Goal: Task Accomplishment & Management: Complete application form

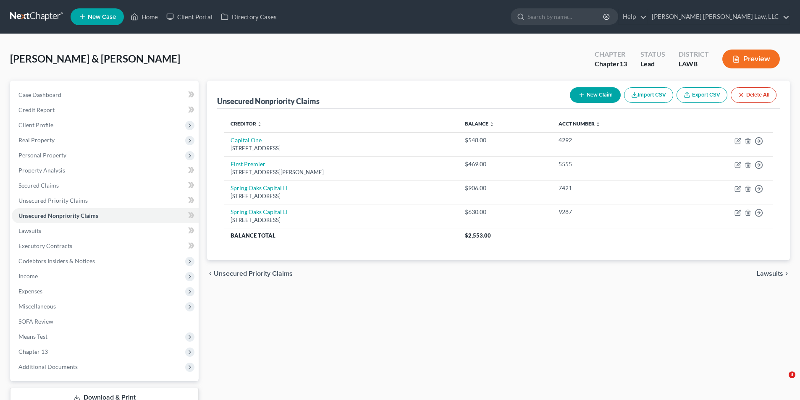
click at [39, 15] on link at bounding box center [37, 16] width 54 height 15
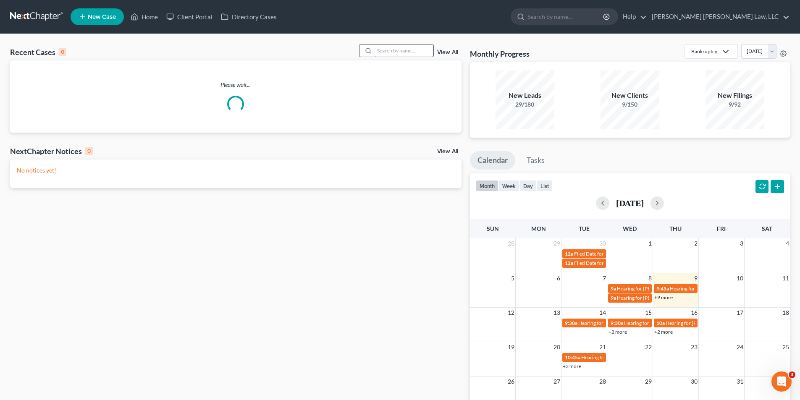
click at [391, 51] on input "search" at bounding box center [404, 51] width 59 height 12
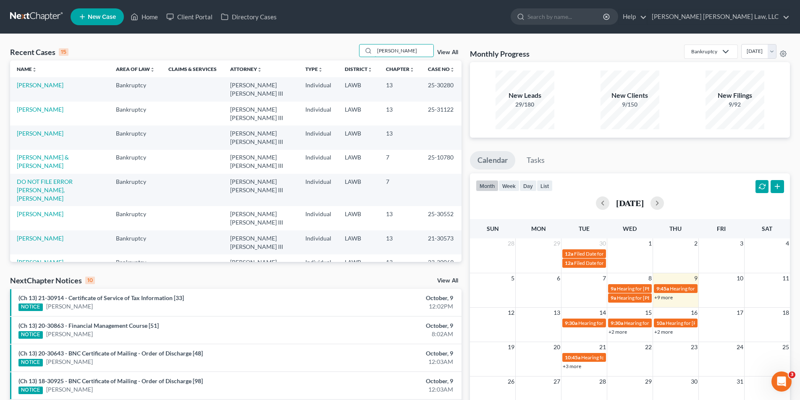
drag, startPoint x: 366, startPoint y: 47, endPoint x: 296, endPoint y: 47, distance: 70.1
click at [296, 47] on div "Recent Cases 15 carter View All" at bounding box center [235, 52] width 451 height 16
type input "carter"
drag, startPoint x: 403, startPoint y: 52, endPoint x: 343, endPoint y: 55, distance: 60.1
click at [343, 55] on div "Recent Cases 15 carter View All" at bounding box center [235, 52] width 451 height 16
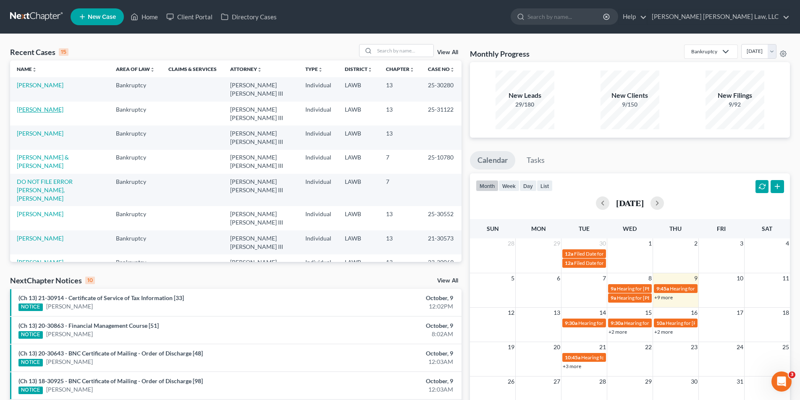
click at [22, 108] on link "[PERSON_NAME]" at bounding box center [40, 109] width 47 height 7
click at [102, 14] on span "New Case" at bounding box center [102, 17] width 28 height 6
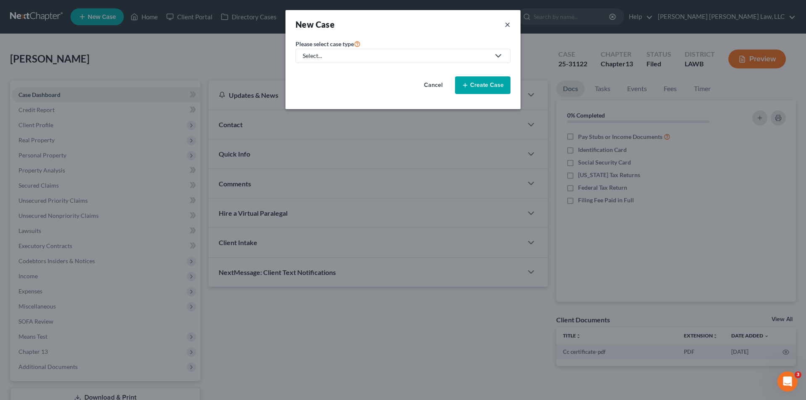
click at [506, 29] on button "×" at bounding box center [508, 24] width 6 height 12
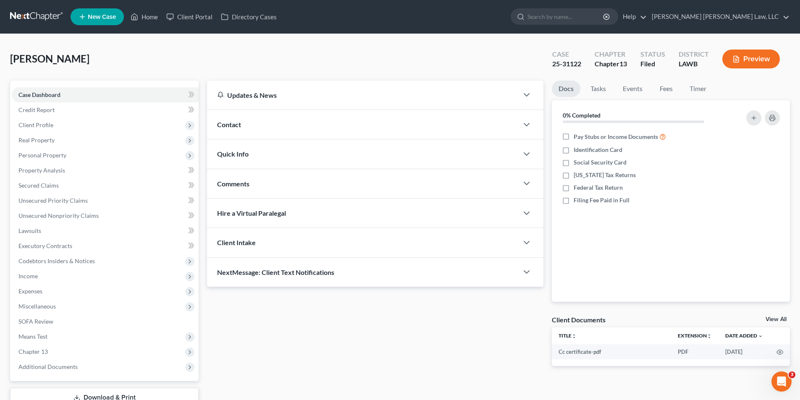
click at [25, 18] on link at bounding box center [37, 16] width 54 height 15
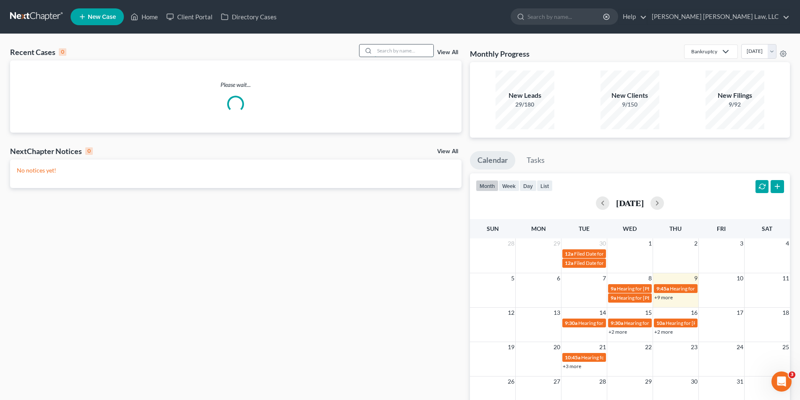
click at [399, 49] on input "search" at bounding box center [404, 51] width 59 height 12
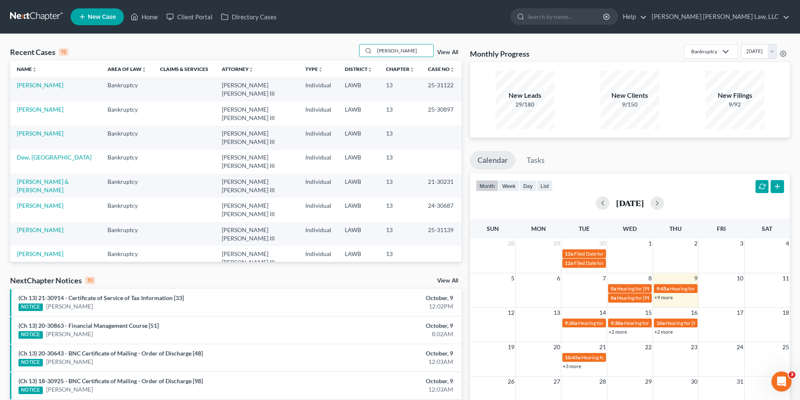
type input "carter"
click at [105, 19] on span "New Case" at bounding box center [102, 17] width 28 height 6
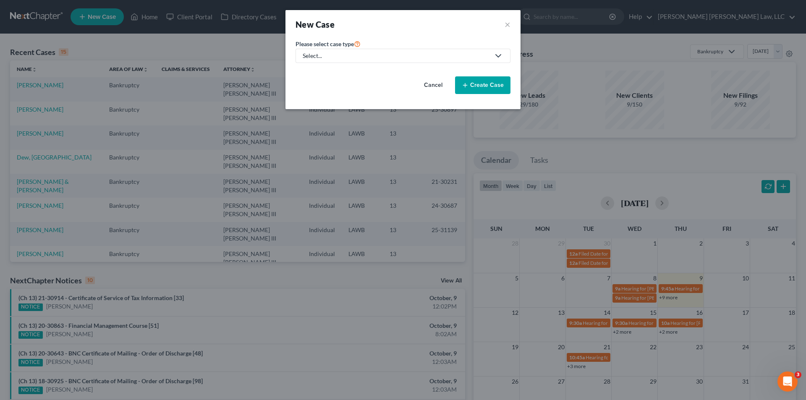
click at [313, 58] on div "Select..." at bounding box center [396, 56] width 187 height 8
click at [317, 71] on div "Bankruptcy" at bounding box center [341, 72] width 75 height 8
select select "36"
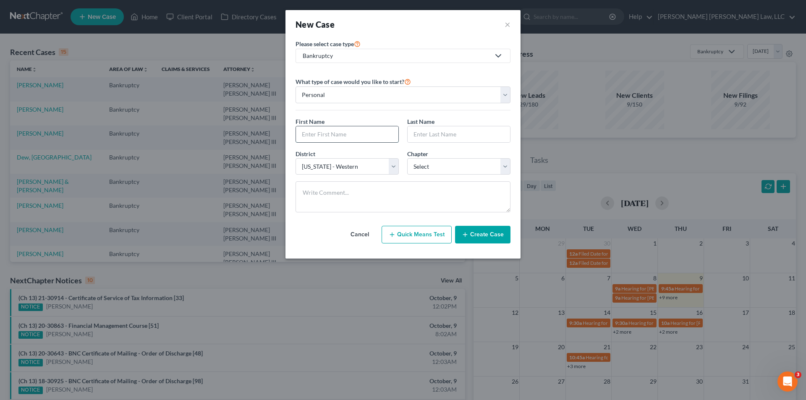
drag, startPoint x: 327, startPoint y: 140, endPoint x: 317, endPoint y: 140, distance: 9.7
click at [327, 140] on input "text" at bounding box center [347, 134] width 102 height 16
type input "Karen"
type input "Carter"
click at [422, 163] on select "Select 7 11 12 13" at bounding box center [458, 166] width 103 height 17
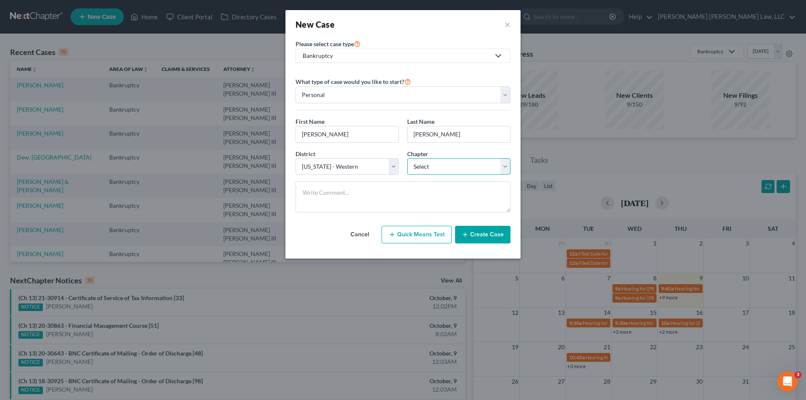
select select "3"
click at [407, 158] on select "Select 7 11 12 13" at bounding box center [458, 166] width 103 height 17
click at [477, 237] on button "Create Case" at bounding box center [482, 235] width 55 height 18
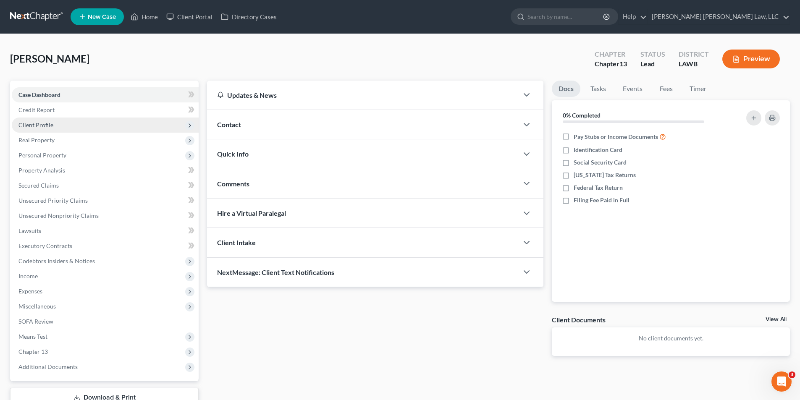
click at [31, 123] on span "Client Profile" at bounding box center [35, 124] width 35 height 7
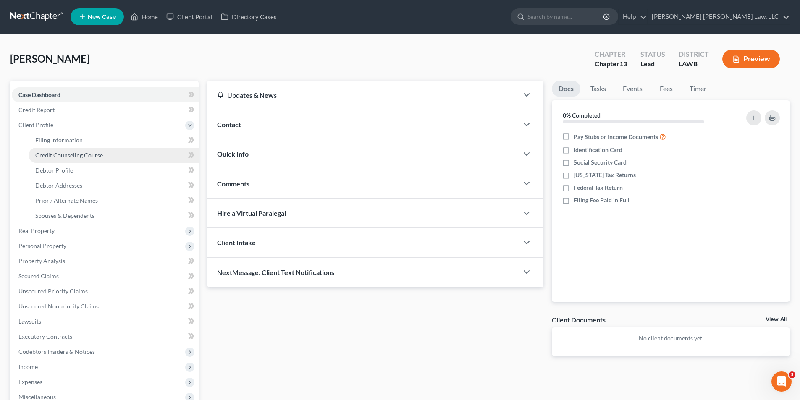
click at [46, 154] on span "Credit Counseling Course" at bounding box center [69, 155] width 68 height 7
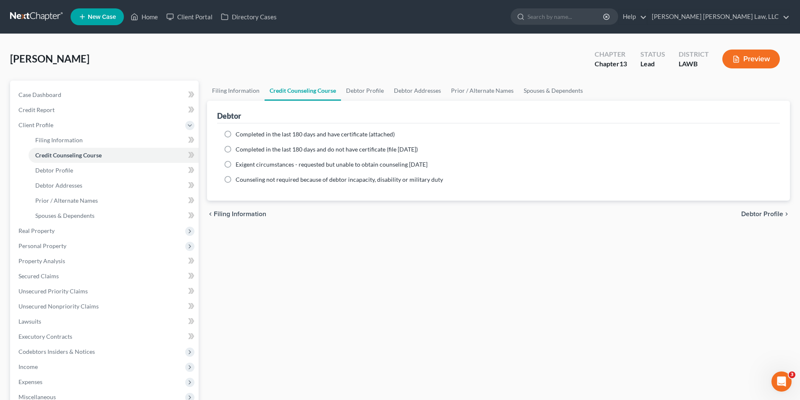
click at [236, 146] on label "Completed in the last 180 days and do not have certificate (file within 14 days)" at bounding box center [327, 149] width 182 height 8
click at [239, 146] on input "Completed in the last 180 days and do not have certificate (file within 14 days)" at bounding box center [241, 147] width 5 height 5
radio input "true"
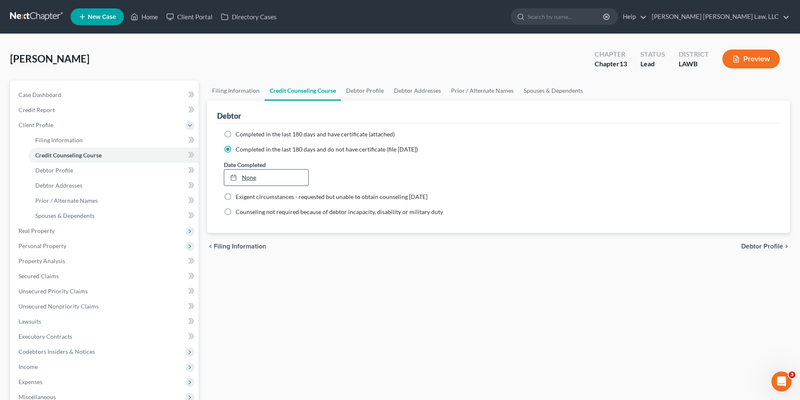
click at [238, 180] on div at bounding box center [236, 177] width 12 height 7
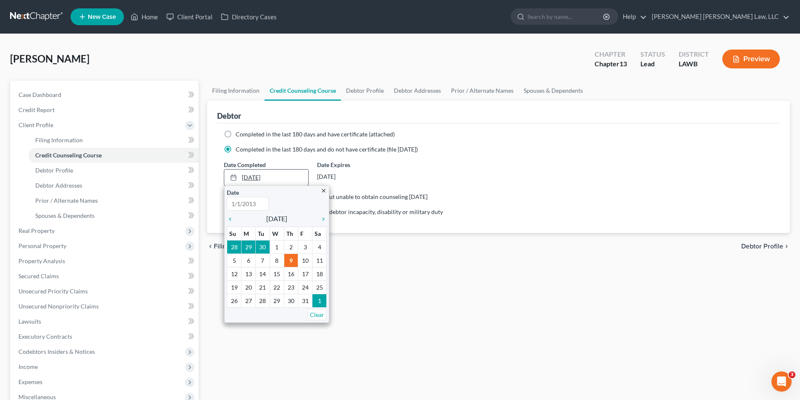
type input "10/9/2025"
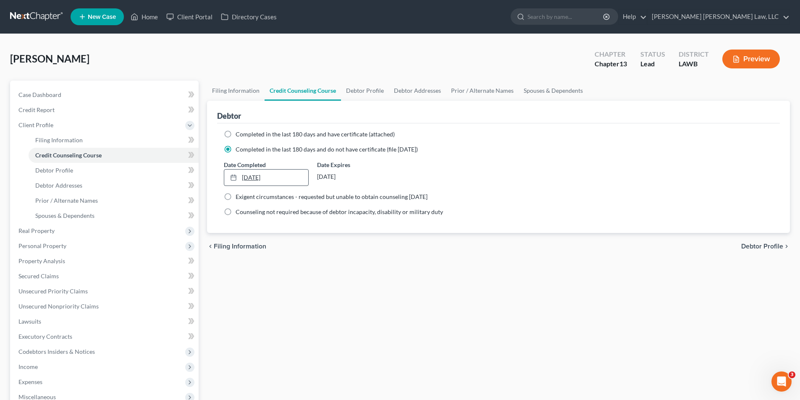
click at [246, 176] on link "10/2/2025" at bounding box center [266, 178] width 84 height 16
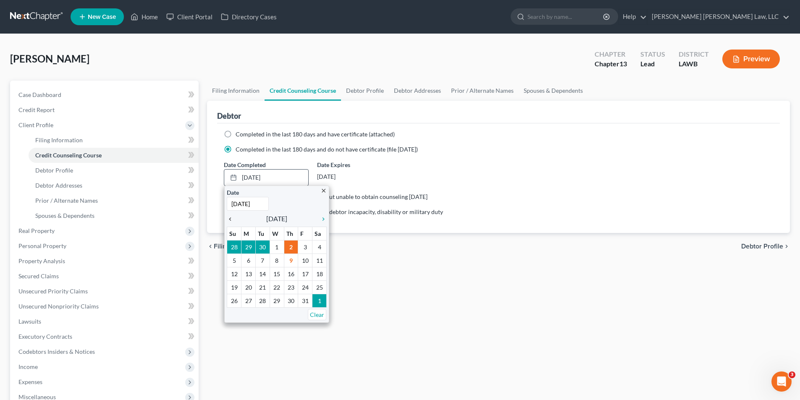
click at [231, 219] on icon "chevron_left" at bounding box center [232, 219] width 11 height 7
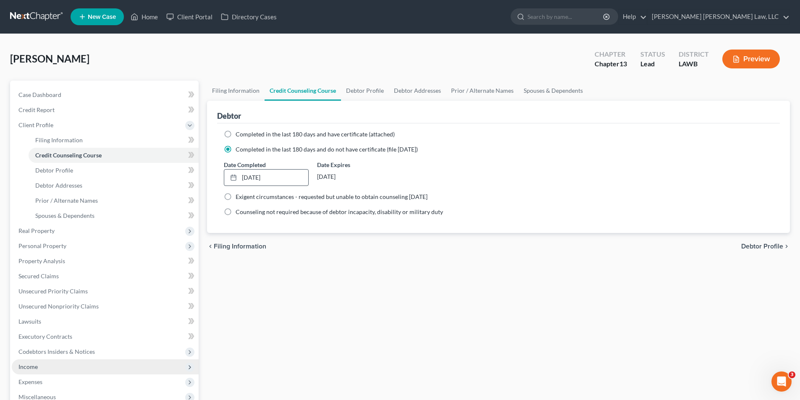
click at [30, 368] on span "Income" at bounding box center [27, 366] width 19 height 7
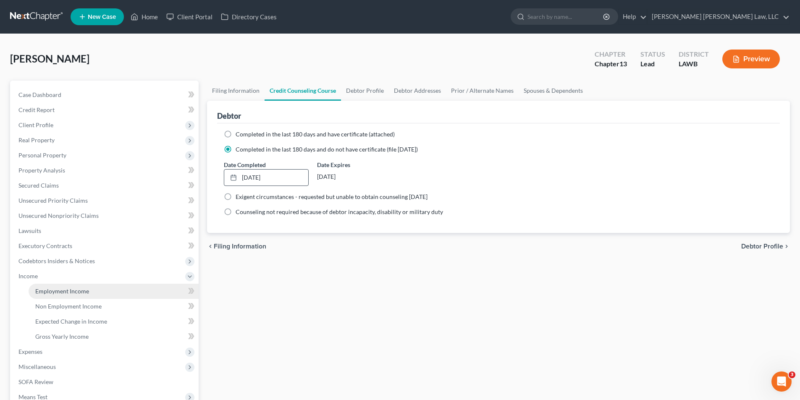
click at [70, 294] on span "Employment Income" at bounding box center [62, 291] width 54 height 7
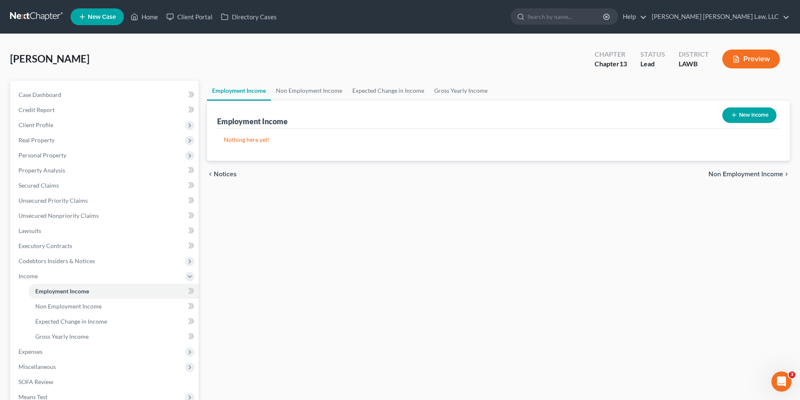
click at [742, 117] on button "New Income" at bounding box center [749, 116] width 54 height 16
select select "0"
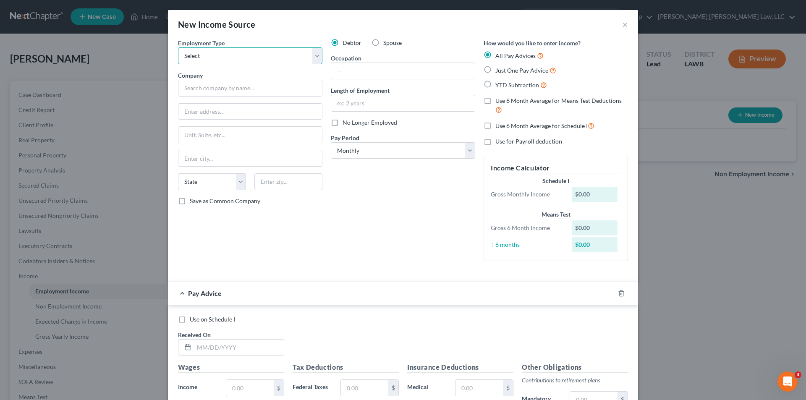
click at [224, 62] on select "Select Full or [DEMOGRAPHIC_DATA] Employment Self Employment" at bounding box center [250, 55] width 144 height 17
click at [178, 47] on select "Select Full or [DEMOGRAPHIC_DATA] Employment Self Employment" at bounding box center [250, 55] width 144 height 17
click at [220, 76] on div "Company *" at bounding box center [250, 84] width 144 height 26
click at [212, 57] on select "Select Full or [DEMOGRAPHIC_DATA] Employment Self Employment" at bounding box center [250, 55] width 144 height 17
select select "0"
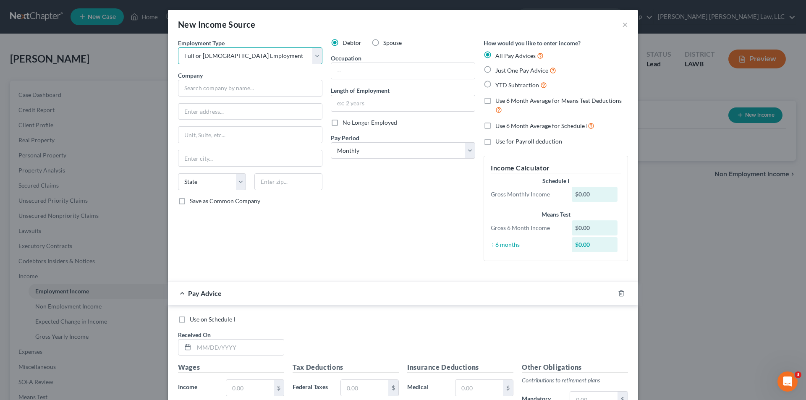
click at [178, 47] on select "Select Full or [DEMOGRAPHIC_DATA] Employment Self Employment" at bounding box center [250, 55] width 144 height 17
click at [197, 90] on input "text" at bounding box center [250, 88] width 144 height 17
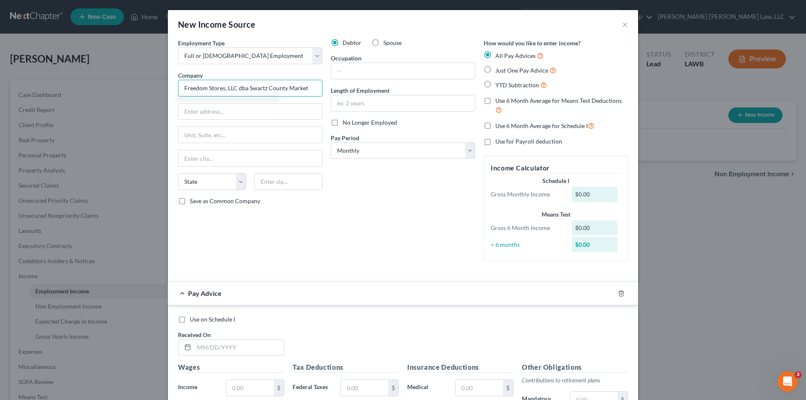
type input "Freedom Stores, LLC dba Swartz County Market"
click at [213, 108] on input "text" at bounding box center [250, 112] width 144 height 16
type input "2058 LA-139"
type input "71203"
type input "Monroe"
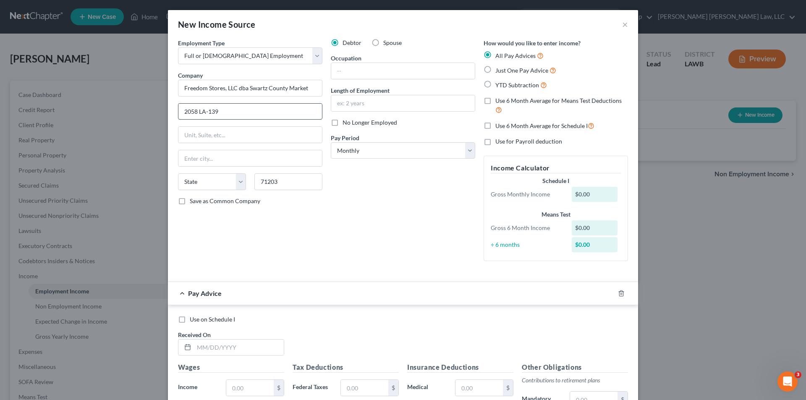
select select "19"
click at [348, 70] on input "text" at bounding box center [403, 71] width 144 height 16
type input "Cook"
click at [344, 102] on input "text" at bounding box center [403, 103] width 144 height 16
type input "3 years"
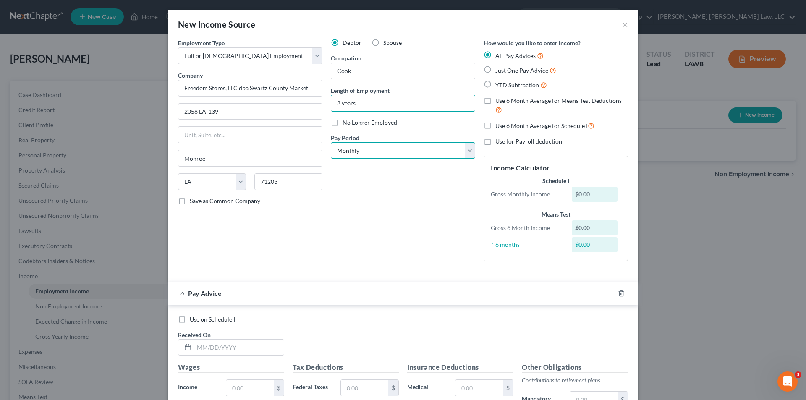
click at [344, 152] on select "Select Monthly Twice Monthly Every Other Week Weekly" at bounding box center [403, 150] width 144 height 17
select select "3"
click at [331, 142] on select "Select Monthly Twice Monthly Every Other Week Weekly" at bounding box center [403, 150] width 144 height 17
click at [496, 72] on label "Just One Pay Advice" at bounding box center [526, 71] width 61 height 10
click at [499, 71] on input "Just One Pay Advice" at bounding box center [501, 68] width 5 height 5
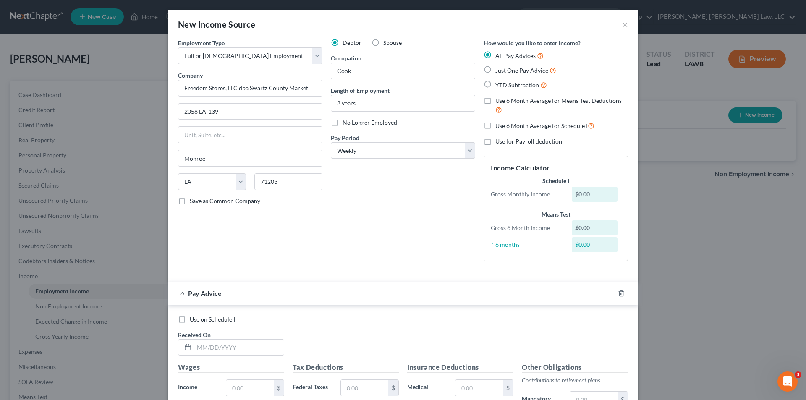
radio input "true"
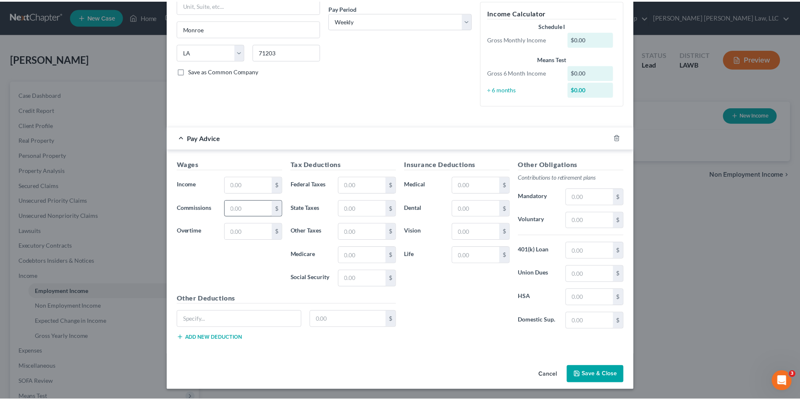
scroll to position [130, 0]
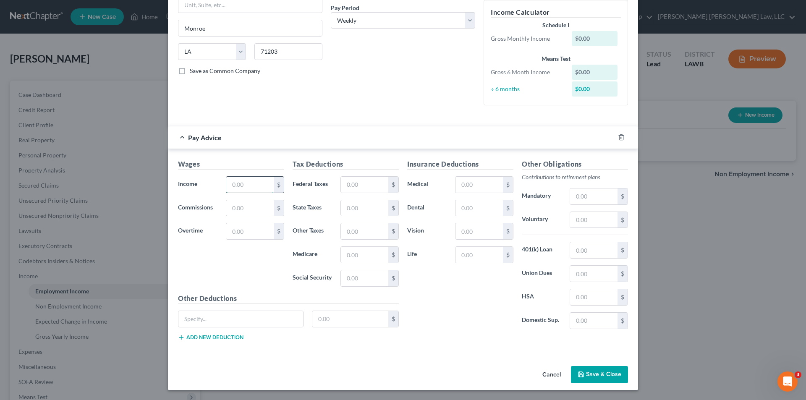
click at [238, 182] on input "text" at bounding box center [249, 185] width 47 height 16
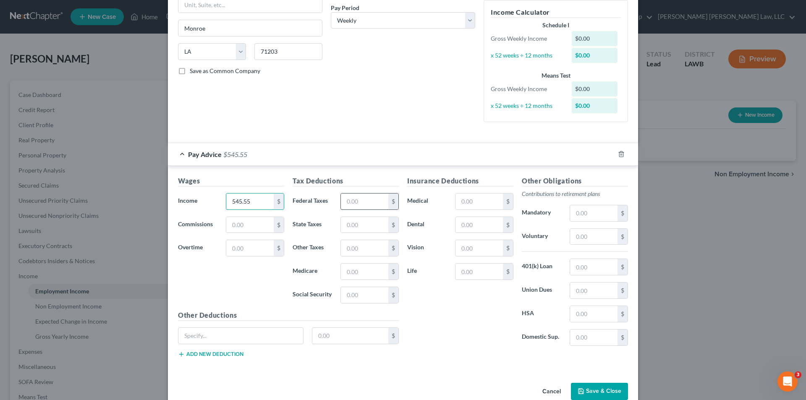
type input "545.55"
click at [344, 205] on input "text" at bounding box center [364, 202] width 47 height 16
type input "27.26"
click at [347, 226] on input "text" at bounding box center [364, 225] width 47 height 16
type input "17.00"
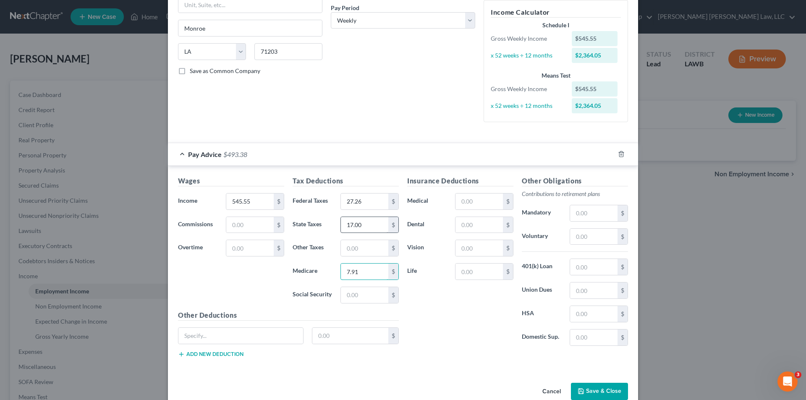
type input "7.91"
type input "33.82"
click at [590, 394] on button "Save & Close" at bounding box center [599, 392] width 57 height 18
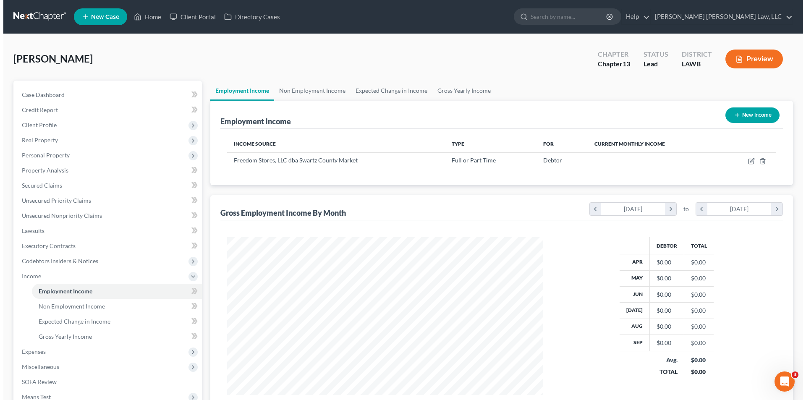
scroll to position [157, 330]
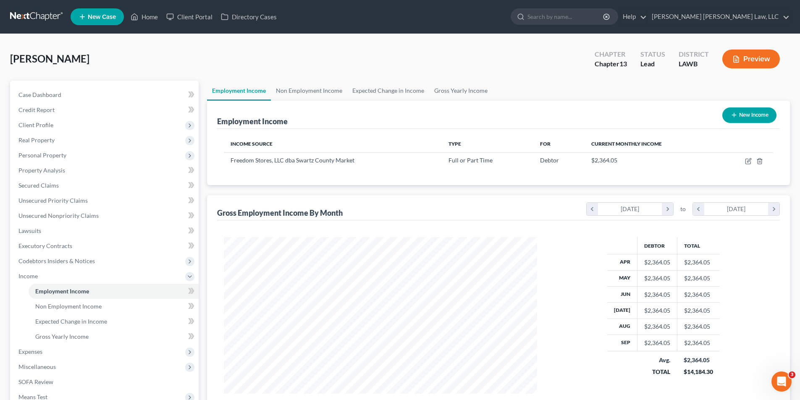
click at [740, 114] on button "New Income" at bounding box center [749, 116] width 54 height 16
select select "0"
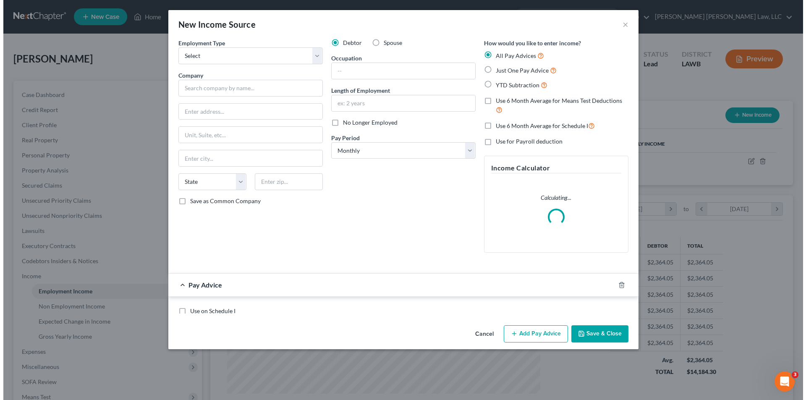
scroll to position [158, 333]
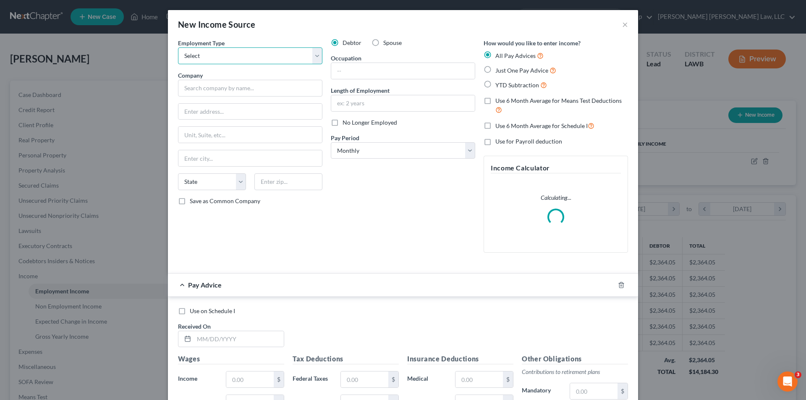
click at [259, 62] on select "Select Full or [DEMOGRAPHIC_DATA] Employment Self Employment" at bounding box center [250, 55] width 144 height 17
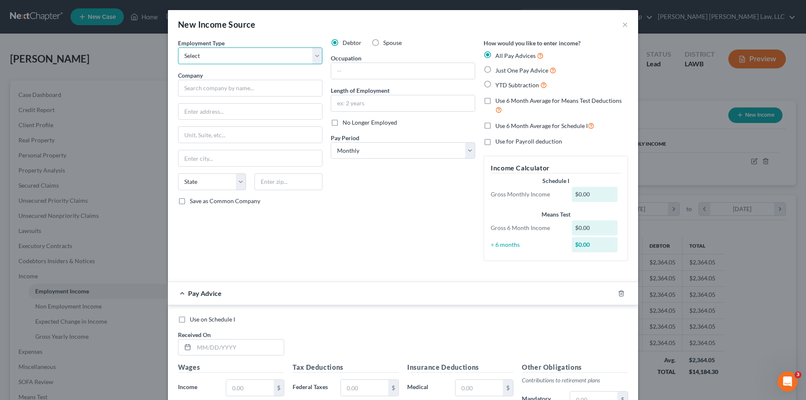
select select "0"
click at [178, 47] on select "Select Full or [DEMOGRAPHIC_DATA] Employment Self Employment" at bounding box center [250, 55] width 144 height 17
click at [210, 90] on input "text" at bounding box center [250, 88] width 144 height 17
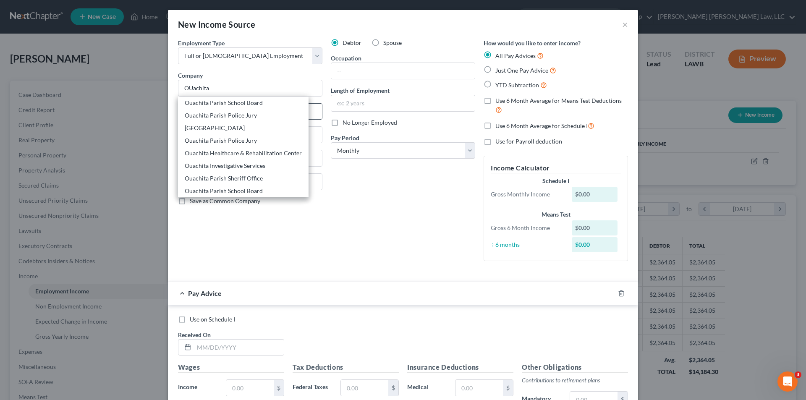
click at [211, 103] on div "Ouachita Parish School Board" at bounding box center [243, 103] width 117 height 8
type input "Ouachita Parish School Board"
type input "100 Bry St"
type input "Monroe"
select select "19"
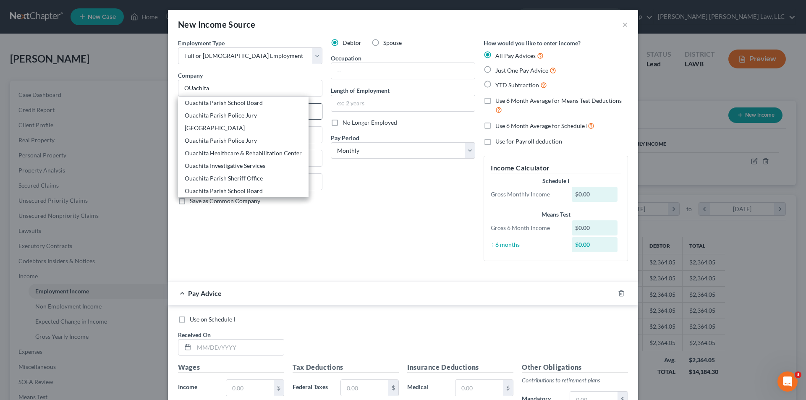
type input "71201"
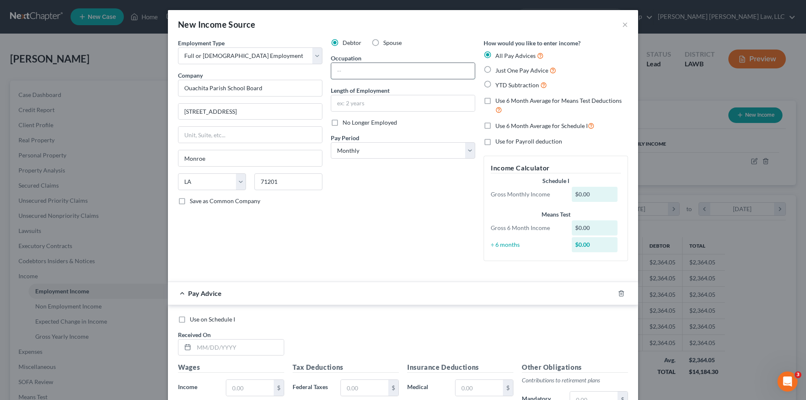
click at [352, 70] on input "text" at bounding box center [403, 71] width 144 height 16
type input "Custodian"
type input "3 weeks"
click at [496, 84] on label "YTD Subtraction" at bounding box center [522, 85] width 52 height 10
click at [499, 84] on input "YTD Subtraction" at bounding box center [501, 82] width 5 height 5
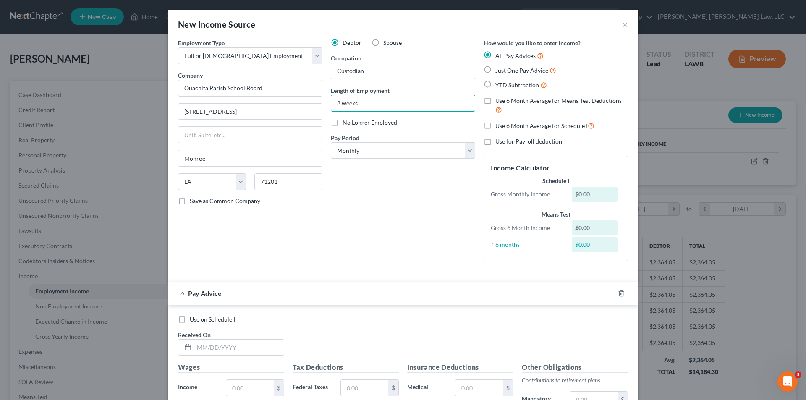
radio input "true"
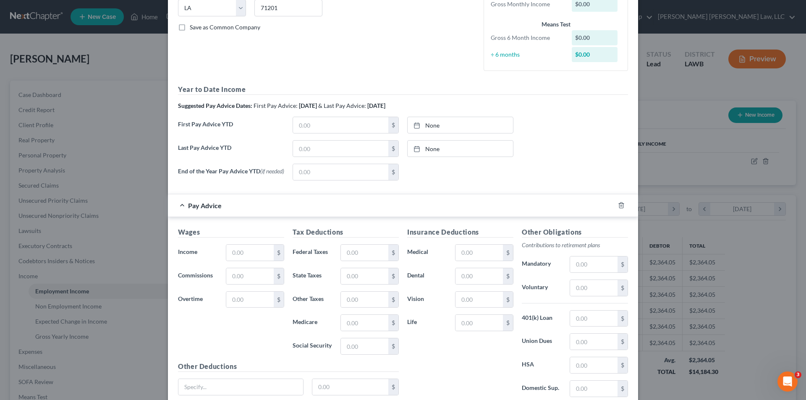
scroll to position [126, 0]
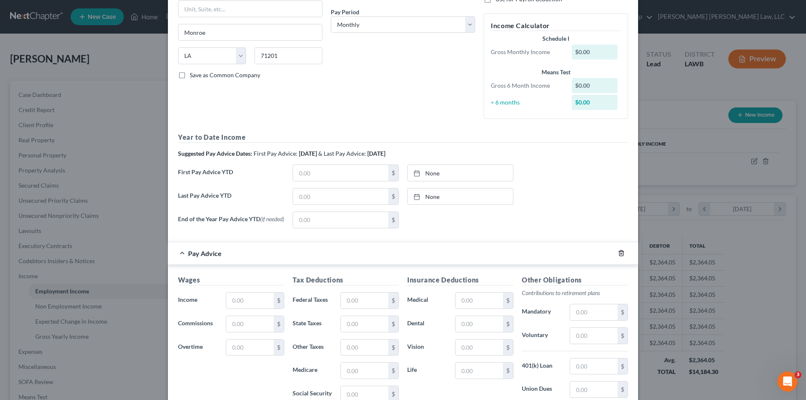
click at [618, 257] on icon "button" at bounding box center [621, 253] width 7 height 7
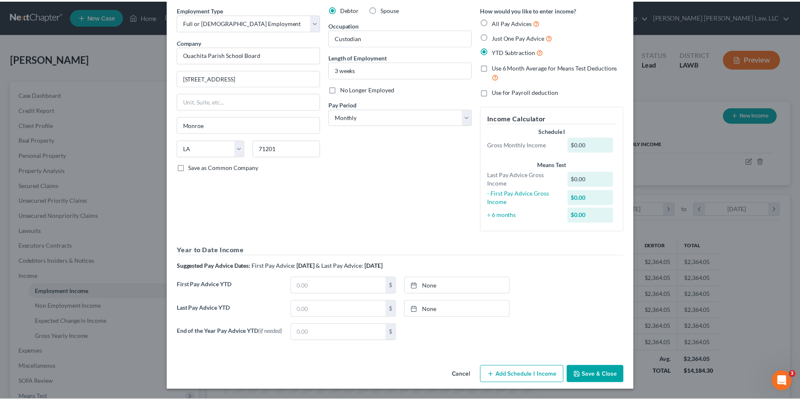
scroll to position [36, 0]
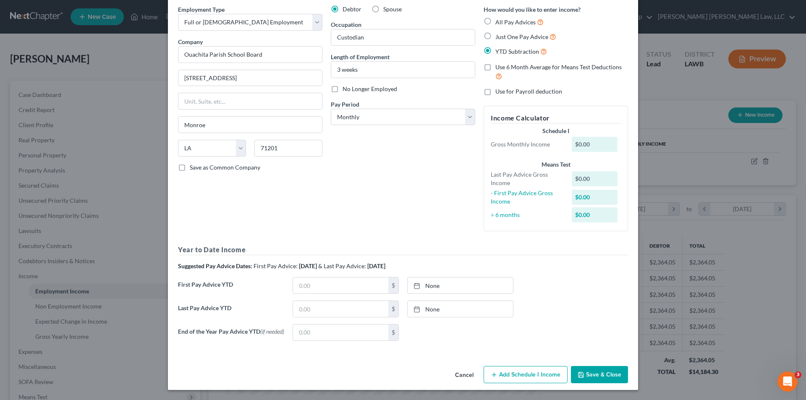
click at [593, 375] on button "Save & Close" at bounding box center [599, 375] width 57 height 18
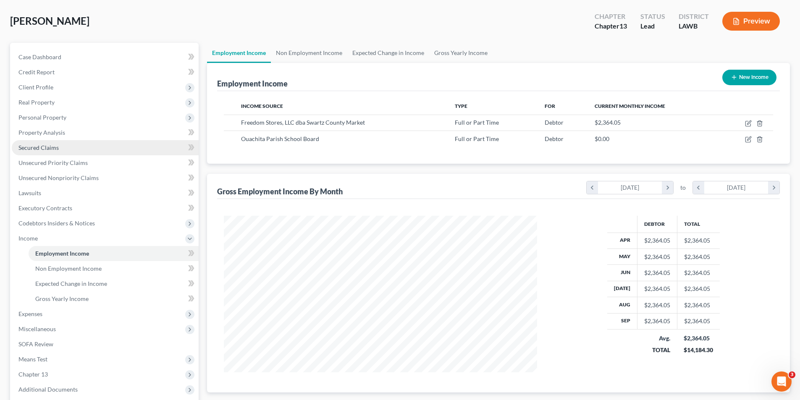
scroll to position [84, 0]
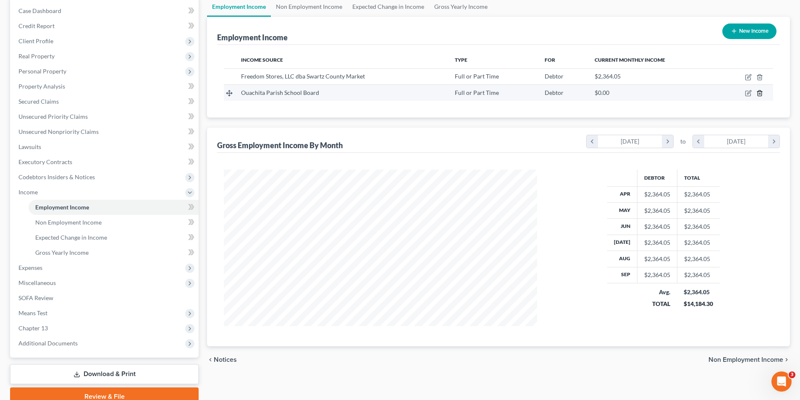
click at [757, 93] on icon "button" at bounding box center [759, 93] width 7 height 7
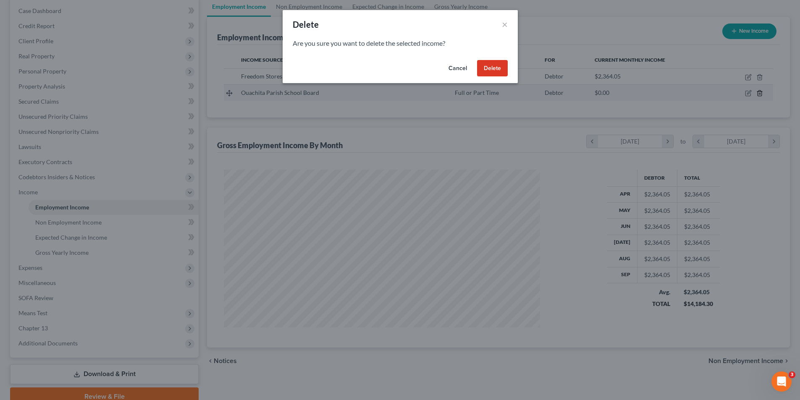
scroll to position [158, 333]
click at [500, 71] on button "Delete" at bounding box center [495, 68] width 31 height 17
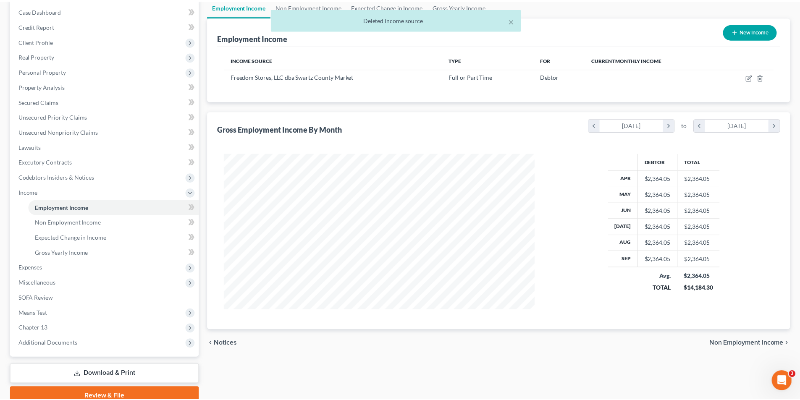
scroll to position [419782, 419608]
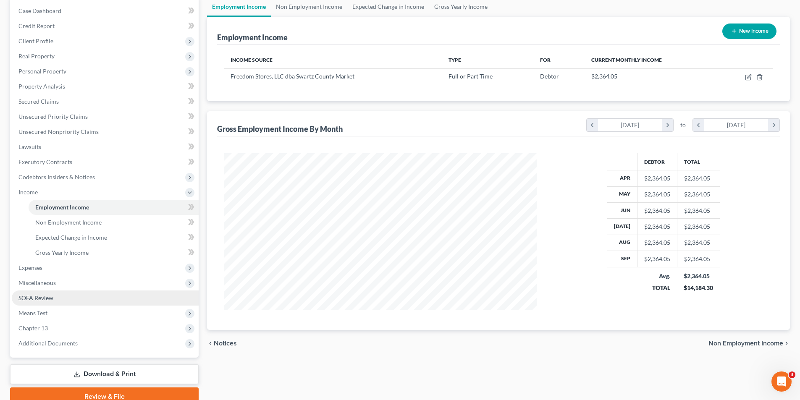
click at [36, 297] on span "SOFA Review" at bounding box center [35, 297] width 35 height 7
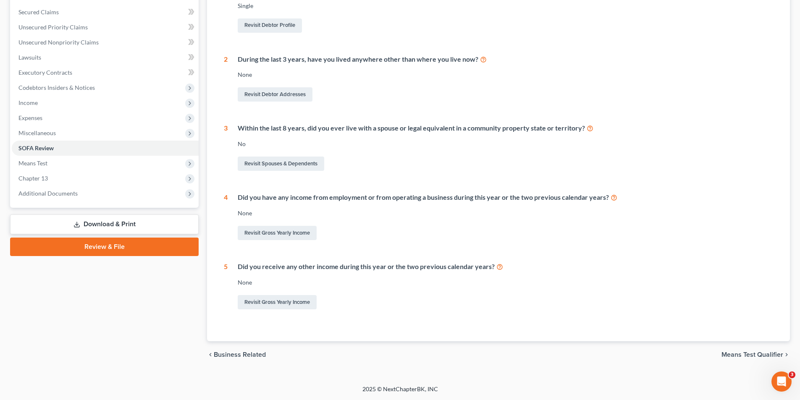
scroll to position [5, 0]
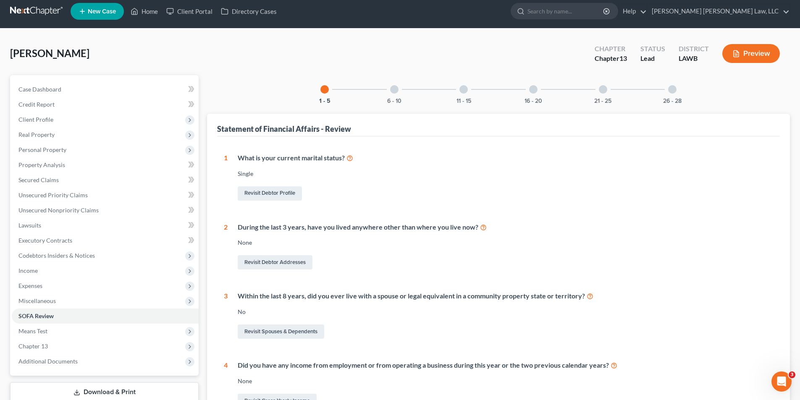
click at [467, 94] on div "11 - 15" at bounding box center [463, 89] width 29 height 29
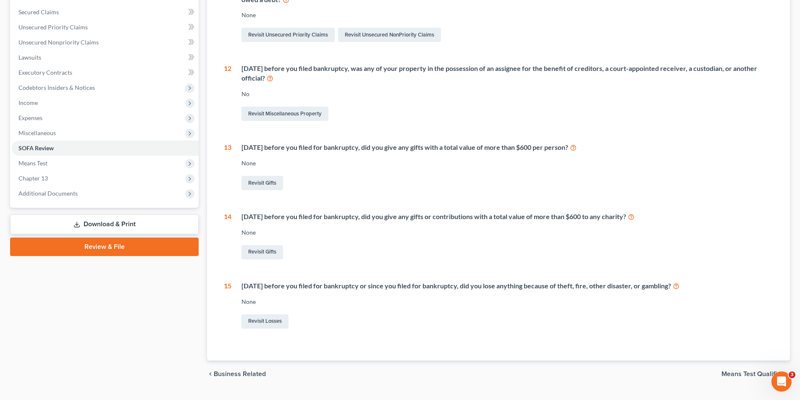
scroll to position [0, 0]
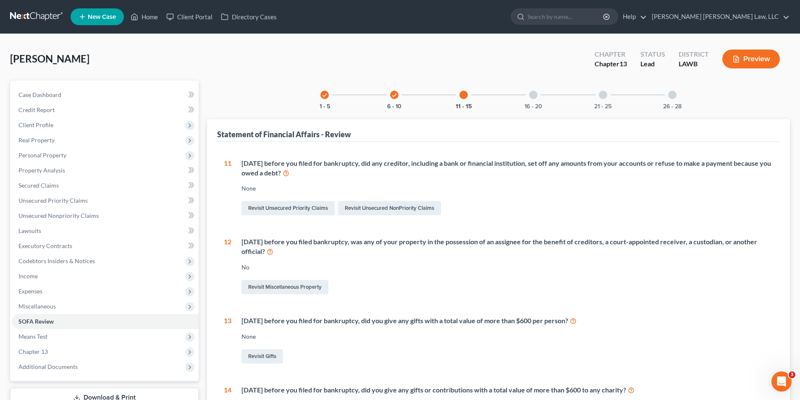
click at [531, 98] on div at bounding box center [533, 95] width 8 height 8
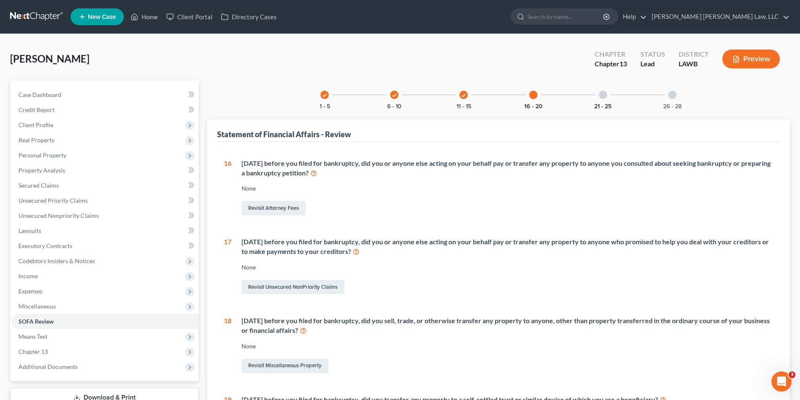
click at [601, 105] on button "21 - 25" at bounding box center [602, 107] width 17 height 6
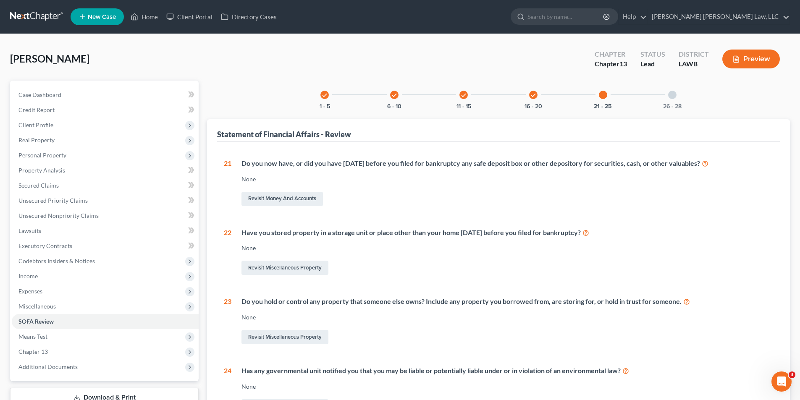
click at [670, 113] on div "check 1 - 5 check 6 - 10 check 11 - 15 check 16 - 20 21 - 25 26 - 28 Statement …" at bounding box center [498, 298] width 583 height 434
click at [671, 106] on button "26 - 28" at bounding box center [672, 107] width 18 height 6
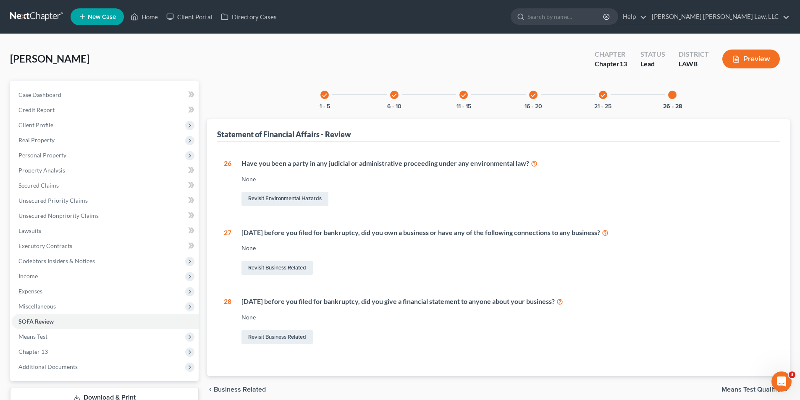
click at [466, 96] on icon "check" at bounding box center [464, 95] width 6 height 6
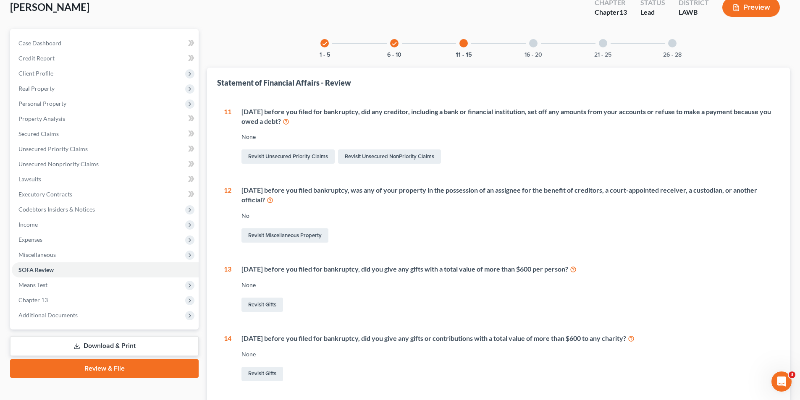
scroll to position [126, 0]
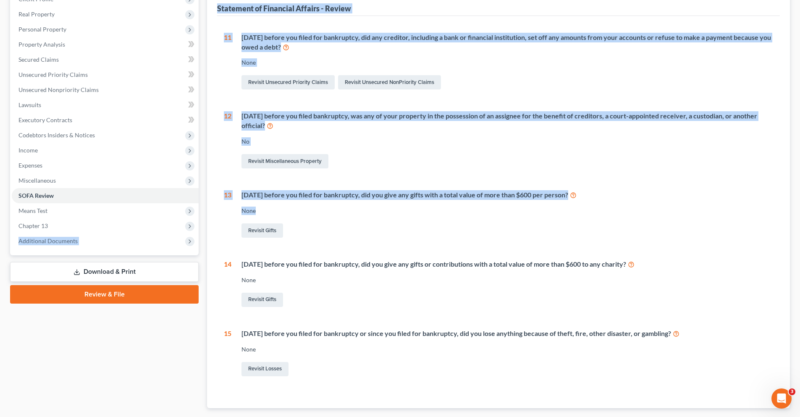
drag, startPoint x: 275, startPoint y: 202, endPoint x: 273, endPoint y: 197, distance: 4.9
click at [275, 202] on div "Petition Navigation Case Dashboard Payments Invoices Payments Payments Credit R…" at bounding box center [400, 195] width 788 height 480
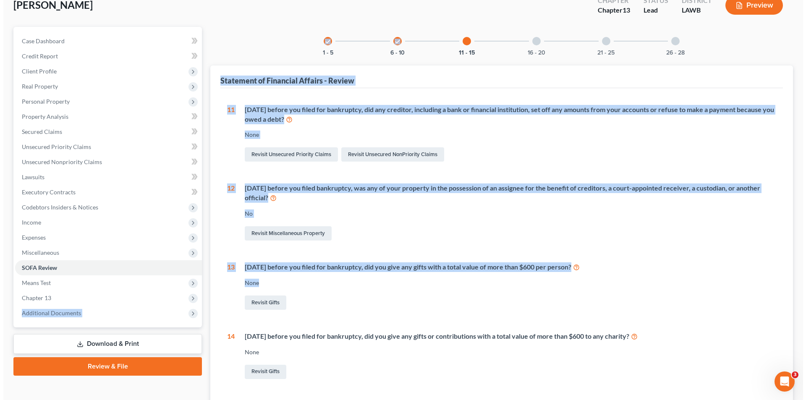
scroll to position [0, 0]
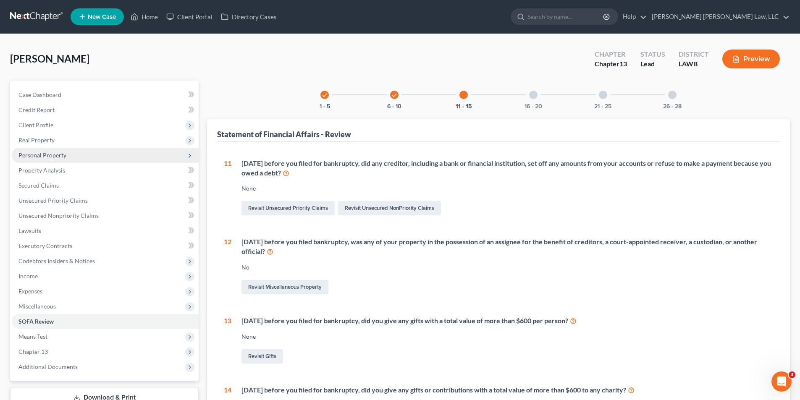
click at [73, 161] on span "Personal Property" at bounding box center [105, 155] width 187 height 15
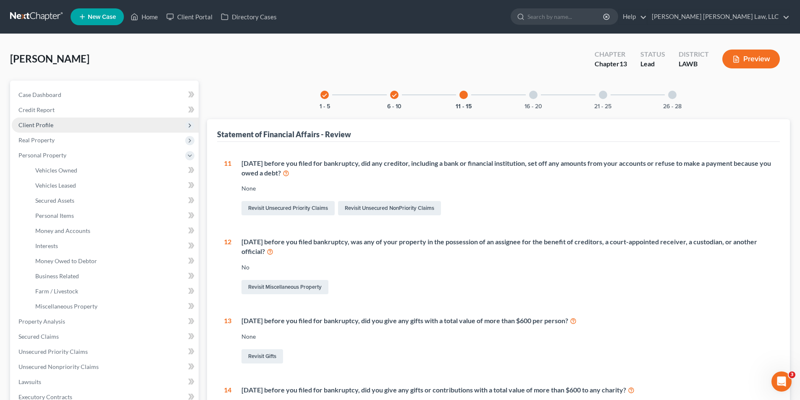
click at [35, 126] on span "Client Profile" at bounding box center [35, 124] width 35 height 7
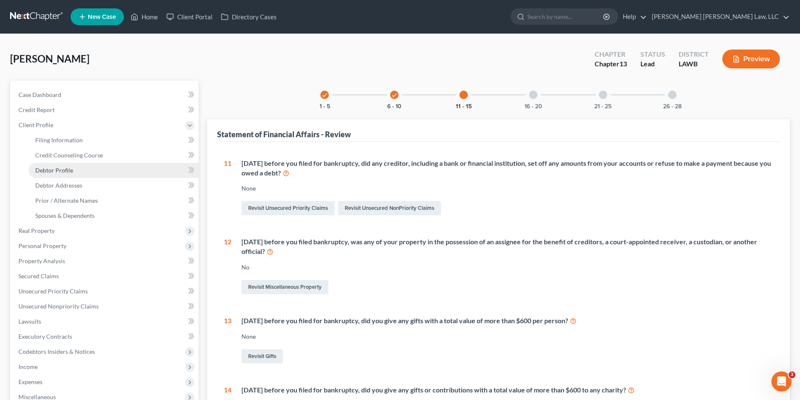
click at [51, 167] on span "Debtor Profile" at bounding box center [54, 170] width 38 height 7
select select "0"
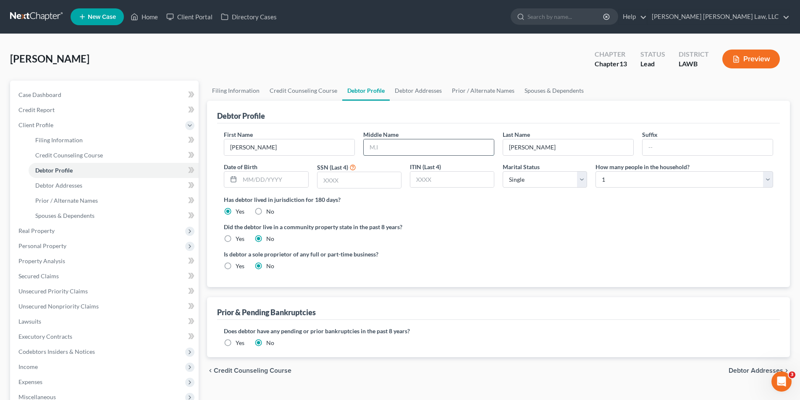
click at [393, 142] on input "text" at bounding box center [429, 147] width 130 height 16
type input "T"
type input "Renee"
click at [248, 180] on input "text" at bounding box center [274, 180] width 68 height 16
type input "07/16/1972"
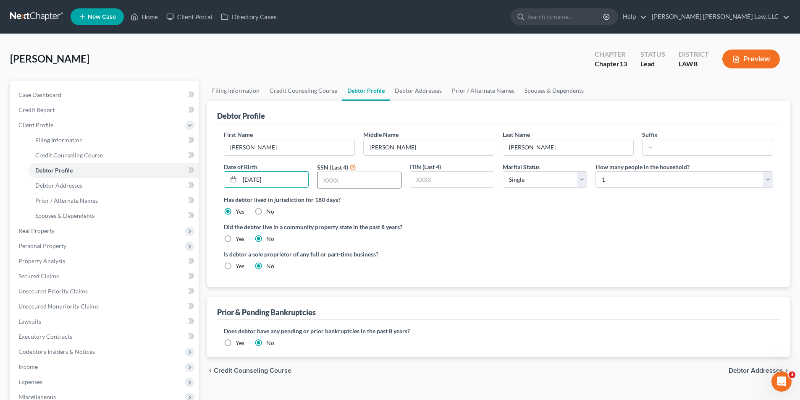
click at [354, 186] on input "text" at bounding box center [359, 180] width 84 height 16
type input "2957"
click at [512, 177] on select "Select Single Married Separated Divorced Widowed" at bounding box center [545, 179] width 84 height 17
select select "3"
click at [503, 171] on select "Select Single Married Separated Divorced Widowed" at bounding box center [545, 179] width 84 height 17
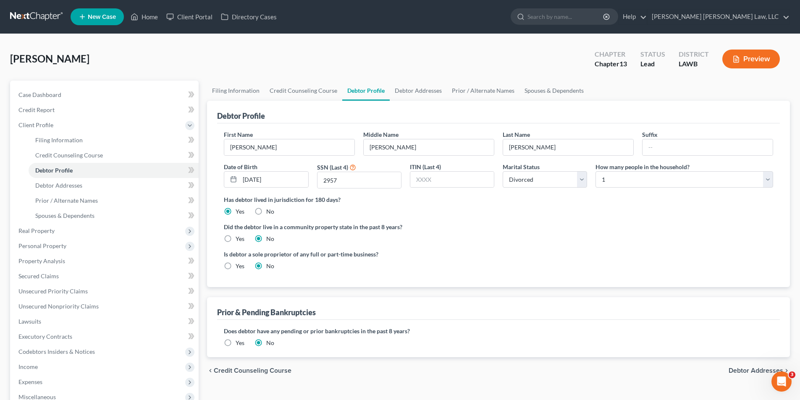
click at [236, 238] on label "Yes" at bounding box center [240, 239] width 9 height 8
click at [239, 238] on input "Yes" at bounding box center [241, 237] width 5 height 5
radio input "true"
radio input "false"
click at [411, 89] on link "Debtor Addresses" at bounding box center [418, 91] width 57 height 20
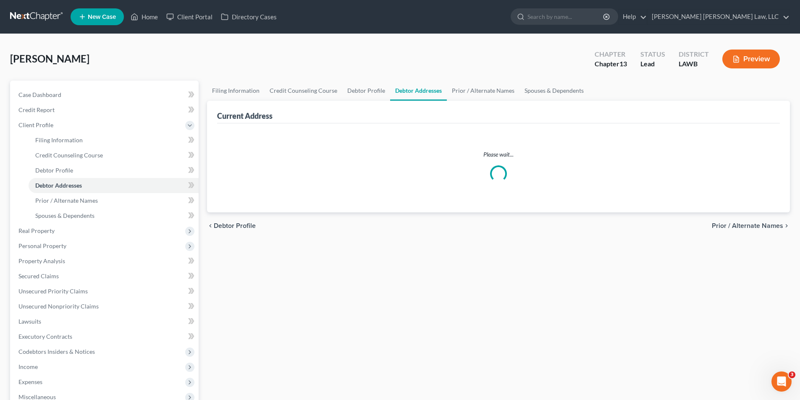
select select "0"
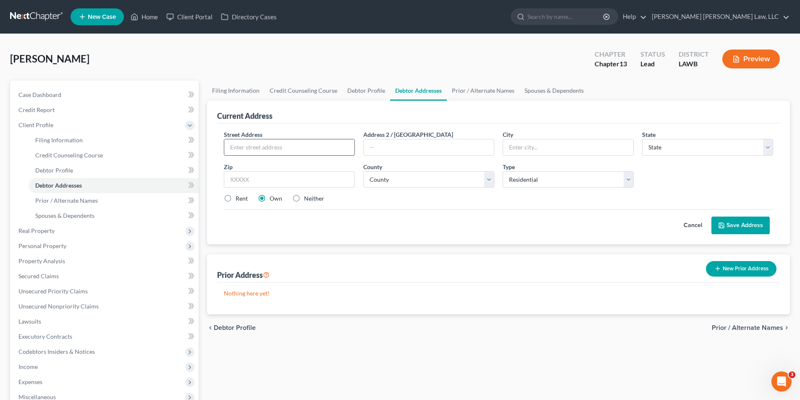
click at [240, 148] on input "text" at bounding box center [289, 147] width 130 height 16
type input "118 Martinez Dr. Apt. 44"
type input "71203"
type input "Monroe"
select select "19"
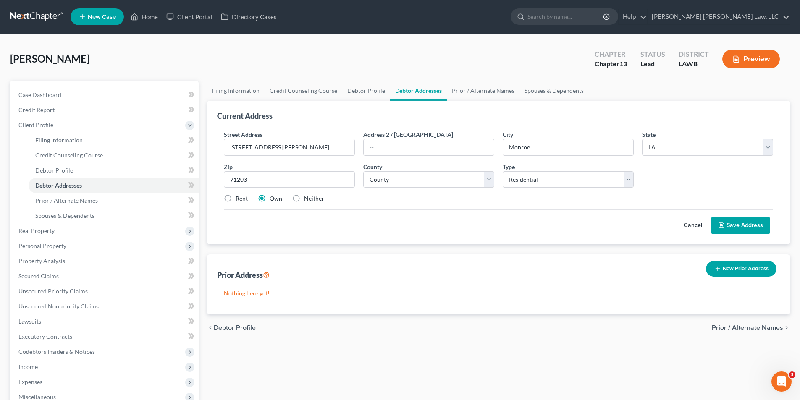
click at [236, 199] on label "Rent" at bounding box center [242, 198] width 12 height 8
click at [239, 199] on input "Rent" at bounding box center [241, 196] width 5 height 5
radio input "true"
click at [372, 189] on div "Street Address * 118 Martinez Dr. Apt. 44 Address 2 / PO Box City * Monroe Stat…" at bounding box center [499, 170] width 558 height 80
click at [383, 181] on select "County Acadia Allen Ascension Assumption Avoyelles Beauregard Bienville Bossier…" at bounding box center [428, 179] width 131 height 17
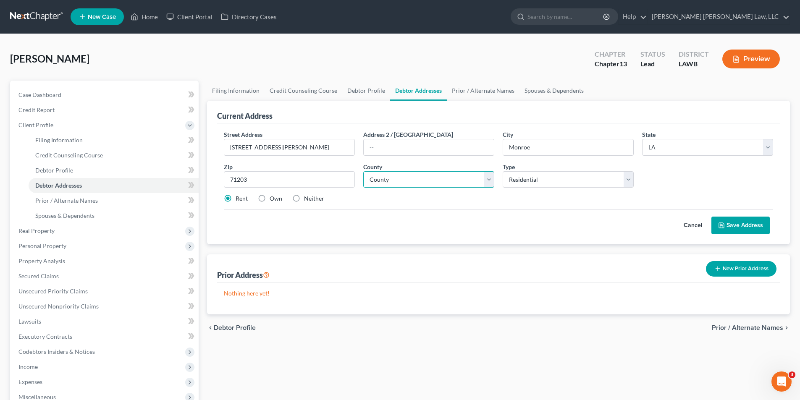
select select "36"
click at [363, 171] on select "County Acadia Allen Ascension Assumption Avoyelles Beauregard Bienville Bossier…" at bounding box center [428, 179] width 131 height 17
click at [726, 225] on button "Save Address" at bounding box center [740, 226] width 58 height 18
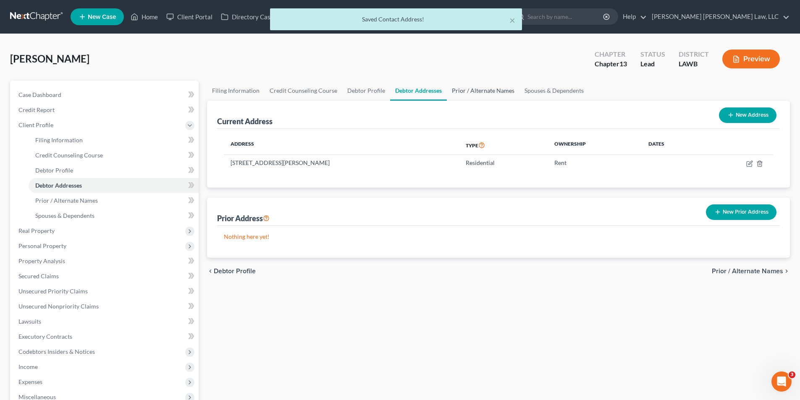
click at [468, 93] on link "Prior / Alternate Names" at bounding box center [483, 91] width 73 height 20
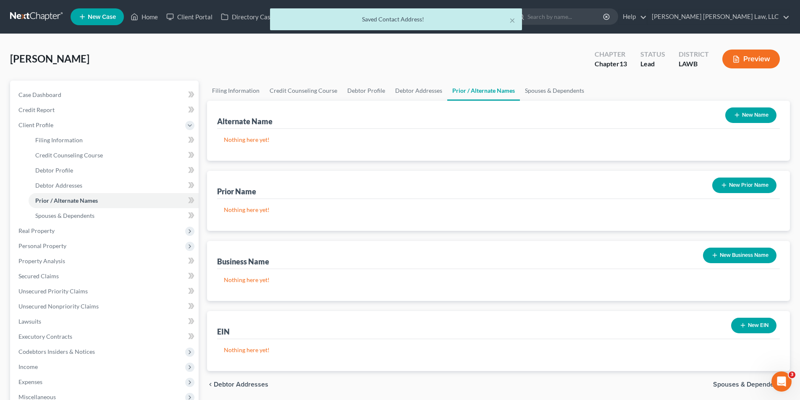
click at [751, 114] on button "New Name" at bounding box center [750, 116] width 51 height 16
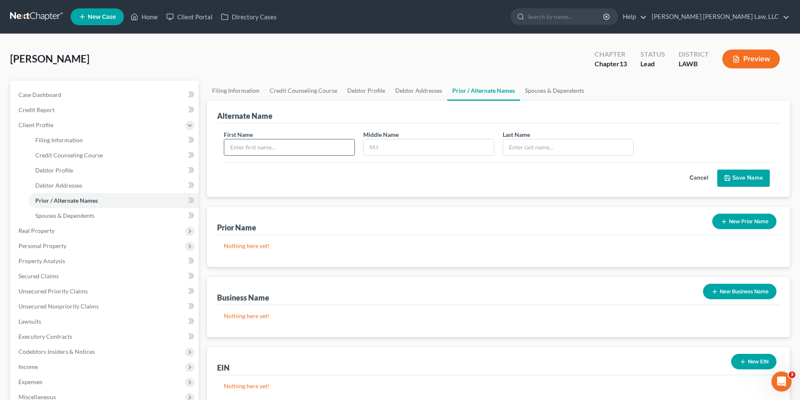
click at [273, 153] on input "text" at bounding box center [289, 147] width 130 height 16
type input "Karen"
type input "R."
type input "Carter"
click at [746, 177] on button "Save Name" at bounding box center [743, 179] width 52 height 18
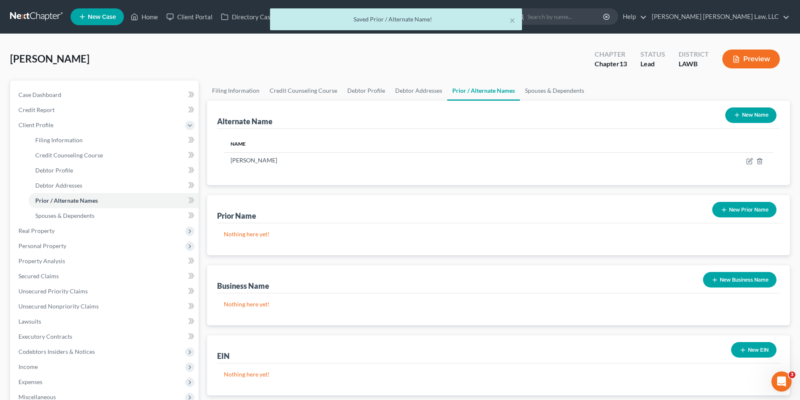
click at [747, 109] on button "New Name" at bounding box center [750, 116] width 51 height 16
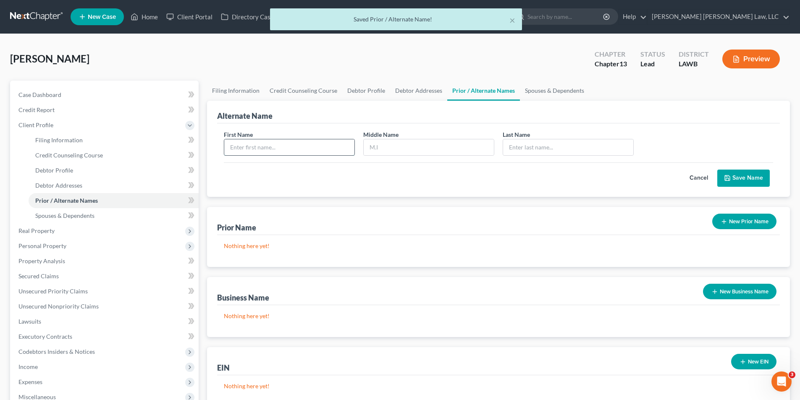
click at [310, 145] on input "text" at bounding box center [289, 147] width 130 height 16
type input "Karen"
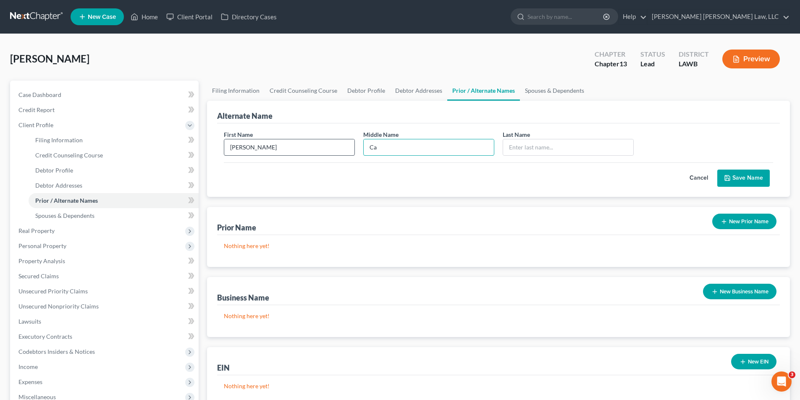
type input "C"
type input "Carter"
click at [734, 176] on button "Save Name" at bounding box center [743, 179] width 52 height 18
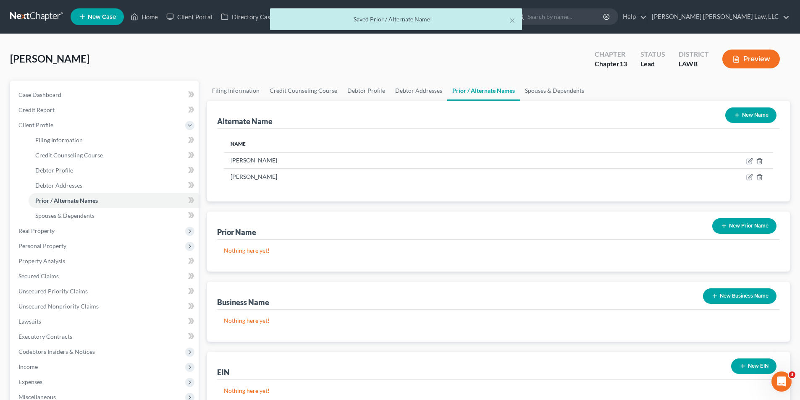
click at [742, 226] on button "New Prior Name" at bounding box center [744, 226] width 64 height 16
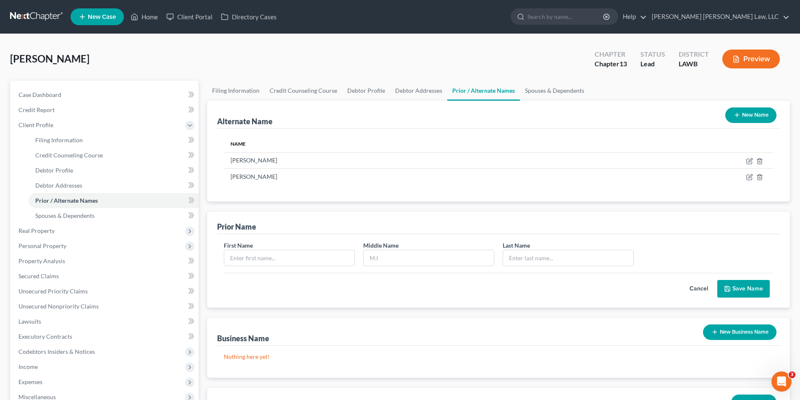
click at [744, 118] on button "New Name" at bounding box center [750, 116] width 51 height 16
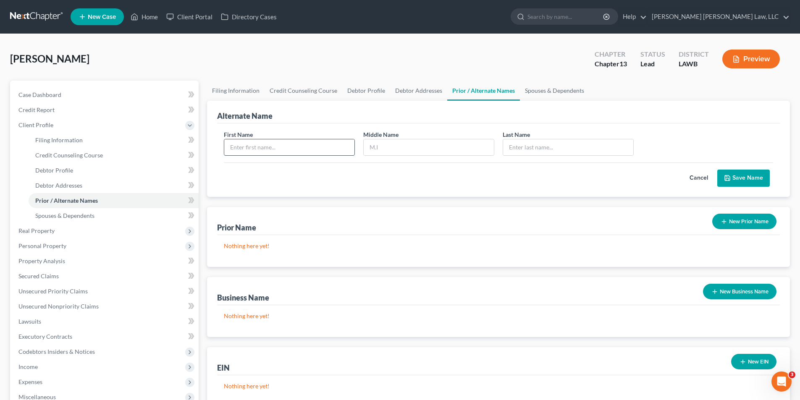
click at [243, 147] on input "text" at bounding box center [289, 147] width 130 height 16
type input "Karen"
type input "R."
type input "Robinson"
click at [728, 176] on icon "submit" at bounding box center [727, 178] width 5 height 5
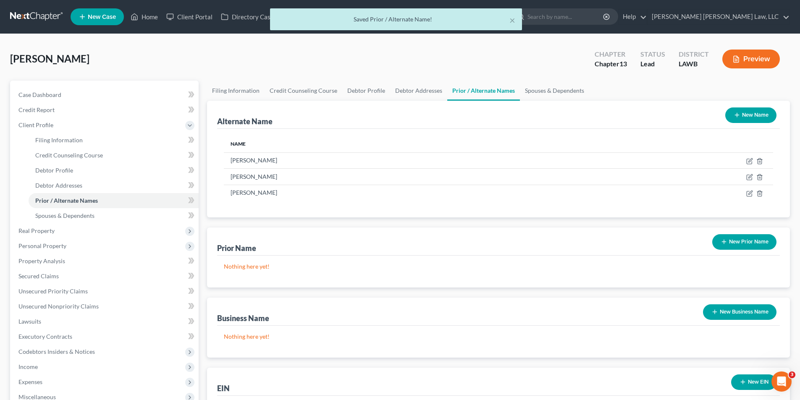
click at [755, 115] on button "New Name" at bounding box center [750, 116] width 51 height 16
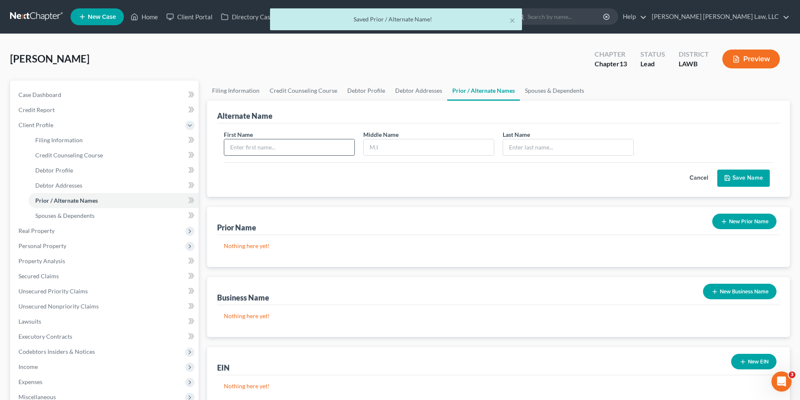
click at [299, 147] on input "text" at bounding box center [289, 147] width 130 height 16
type input "Karen"
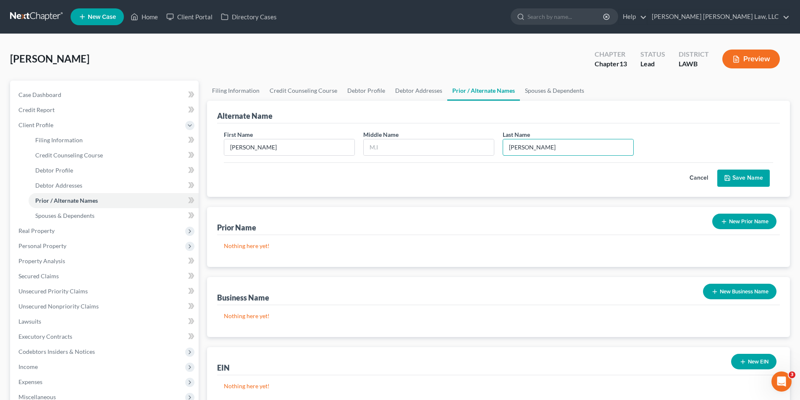
type input "Robinson"
click at [741, 179] on button "Save Name" at bounding box center [743, 179] width 52 height 18
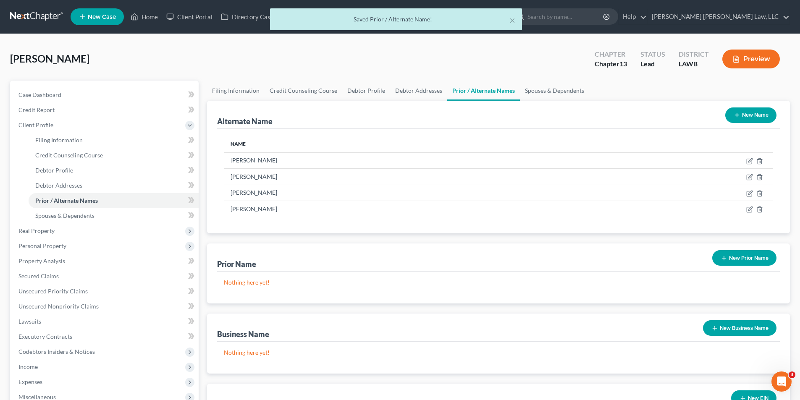
click at [726, 258] on icon "button" at bounding box center [724, 258] width 7 height 7
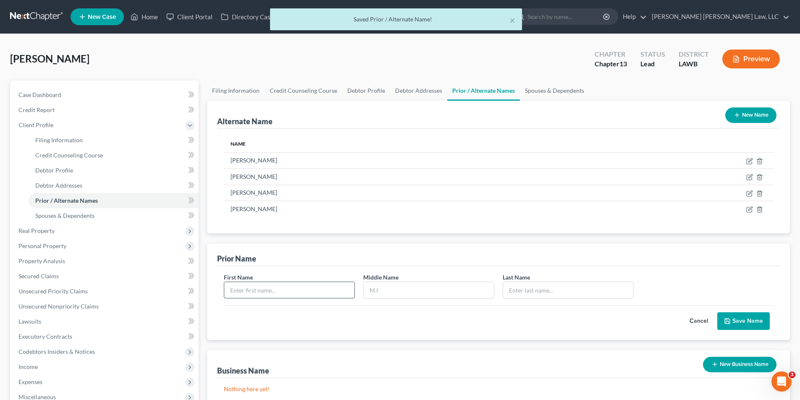
click at [265, 292] on input "text" at bounding box center [289, 290] width 130 height 16
type input "Karen"
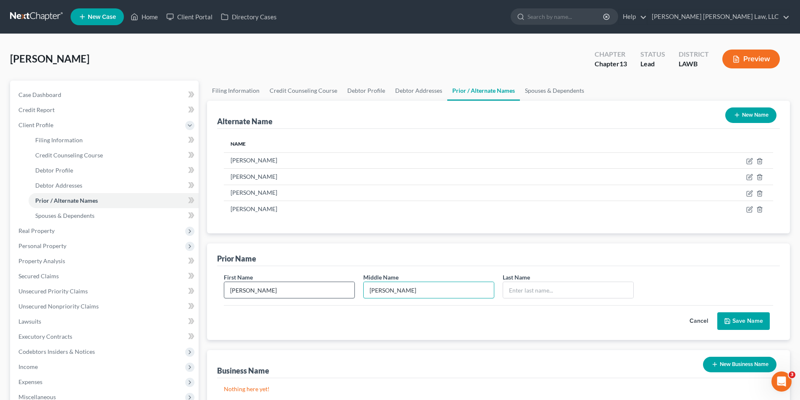
type input "Renee"
type input "Robinson"
click at [739, 324] on button "Save Name" at bounding box center [743, 321] width 52 height 18
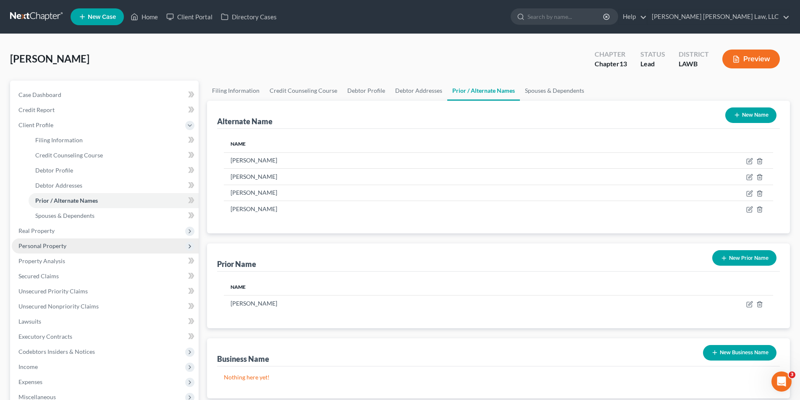
click at [30, 246] on span "Personal Property" at bounding box center [42, 245] width 48 height 7
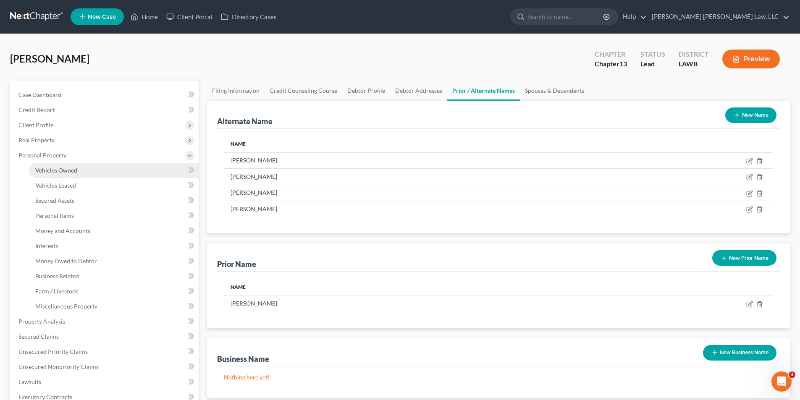
click at [54, 165] on link "Vehicles Owned" at bounding box center [114, 170] width 170 height 15
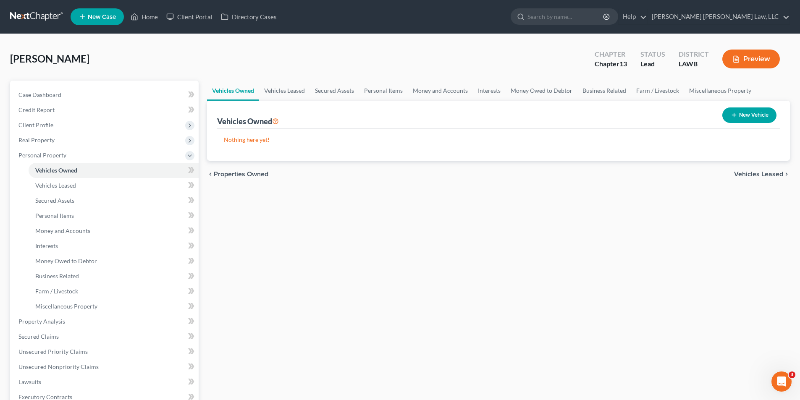
click at [755, 109] on button "New Vehicle" at bounding box center [749, 116] width 54 height 16
select select "0"
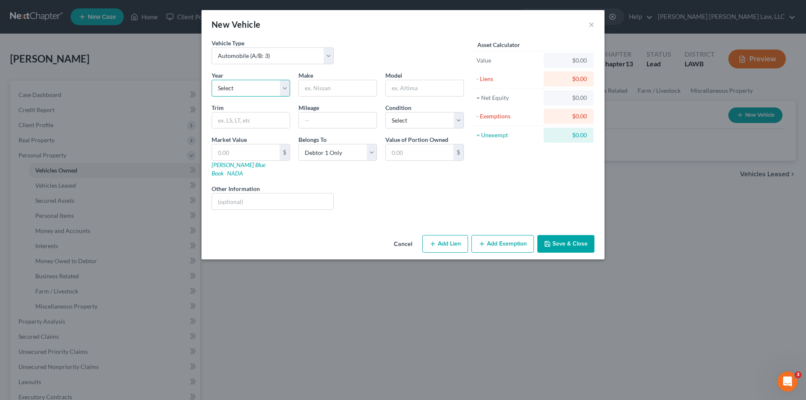
click at [231, 92] on select "Select 2026 2025 2024 2023 2022 2021 2020 2019 2018 2017 2016 2015 2014 2013 20…" at bounding box center [251, 88] width 79 height 17
select select "15"
click at [212, 80] on select "Select 2026 2025 2024 2023 2022 2021 2020 2019 2018 2017 2016 2015 2014 2013 20…" at bounding box center [251, 88] width 79 height 17
click at [323, 94] on input "text" at bounding box center [338, 88] width 78 height 16
type input "GMC"
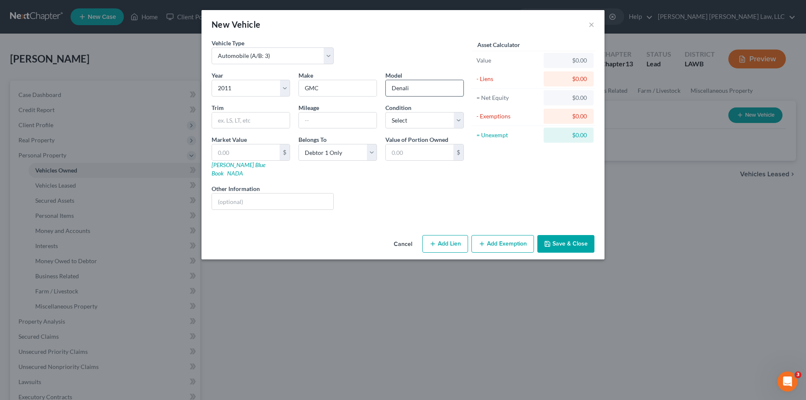
click at [391, 88] on input "Denali" at bounding box center [425, 88] width 78 height 16
click at [450, 87] on input "Acadia Denali" at bounding box center [425, 88] width 78 height 16
type input "Acadia Denali AWD"
click at [345, 118] on input "text" at bounding box center [338, 121] width 78 height 16
type input "152,925"
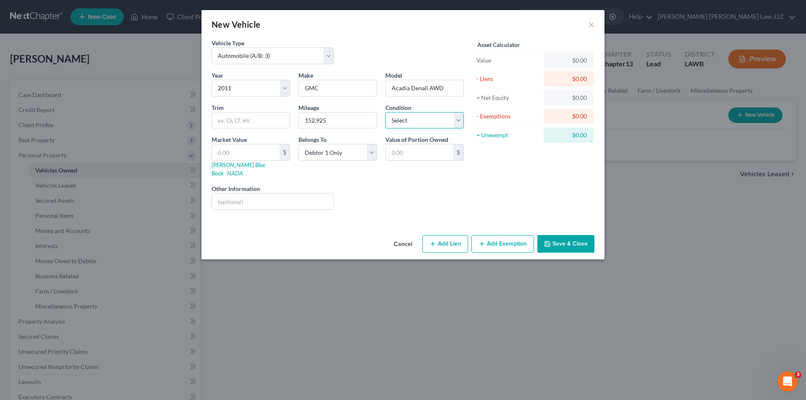
click at [429, 125] on select "Select Excellent Very Good Good Fair Poor" at bounding box center [425, 120] width 79 height 17
select select "2"
click at [386, 112] on select "Select Excellent Very Good Good Fair Poor" at bounding box center [425, 120] width 79 height 17
click at [261, 152] on input "text" at bounding box center [246, 152] width 68 height 16
type input "4"
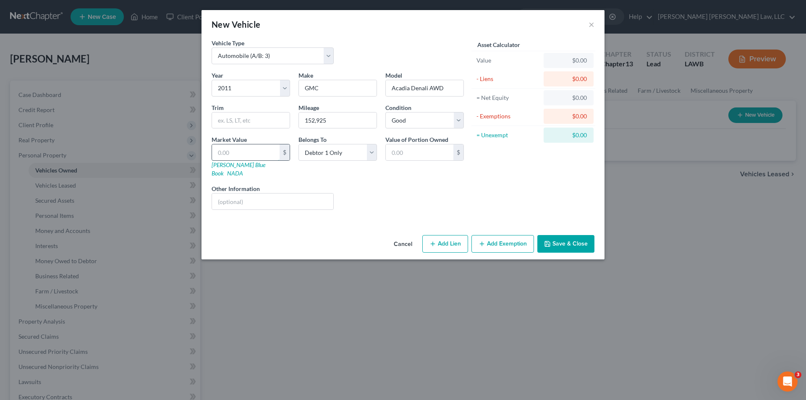
type input "4.00"
type input "48"
type input "48.00"
type input "483"
type input "483.00"
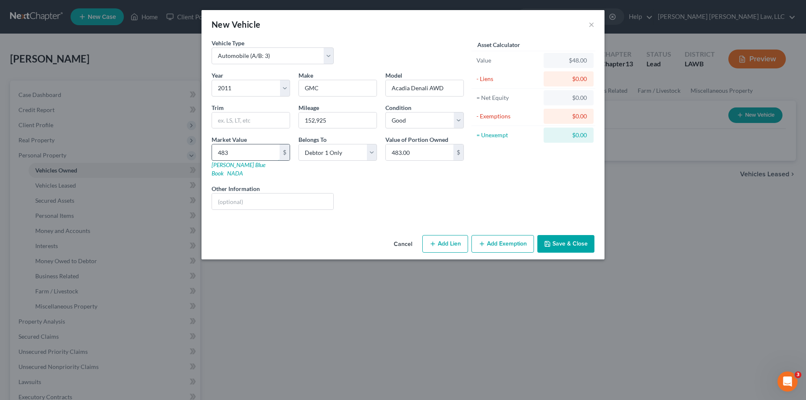
type input "4837"
type input "4,837.00"
type input "4,837.5"
type input "4,837.50"
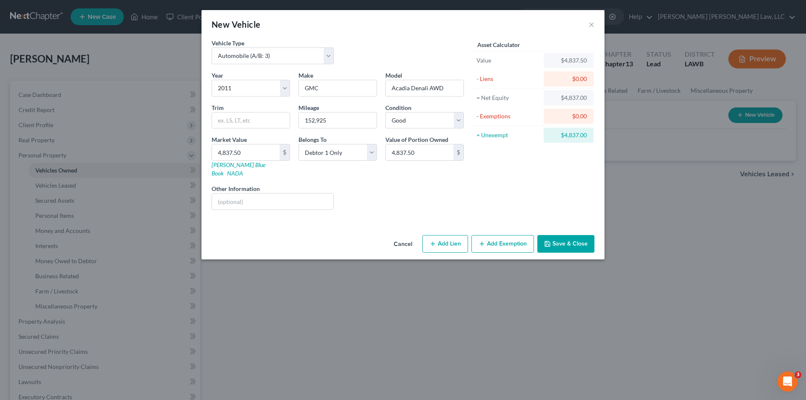
click at [446, 235] on button "Add Lien" at bounding box center [445, 244] width 46 height 18
select select "0"
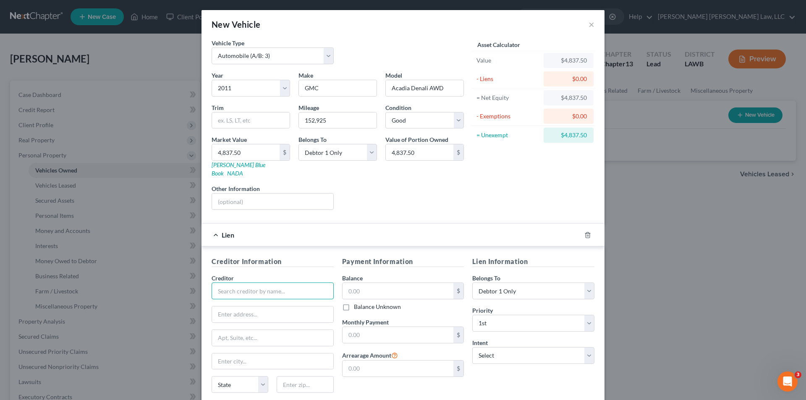
click at [226, 285] on input "text" at bounding box center [273, 291] width 122 height 17
type input "Cash Cow"
click at [233, 302] on div "Cash Cow" at bounding box center [261, 306] width 87 height 8
type input "411 Thomas Rd"
type input "West Monroe"
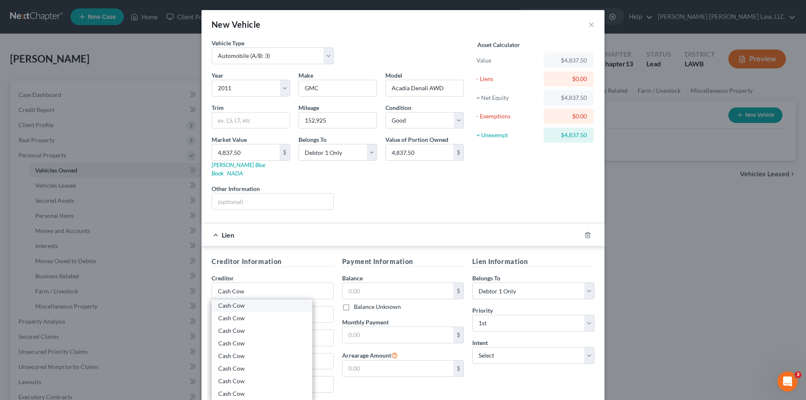
select select "19"
type input "71292"
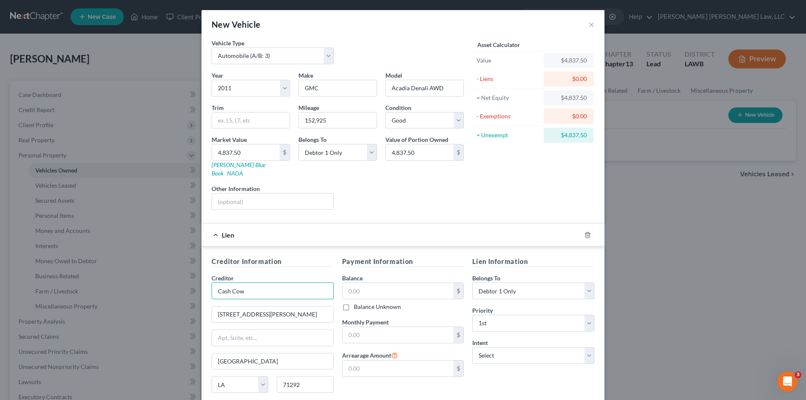
click at [254, 283] on input "Cash Cow" at bounding box center [273, 291] width 122 height 17
drag, startPoint x: 252, startPoint y: 284, endPoint x: 147, endPoint y: 285, distance: 104.1
click at [147, 285] on div "New Vehicle × Vehicle Type Select Automobile (A/B: 3) Truck (A/B: 3) Trailer (A…" at bounding box center [403, 200] width 806 height 400
type input "Cash Cow"
click at [236, 314] on div "Cash Cow" at bounding box center [261, 318] width 87 height 8
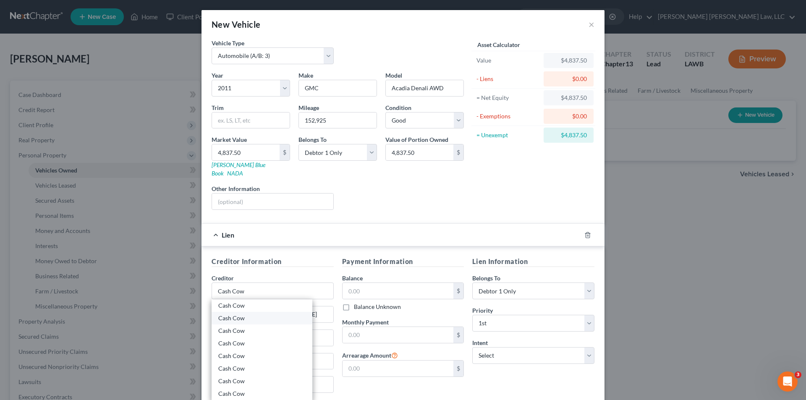
type input "2407 E Madison Ave"
type input "Bastrop"
type input "71220"
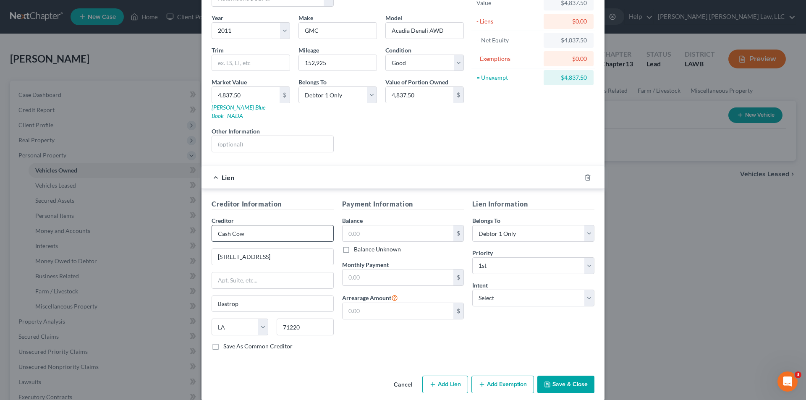
scroll to position [59, 0]
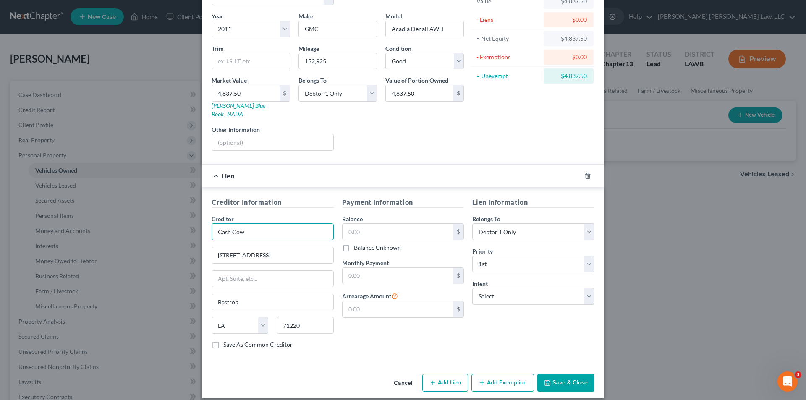
click at [248, 223] on input "Cash Cow" at bounding box center [273, 231] width 122 height 17
type input "Cash Cow"
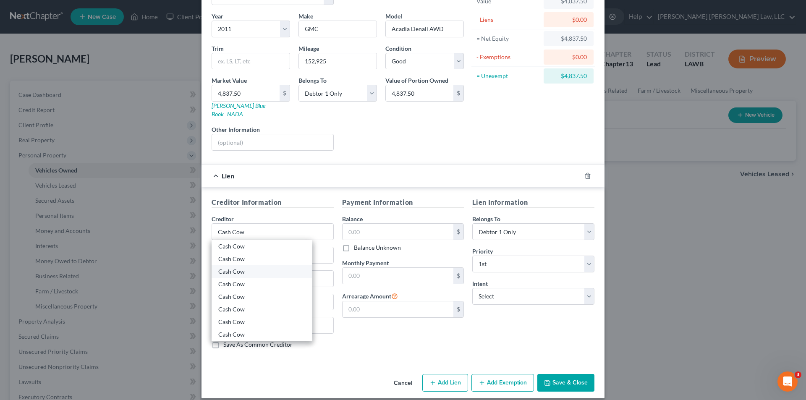
click at [235, 268] on div "Cash Cow" at bounding box center [261, 272] width 87 height 8
type input "3564 Front St"
type input "[GEOGRAPHIC_DATA]"
type input "71295"
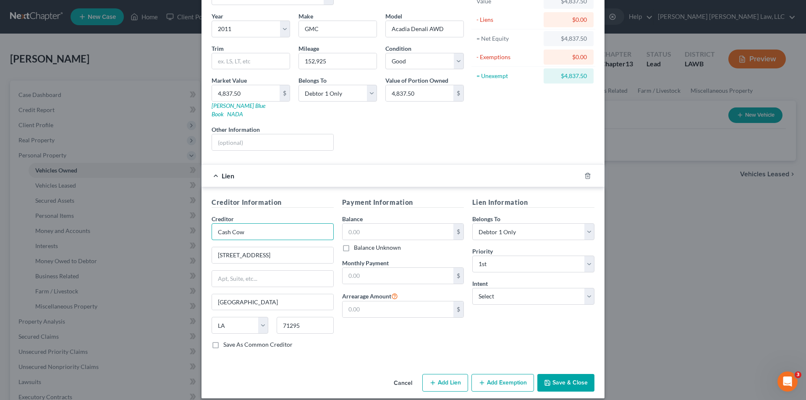
click at [252, 225] on input "Cash Cow" at bounding box center [273, 231] width 122 height 17
type input "Cash Cow"
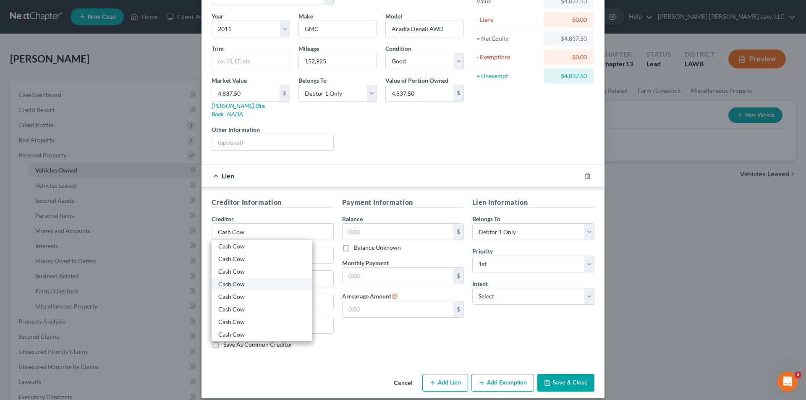
click at [230, 280] on div "Cash Cow" at bounding box center [261, 284] width 87 height 8
type input "408 S Trenton St."
type input "Ruston"
type input "71270"
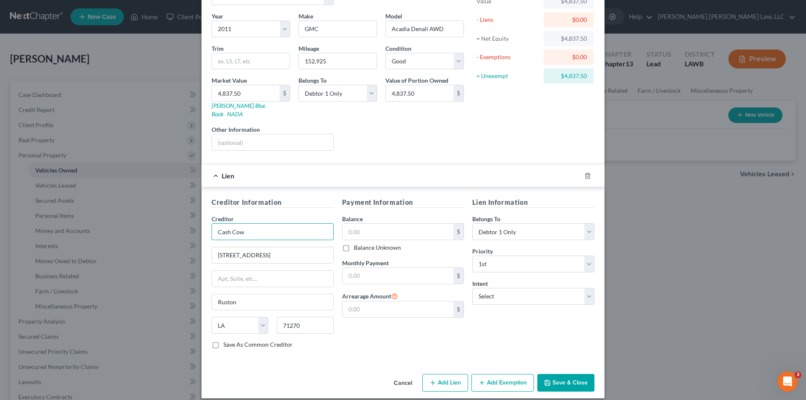
drag, startPoint x: 266, startPoint y: 222, endPoint x: 174, endPoint y: 222, distance: 92.0
click at [174, 222] on div "New Vehicle × Vehicle Type Select Automobile (A/B: 3) Truck (A/B: 3) Trailer (A…" at bounding box center [403, 200] width 806 height 400
type input "Cash Cow"
type input "71203"
type input "Monroe"
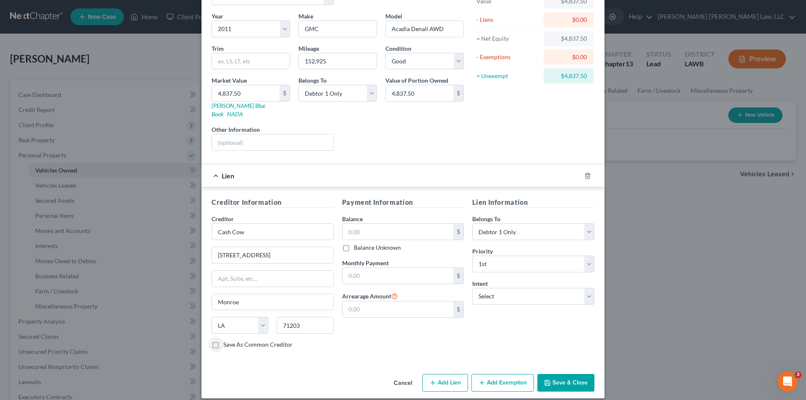
drag, startPoint x: 262, startPoint y: 246, endPoint x: 2, endPoint y: 249, distance: 260.0
click at [2, 249] on div "New Vehicle × Vehicle Type Select Automobile (A/B: 3) Truck (A/B: 3) Trailer (A…" at bounding box center [403, 200] width 806 height 400
type input "405 Sterlington Rd"
type input "1,100.00"
click at [508, 376] on button "Add Exemption" at bounding box center [503, 383] width 63 height 18
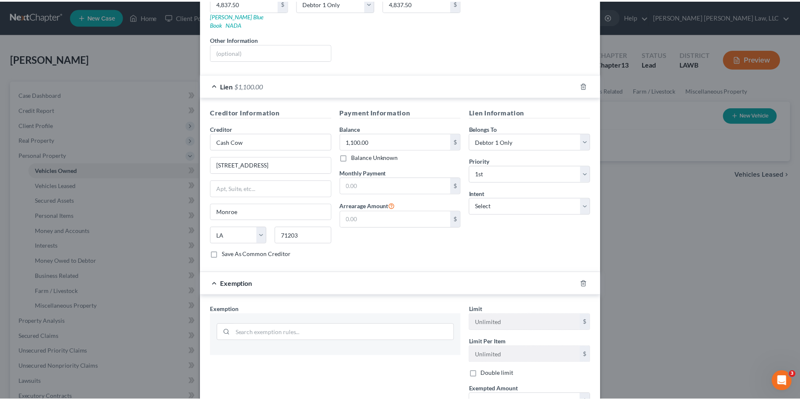
scroll to position [244, 0]
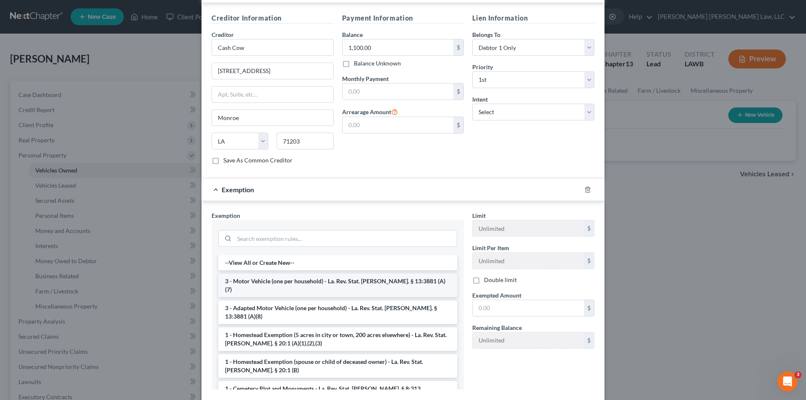
click at [240, 274] on li "3 - Motor Vehicle (one per household) - La. Rev. Stat. Ann. § 13:3881 (A)(7)" at bounding box center [337, 286] width 239 height 24
click at [240, 273] on div "Exemption Set must be selected for CA. Exemption * --View All or Create New-- 3…" at bounding box center [337, 303] width 261 height 185
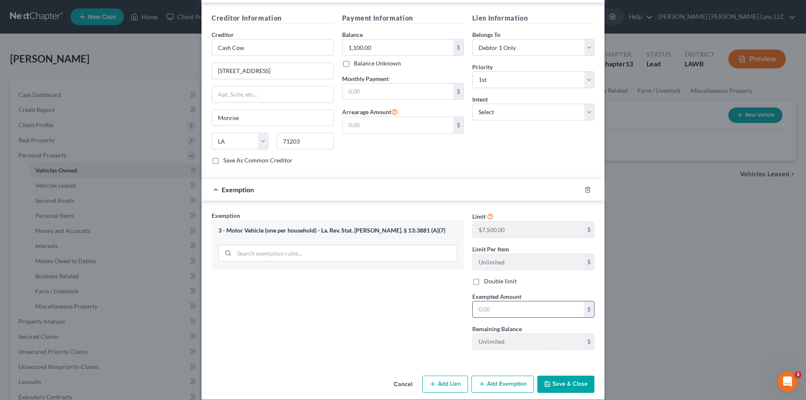
click at [488, 302] on input "text" at bounding box center [528, 310] width 111 height 16
type input "7,500.00"
click at [571, 378] on button "Save & Close" at bounding box center [566, 385] width 57 height 18
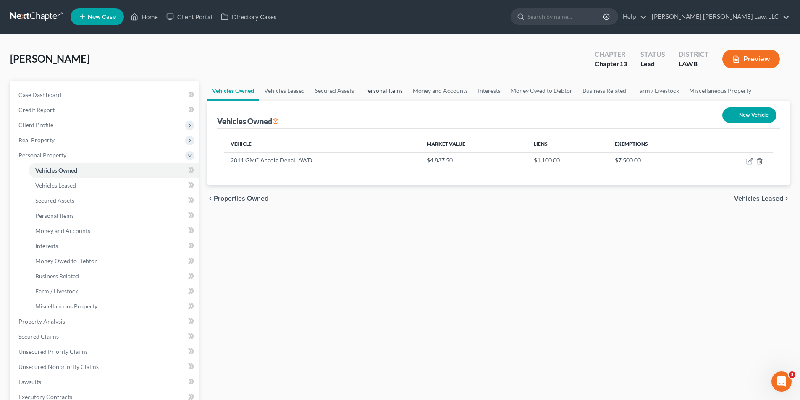
click at [381, 91] on link "Personal Items" at bounding box center [383, 91] width 49 height 20
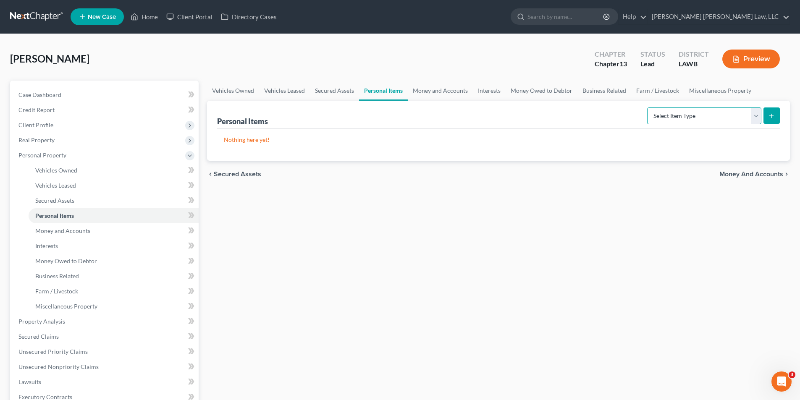
click at [668, 114] on select "Select Item Type Clothing (A/B: 11) Collectibles Of Value (A/B: 8) Electronics …" at bounding box center [704, 116] width 114 height 17
select select "clothing"
click at [648, 108] on select "Select Item Type Clothing (A/B: 11) Collectibles Of Value (A/B: 8) Electronics …" at bounding box center [704, 116] width 114 height 17
click at [777, 115] on button "submit" at bounding box center [771, 116] width 16 height 16
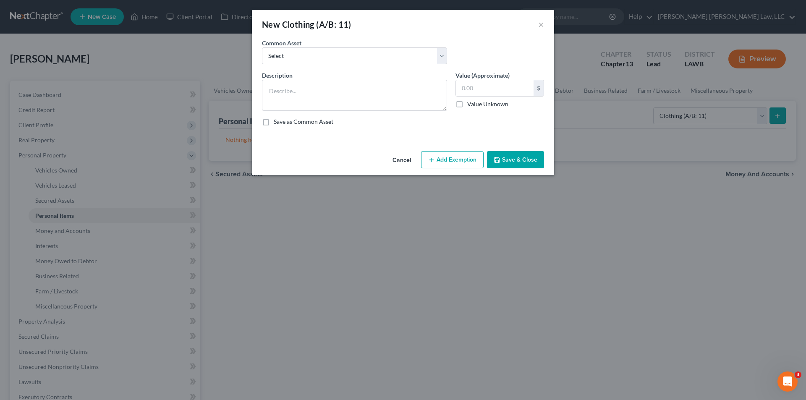
click at [318, 44] on div "Common Asset Select Clothes Clothes" at bounding box center [355, 52] width 194 height 26
click at [306, 57] on select "Select Clothes Clothes" at bounding box center [354, 55] width 185 height 17
select select "0"
click at [262, 47] on select "Select Clothes Clothes" at bounding box center [354, 55] width 185 height 17
type textarea "Clothes"
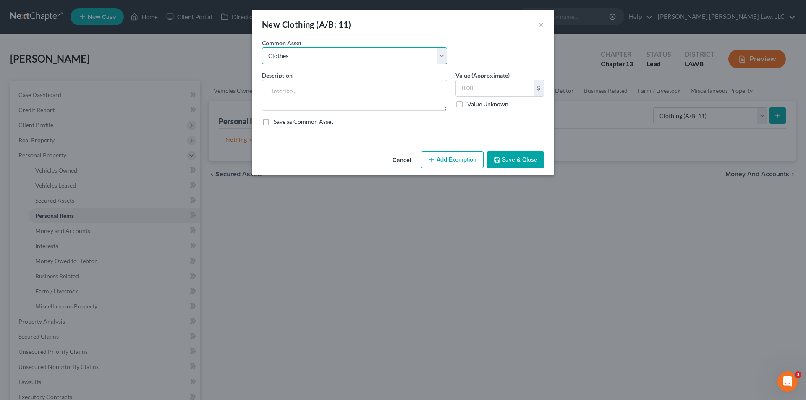
type input "300.00"
click at [443, 160] on button "Add Exemption" at bounding box center [452, 160] width 63 height 18
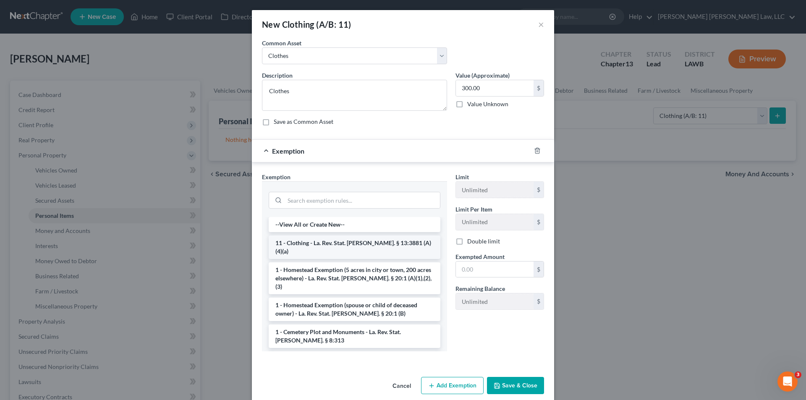
click at [302, 241] on li "11 - Clothing - La. Rev. Stat. Ann. § 13:3881 (A)(4)(a)" at bounding box center [355, 248] width 172 height 24
click at [302, 241] on div "Exemption Set must be selected for CA. Exemption * --View All or Create New-- 1…" at bounding box center [355, 266] width 194 height 186
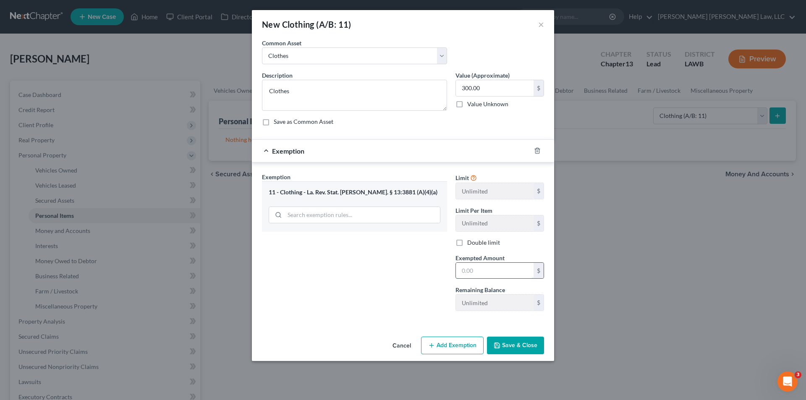
click at [467, 267] on input "text" at bounding box center [495, 271] width 78 height 16
type input "300.00"
click at [503, 345] on button "Save & Close" at bounding box center [515, 346] width 57 height 18
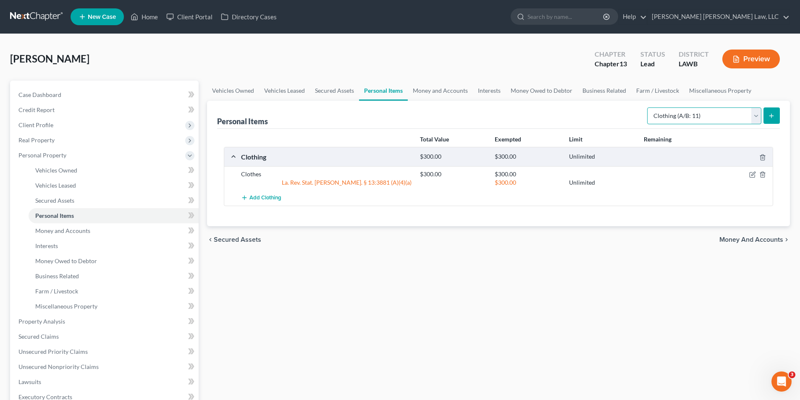
click at [685, 112] on select "Select Item Type Clothing (A/B: 11) Collectibles Of Value (A/B: 8) Electronics …" at bounding box center [704, 116] width 114 height 17
select select "household_goods"
click at [648, 108] on select "Select Item Type Clothing (A/B: 11) Collectibles Of Value (A/B: 8) Electronics …" at bounding box center [704, 116] width 114 height 17
click at [771, 116] on line "submit" at bounding box center [772, 116] width 4 height 0
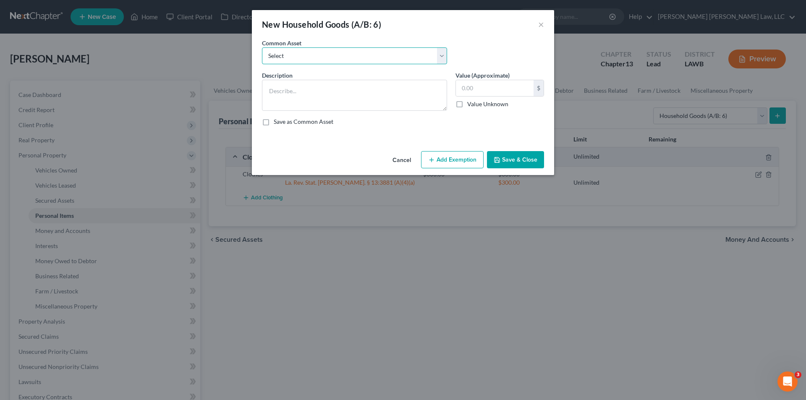
click at [396, 53] on select "Select Furniture Movables 2002 Chevy Tahoe 231,000 miles Movables Movables Mova…" at bounding box center [354, 55] width 185 height 17
select select "0"
click at [262, 47] on select "Select Furniture Movables 2002 Chevy Tahoe 231,000 miles Movables Movables Mova…" at bounding box center [354, 55] width 185 height 17
type textarea "Furniture"
type input "1,200.00"
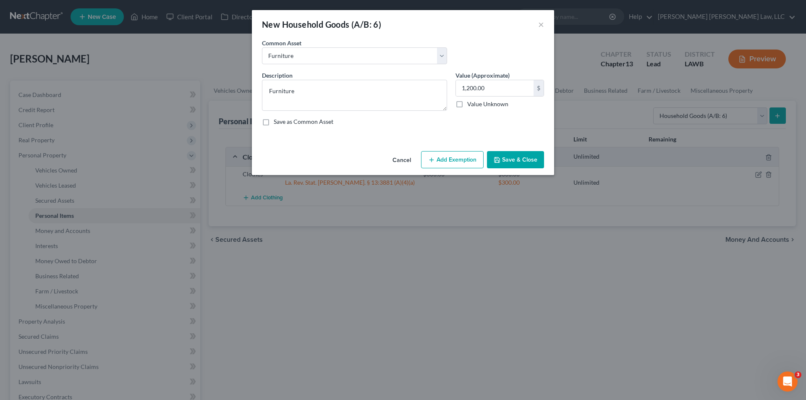
click at [448, 160] on button "Add Exemption" at bounding box center [452, 160] width 63 height 18
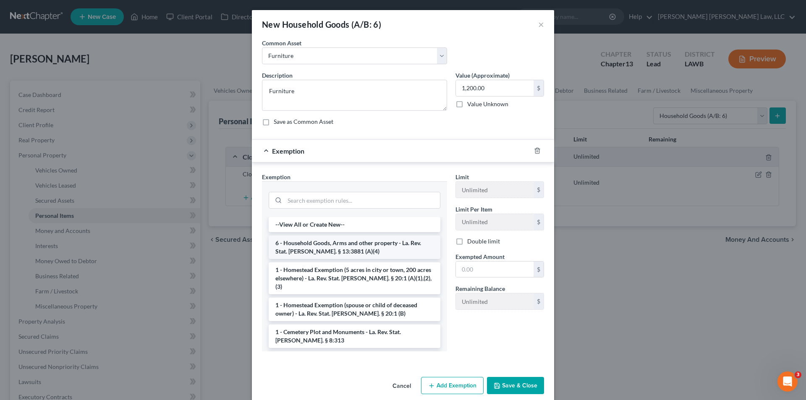
click at [330, 241] on li "6 - Household Goods, Arms and other property - La. Rev. Stat. Ann. § 13:3881 (A…" at bounding box center [355, 248] width 172 height 24
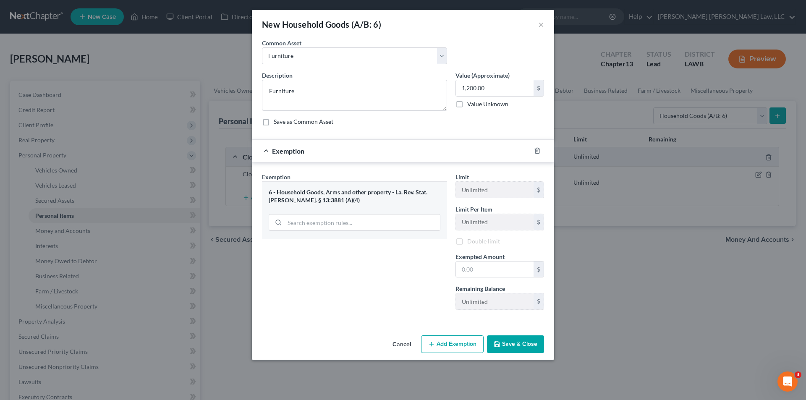
click at [330, 241] on div "Exemption Set must be selected for CA. Exemption * 6 - Household Goods, Arms an…" at bounding box center [355, 245] width 194 height 144
click at [482, 265] on input "text" at bounding box center [495, 271] width 78 height 16
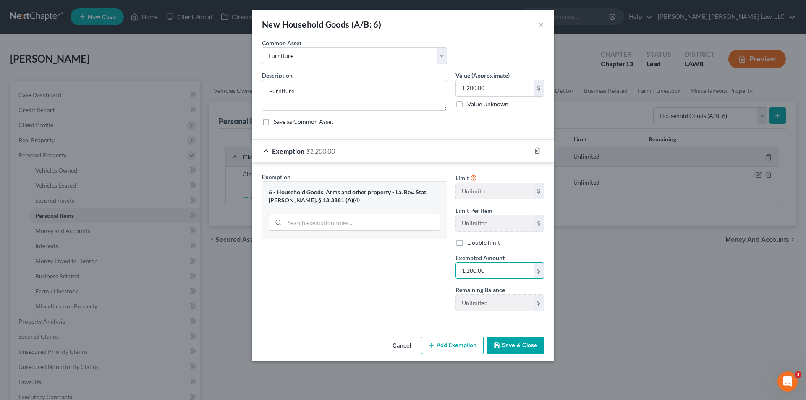
type input "1,200.00"
click at [513, 341] on button "Save & Close" at bounding box center [515, 346] width 57 height 18
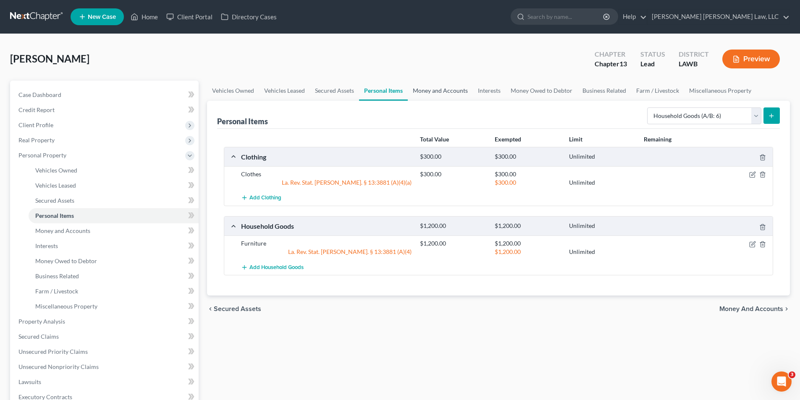
click at [428, 89] on link "Money and Accounts" at bounding box center [440, 91] width 65 height 20
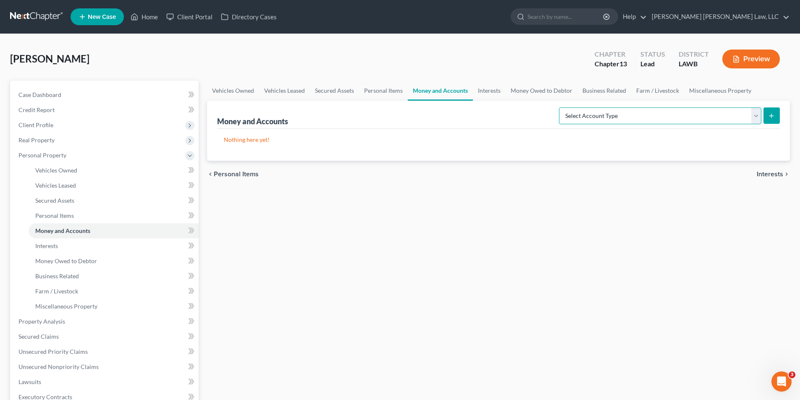
click at [597, 109] on select "Select Account Type Brokerage (A/B: 18, SOFA: 20) Cash on Hand (A/B: 16) Certif…" at bounding box center [660, 116] width 202 height 17
select select "checking"
click at [561, 108] on select "Select Account Type Brokerage (A/B: 18, SOFA: 20) Cash on Hand (A/B: 16) Certif…" at bounding box center [660, 116] width 202 height 17
click at [771, 116] on icon "submit" at bounding box center [771, 116] width 7 height 7
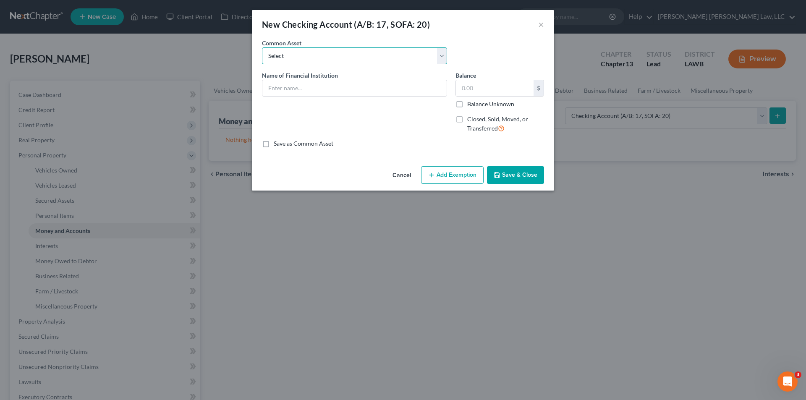
click at [328, 57] on select "Select Current Bank Sevenfold Credit Union Apple Cash First Horizon Bank Centri…" at bounding box center [354, 55] width 185 height 17
click at [471, 37] on div "New Checking Account (A/B: 17, SOFA: 20) ×" at bounding box center [403, 24] width 302 height 29
drag, startPoint x: 317, startPoint y: 84, endPoint x: 294, endPoint y: 103, distance: 28.9
click at [315, 85] on input "text" at bounding box center [354, 88] width 184 height 16
click at [291, 88] on input "Navy Fdederal Credit Union" at bounding box center [354, 88] width 184 height 16
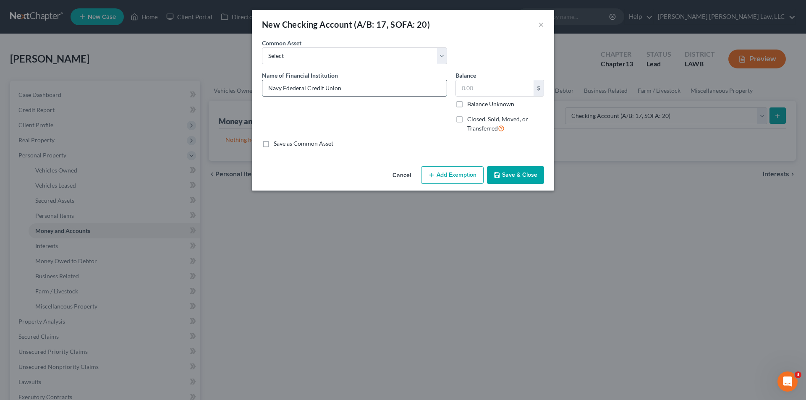
click at [288, 87] on input "Navy Fdederal Credit Union" at bounding box center [354, 88] width 184 height 16
type input "Navy Federal Credit Union"
click at [470, 89] on input "text" at bounding box center [495, 88] width 78 height 16
type input "0.00"
click at [509, 175] on button "Save & Close" at bounding box center [515, 175] width 57 height 18
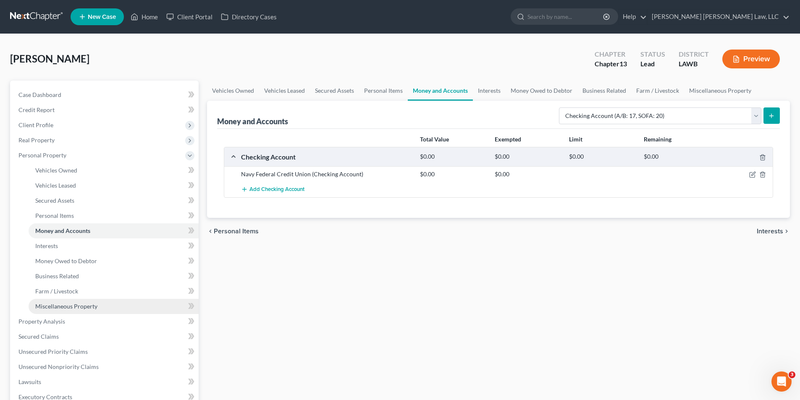
scroll to position [84, 0]
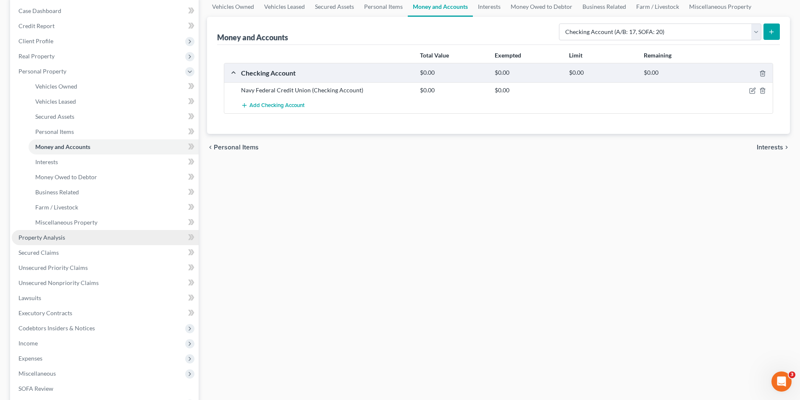
click at [41, 240] on span "Property Analysis" at bounding box center [41, 237] width 47 height 7
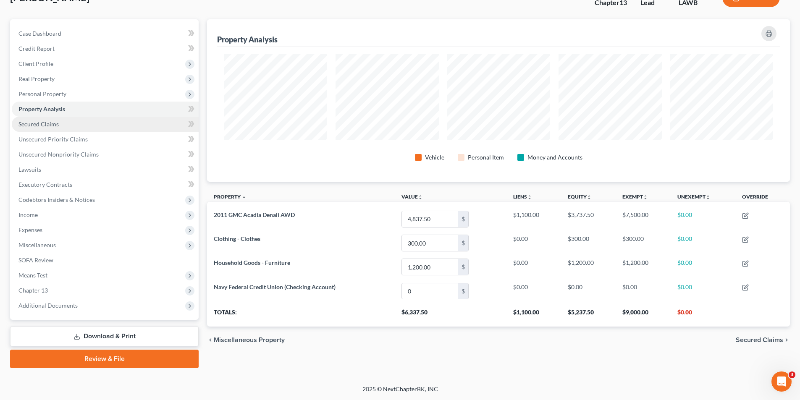
click at [37, 125] on span "Secured Claims" at bounding box center [38, 124] width 40 height 7
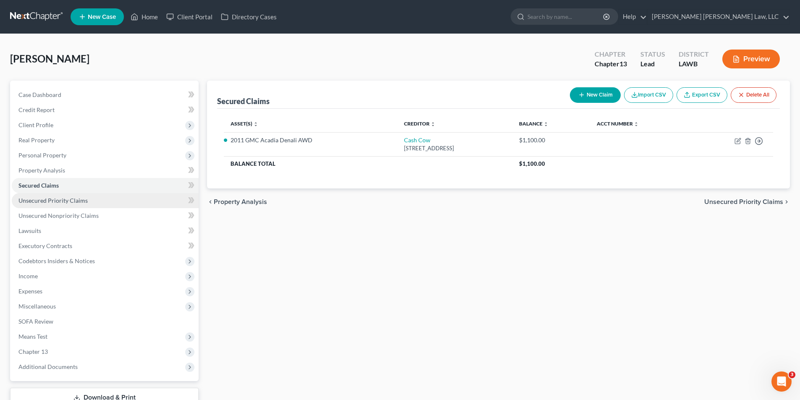
click at [51, 204] on span "Unsecured Priority Claims" at bounding box center [52, 200] width 69 height 7
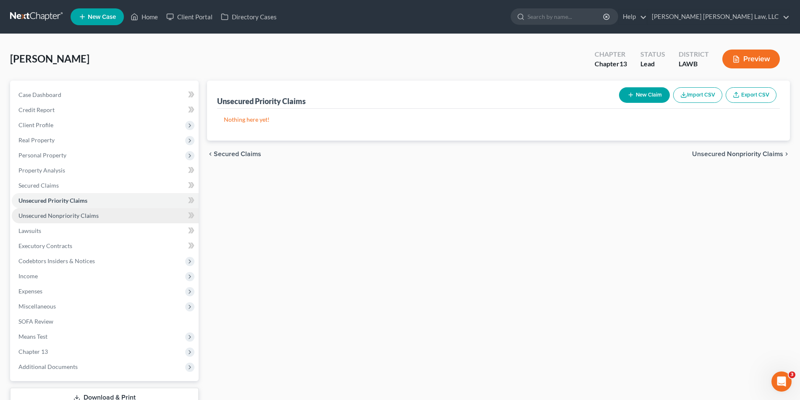
click at [53, 215] on span "Unsecured Nonpriority Claims" at bounding box center [58, 215] width 80 height 7
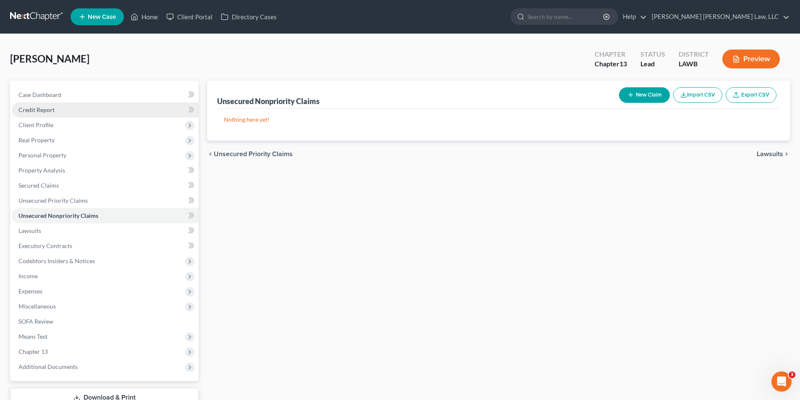
click at [42, 110] on span "Credit Report" at bounding box center [36, 109] width 36 height 7
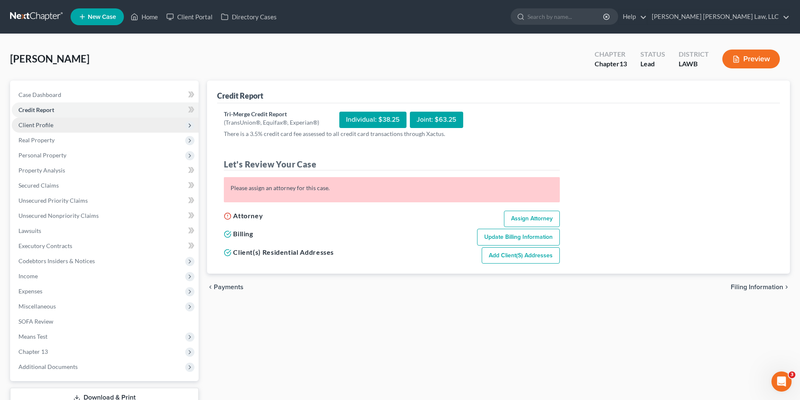
click at [38, 125] on span "Client Profile" at bounding box center [35, 124] width 35 height 7
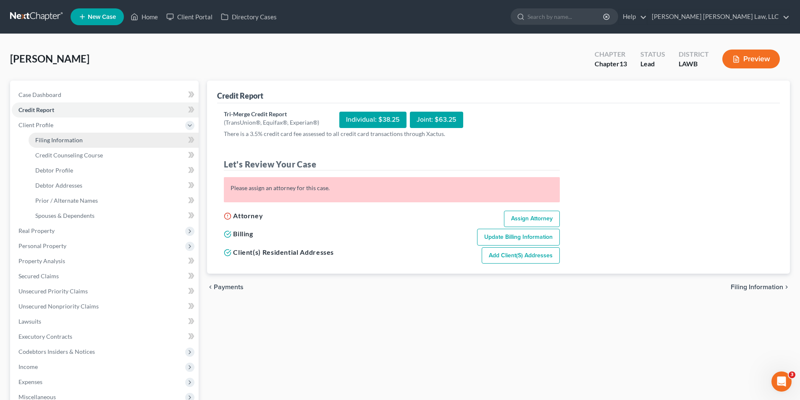
click at [47, 139] on span "Filing Information" at bounding box center [58, 139] width 47 height 7
select select "1"
select select "0"
select select "3"
select select "36"
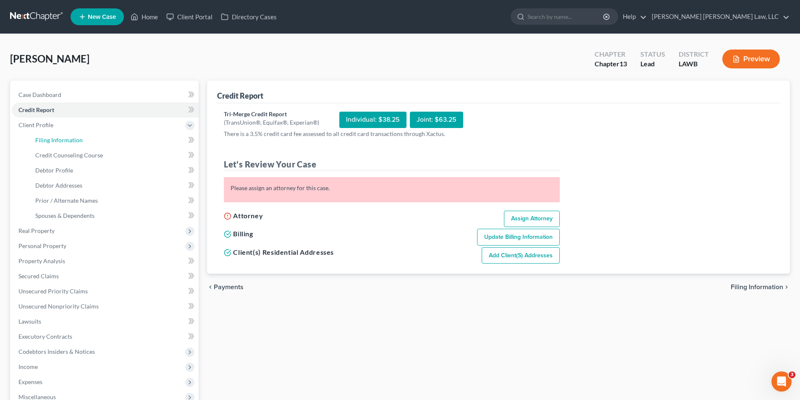
select select "19"
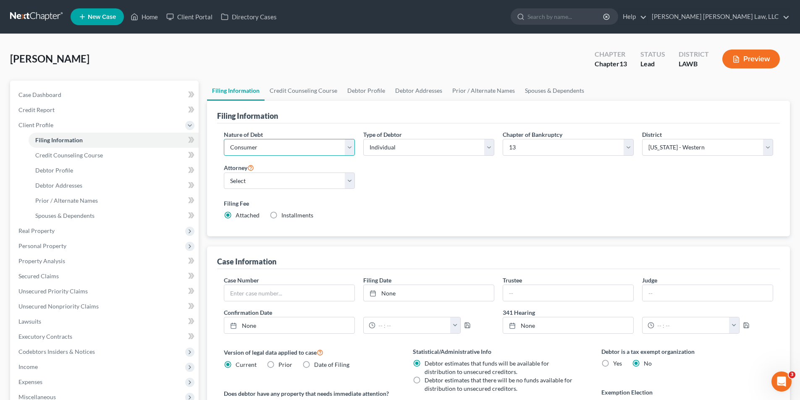
click at [244, 145] on select "Select Business Consumer Other" at bounding box center [289, 147] width 131 height 17
click at [241, 181] on select "Select E. Orum Young III - LAWB E. Orum Young III - LAMB E. Orum Young III - LA…" at bounding box center [289, 181] width 131 height 17
select select "0"
click at [224, 173] on select "Select E. Orum Young III - LAWB E. Orum Young III - LAMB E. Orum Young III - LA…" at bounding box center [289, 181] width 131 height 17
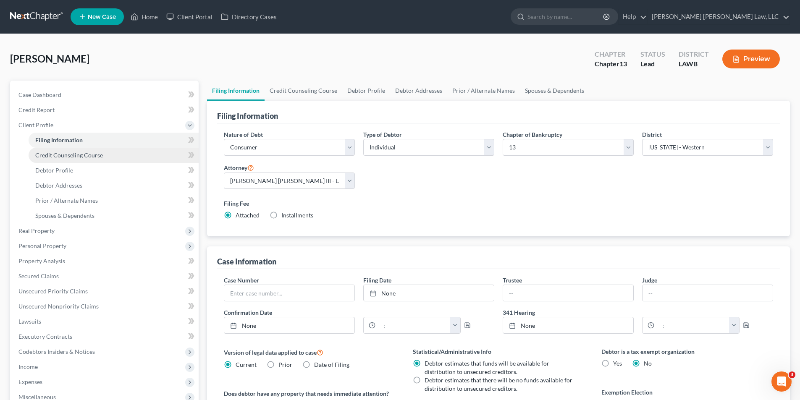
click at [97, 155] on span "Credit Counseling Course" at bounding box center [69, 155] width 68 height 7
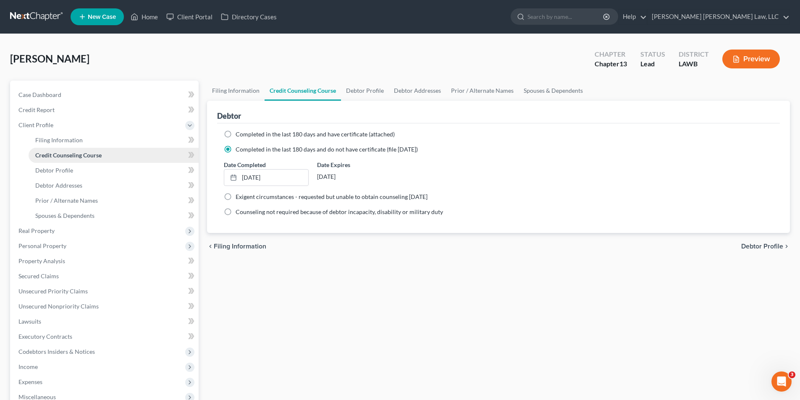
click at [29, 148] on link "Credit Counseling Course" at bounding box center [114, 155] width 170 height 15
click at [496, 86] on link "Prior / Alternate Names" at bounding box center [482, 91] width 73 height 20
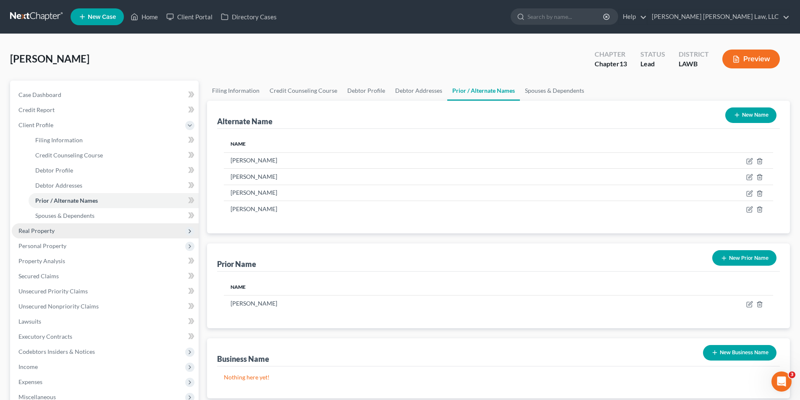
click at [31, 231] on span "Real Property" at bounding box center [36, 230] width 36 height 7
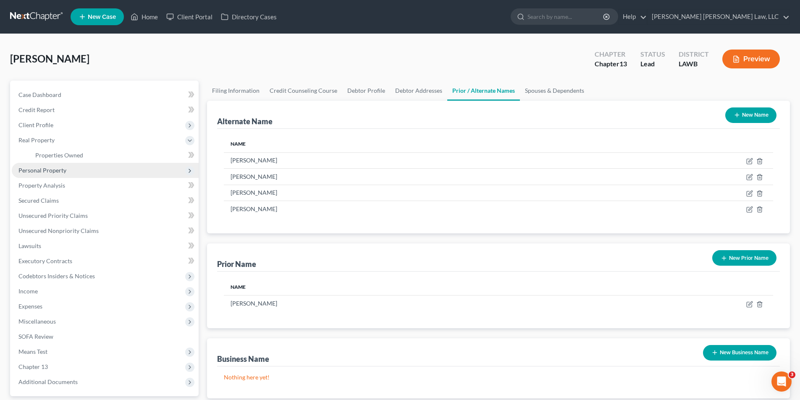
click at [34, 172] on span "Personal Property" at bounding box center [42, 170] width 48 height 7
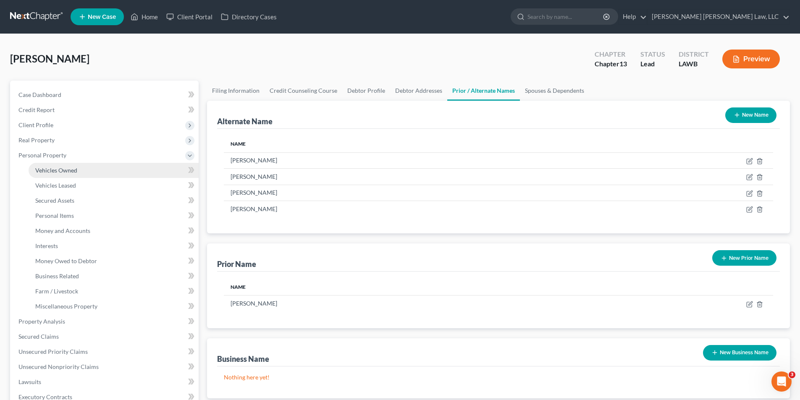
click at [66, 170] on span "Vehicles Owned" at bounding box center [56, 170] width 42 height 7
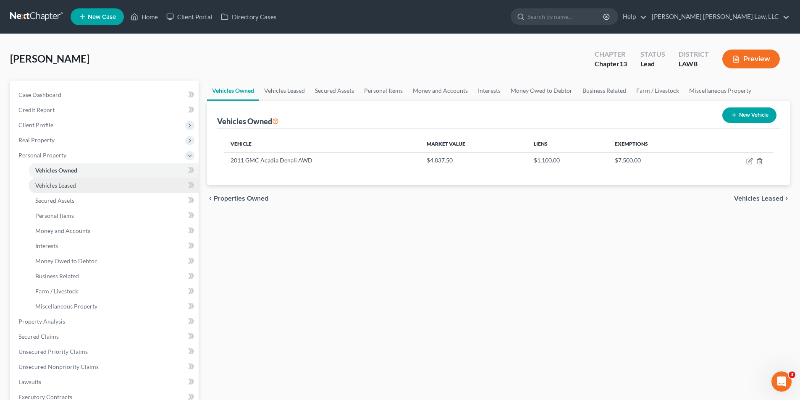
click at [66, 185] on span "Vehicles Leased" at bounding box center [55, 185] width 41 height 7
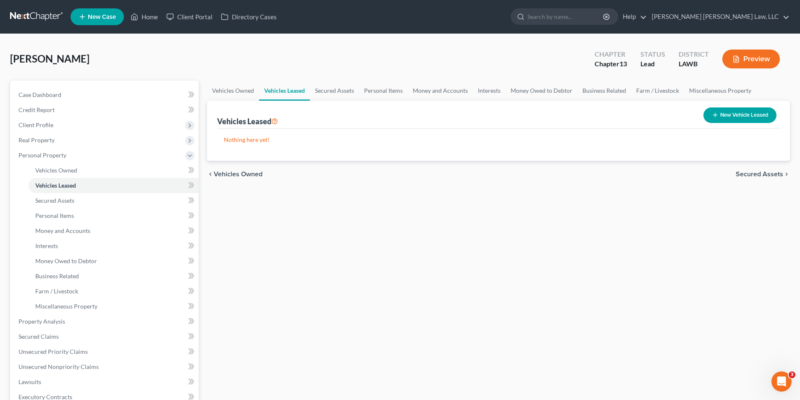
click at [565, 187] on div "chevron_left Vehicles Owned Secured Assets chevron_right" at bounding box center [498, 174] width 583 height 27
click at [387, 91] on link "Personal Items" at bounding box center [383, 91] width 49 height 20
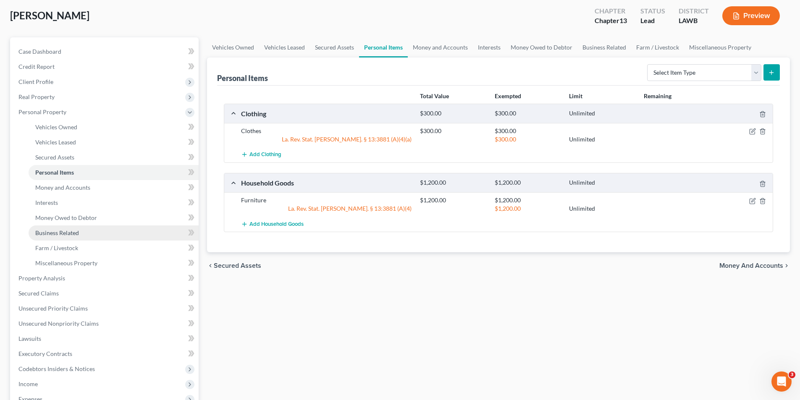
scroll to position [126, 0]
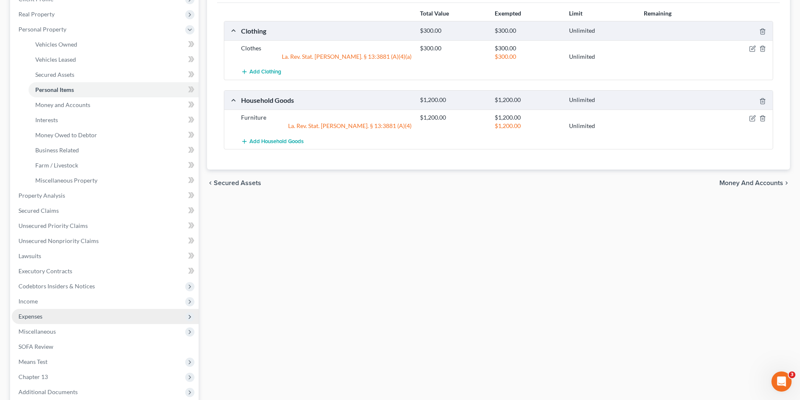
click at [24, 316] on span "Expenses" at bounding box center [30, 316] width 24 height 7
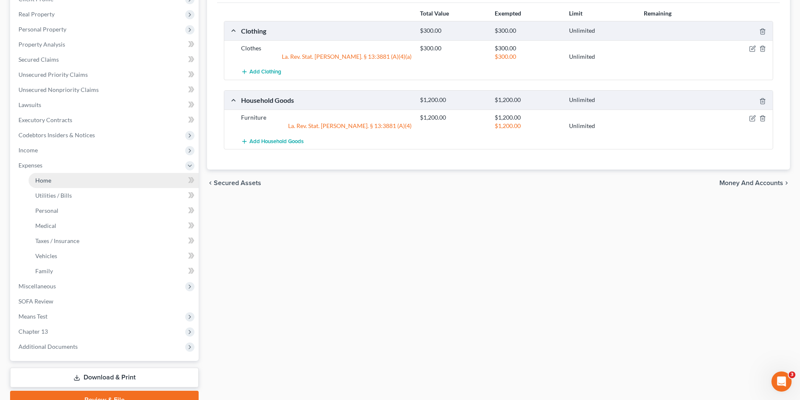
click at [43, 178] on span "Home" at bounding box center [43, 180] width 16 height 7
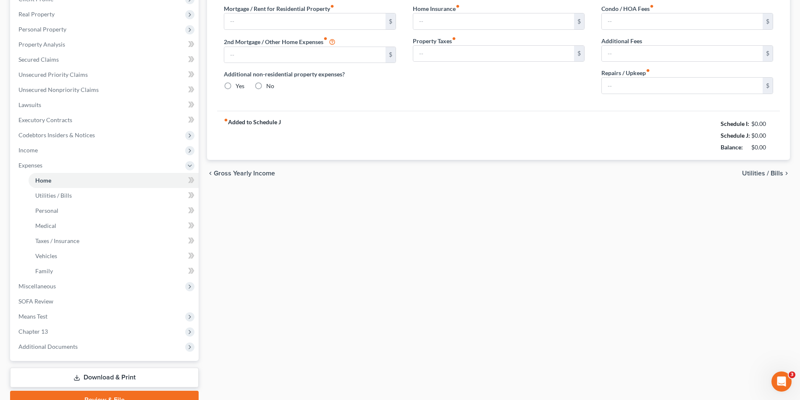
scroll to position [21, 0]
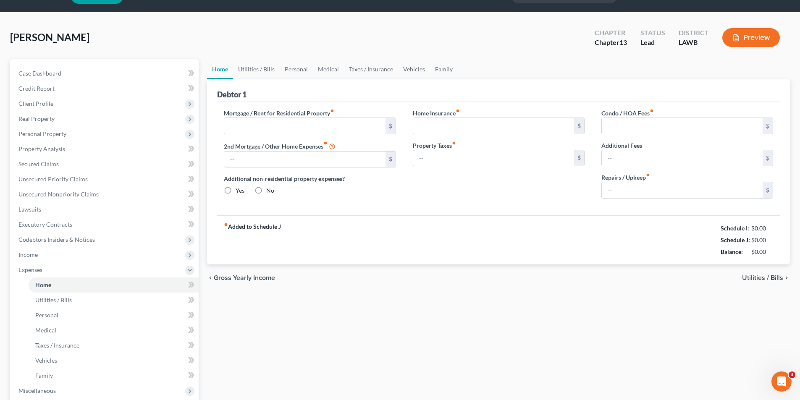
type input "0.00"
radio input "true"
type input "0.00"
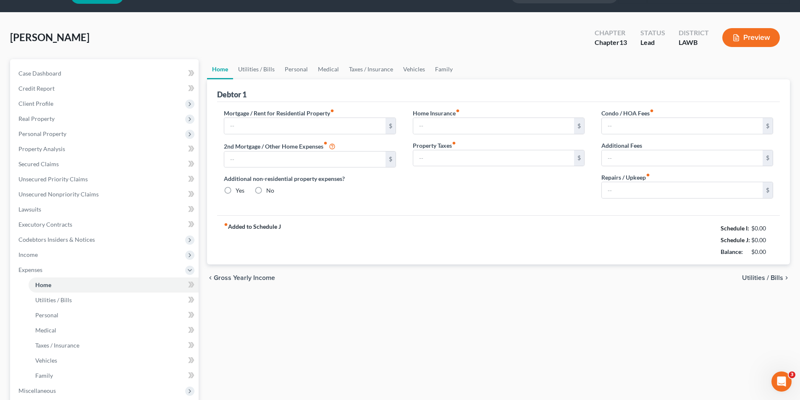
type input "0.00"
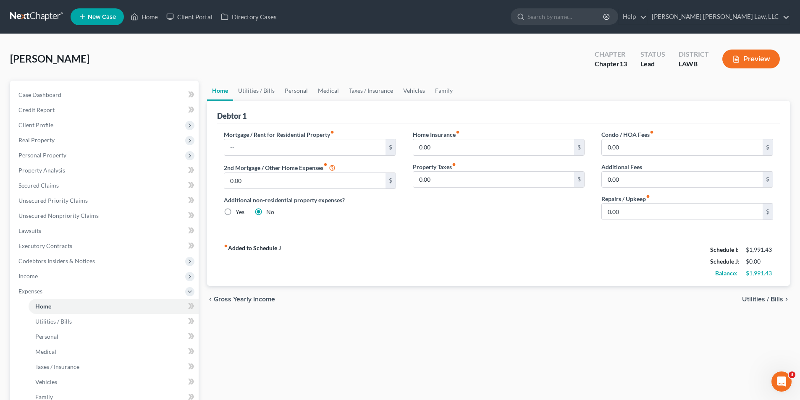
click at [245, 157] on div "Mortgage / Rent for Residential Property fiber_manual_record $ 2nd Mortgage / O…" at bounding box center [309, 178] width 189 height 97
click at [287, 149] on input "text" at bounding box center [304, 147] width 161 height 16
type input "625.00"
click at [270, 92] on link "Utilities / Bills" at bounding box center [256, 91] width 47 height 20
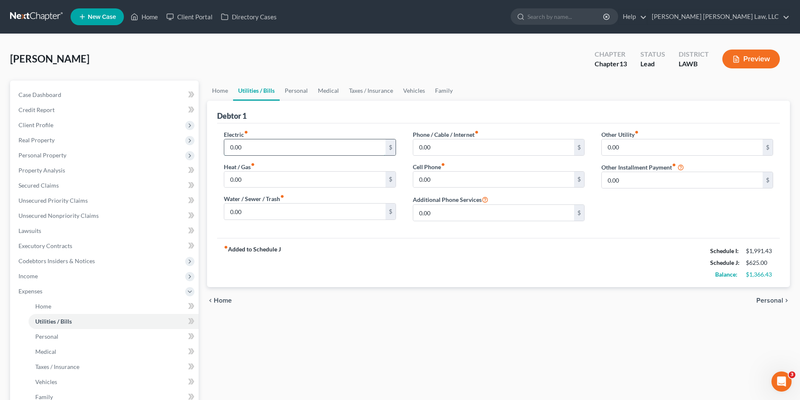
click at [251, 147] on input "0.00" at bounding box center [304, 147] width 161 height 16
type input "250.00"
type input "75.00"
type input "100.00"
type input "55.00"
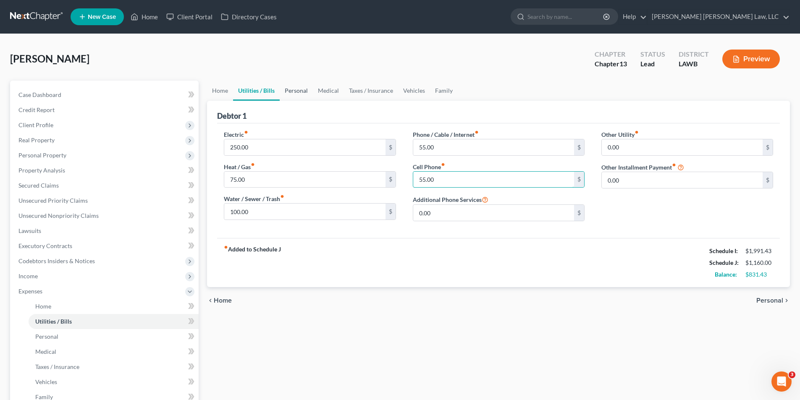
type input "55.00"
click at [297, 91] on link "Personal" at bounding box center [296, 91] width 33 height 20
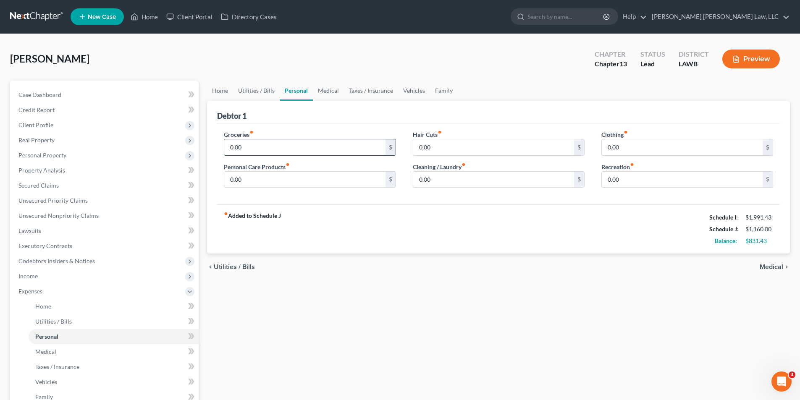
click at [270, 144] on input "0.00" at bounding box center [304, 147] width 161 height 16
type input "487.00"
type input "20.00"
type input "25.00"
click at [403, 90] on link "Vehicles" at bounding box center [414, 91] width 32 height 20
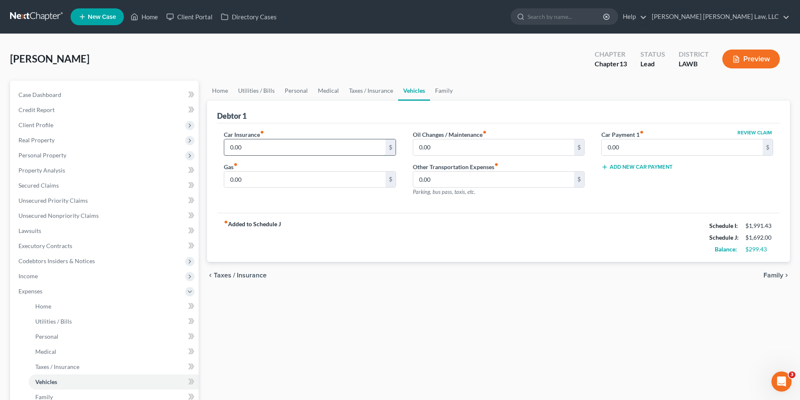
click at [273, 142] on input "0.00" at bounding box center [304, 147] width 161 height 16
type input "154.00"
type input "100.00"
click at [257, 92] on link "Utilities / Bills" at bounding box center [256, 91] width 47 height 20
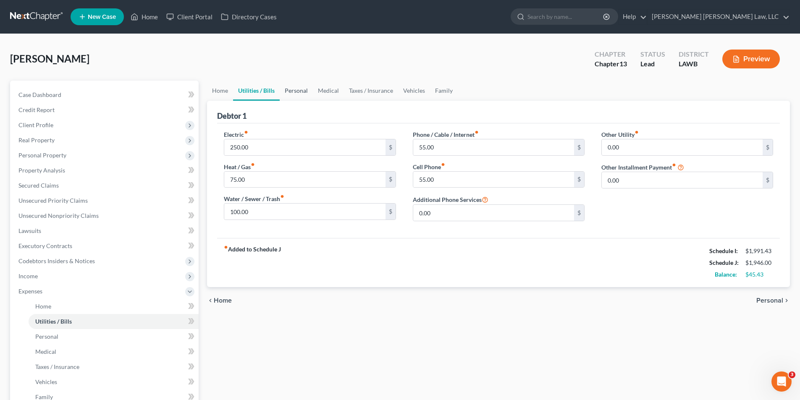
click at [295, 91] on link "Personal" at bounding box center [296, 91] width 33 height 20
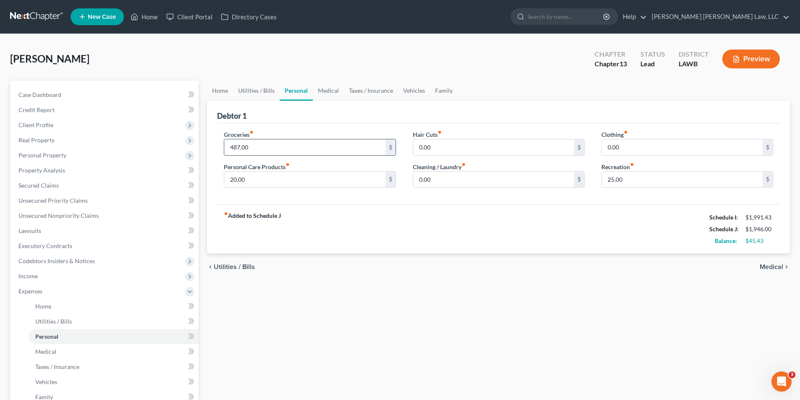
click at [256, 151] on input "487.00" at bounding box center [304, 147] width 161 height 16
type input "300.00"
click at [219, 93] on link "Home" at bounding box center [220, 91] width 26 height 20
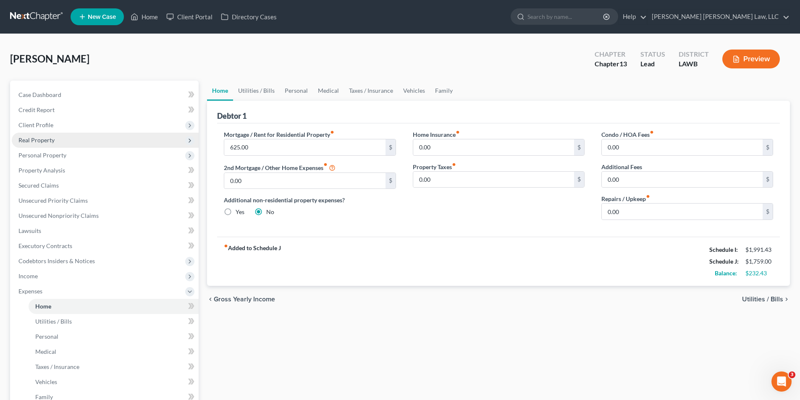
click at [37, 137] on span "Real Property" at bounding box center [36, 139] width 36 height 7
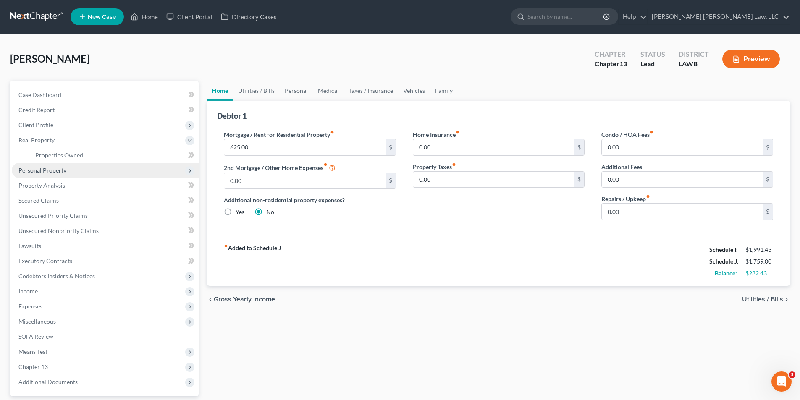
click at [42, 167] on span "Personal Property" at bounding box center [42, 170] width 48 height 7
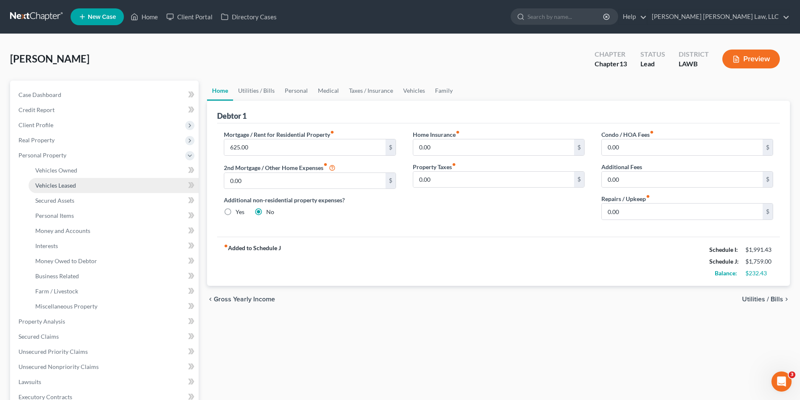
click at [61, 186] on span "Vehicles Leased" at bounding box center [55, 185] width 41 height 7
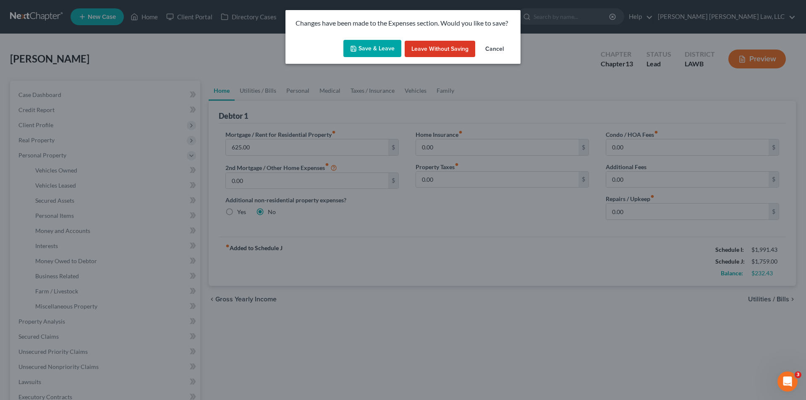
click at [381, 39] on div "Save & Leave Leave without Saving Cancel" at bounding box center [403, 51] width 235 height 28
click at [378, 45] on button "Save & Leave" at bounding box center [373, 49] width 58 height 18
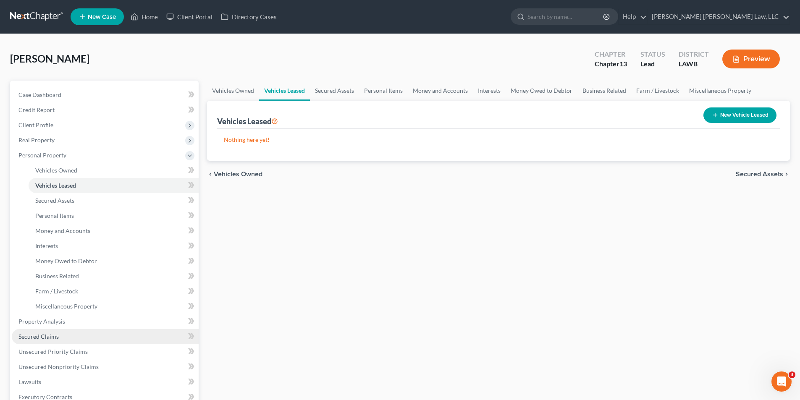
scroll to position [210, 0]
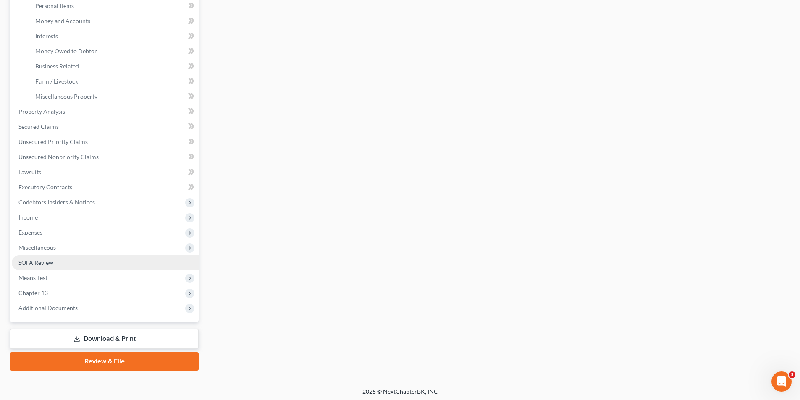
click at [36, 259] on span "SOFA Review" at bounding box center [35, 262] width 35 height 7
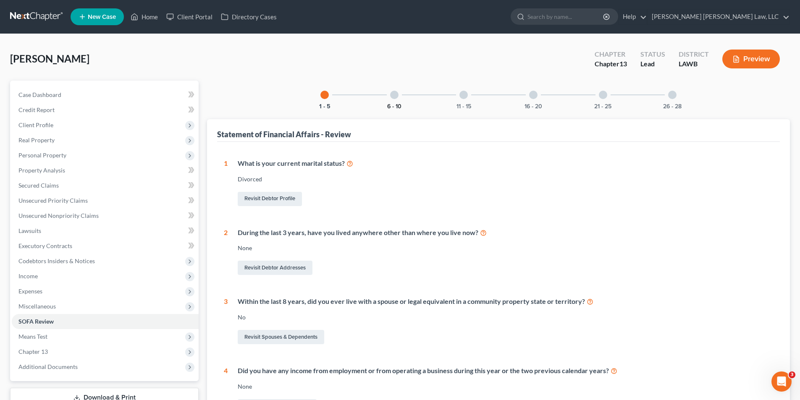
click at [395, 108] on button "6 - 10" at bounding box center [394, 107] width 14 height 6
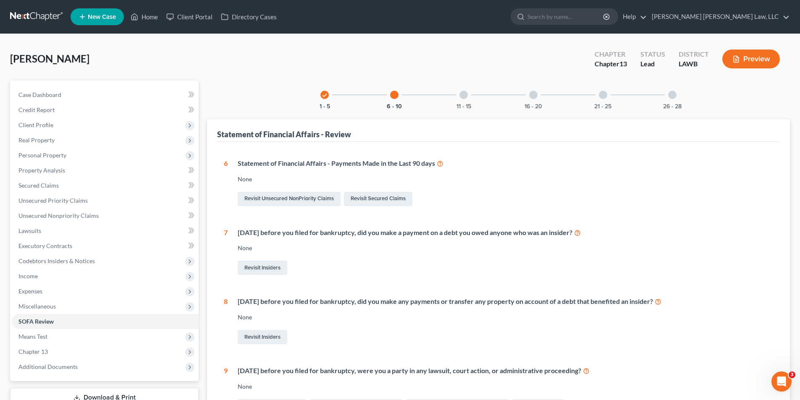
click at [396, 98] on div at bounding box center [394, 95] width 8 height 8
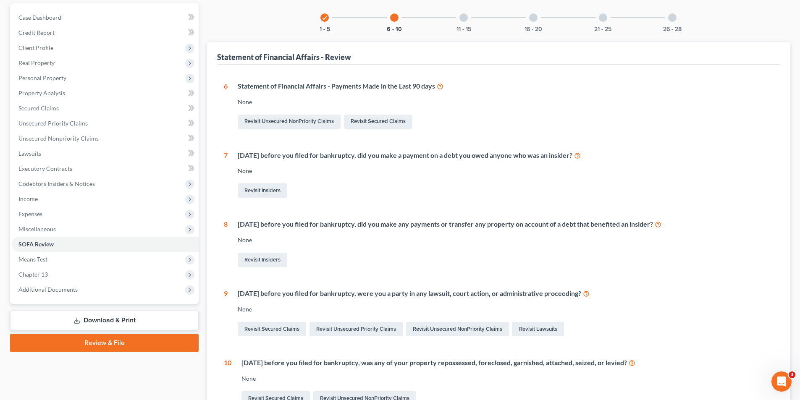
scroll to position [173, 0]
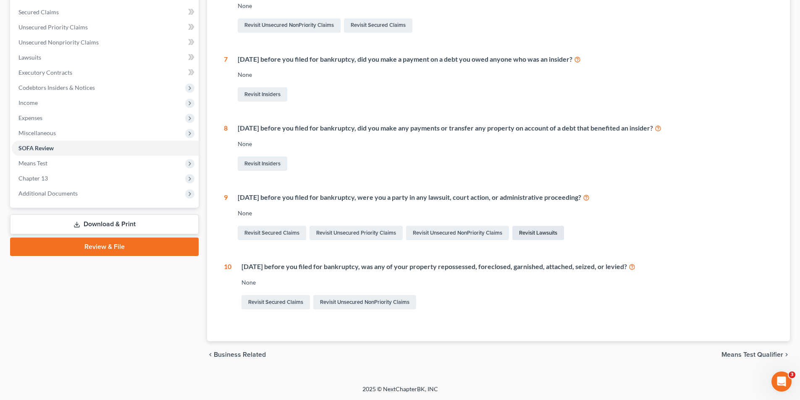
click at [539, 231] on link "Revisit Lawsuits" at bounding box center [538, 233] width 52 height 14
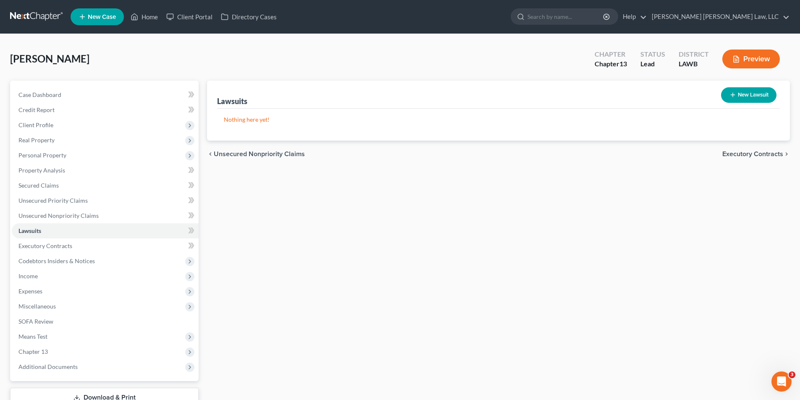
click at [738, 97] on button "New Lawsuit" at bounding box center [748, 95] width 55 height 16
select select "0"
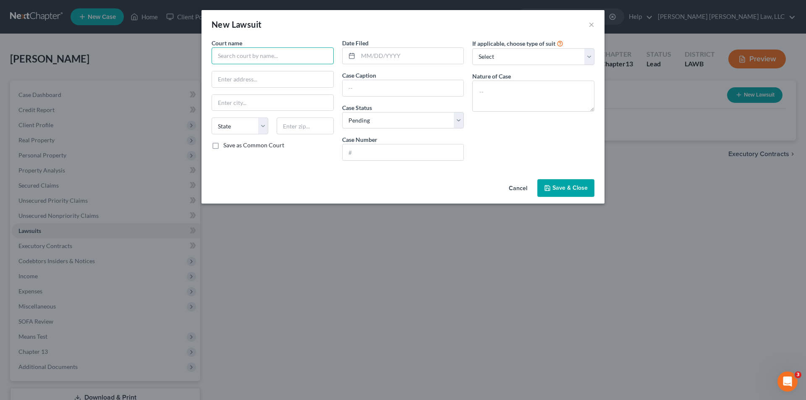
click at [291, 54] on input "text" at bounding box center [273, 55] width 122 height 17
type input "American Cash Advance"
click at [281, 82] on input "text" at bounding box center [272, 79] width 121 height 16
type input "400 Louisville Ave."
type input "71203"
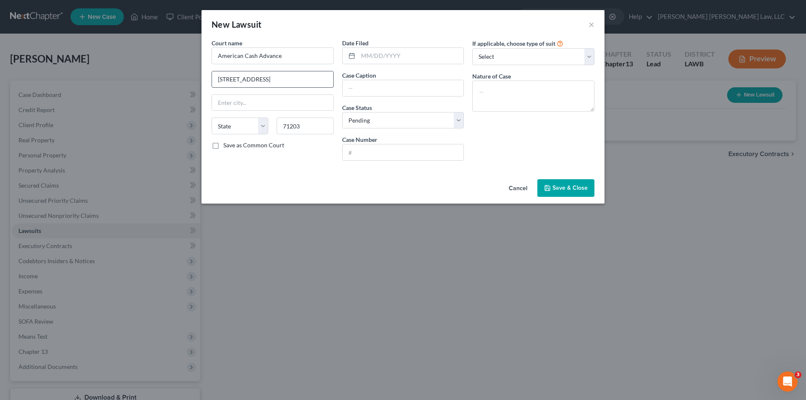
type input "Monroe"
select select "19"
click at [366, 52] on input "text" at bounding box center [411, 56] width 106 height 16
type input "12/10/2021"
click at [344, 84] on input "text" at bounding box center [403, 88] width 121 height 16
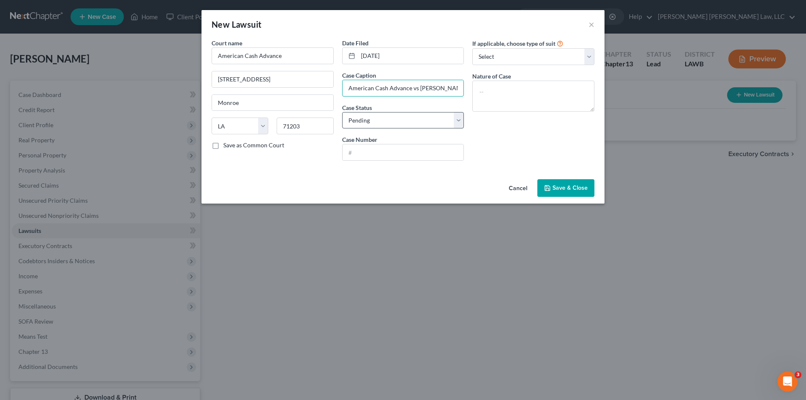
type input "American Cash Advance vs Karen Carter"
click at [369, 119] on select "Select Pending On Appeal Concluded" at bounding box center [403, 120] width 122 height 17
select select "2"
click at [342, 112] on select "Select Pending On Appeal Concluded" at bounding box center [403, 120] width 122 height 17
click at [365, 152] on input "text" at bounding box center [403, 152] width 121 height 16
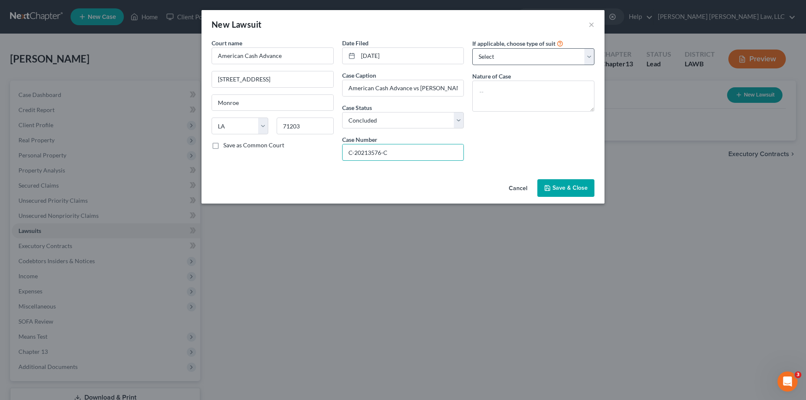
type input "C-20213576-C"
click at [486, 55] on select "Select Repossession Garnishment Foreclosure Attached, Seized, Or Levied Other" at bounding box center [533, 56] width 122 height 17
select select "1"
click at [472, 48] on select "Select Repossession Garnishment Foreclosure Attached, Seized, Or Levied Other" at bounding box center [533, 56] width 122 height 17
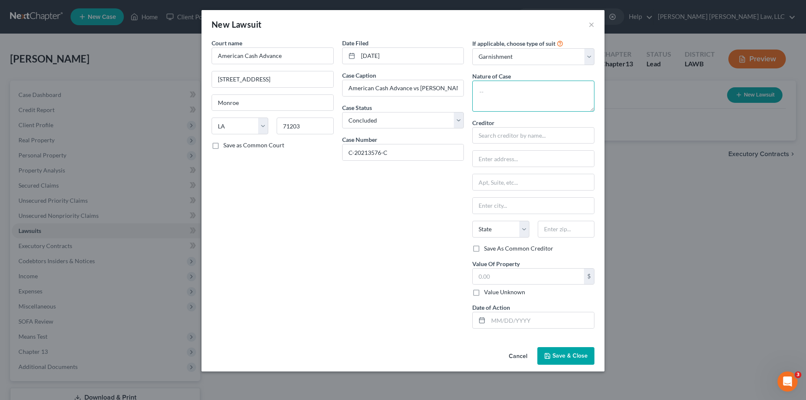
click at [487, 91] on textarea at bounding box center [533, 96] width 122 height 31
type textarea "Judgement for Garnishment"
click at [487, 131] on input "text" at bounding box center [533, 135] width 122 height 17
type input "American Cash Advance"
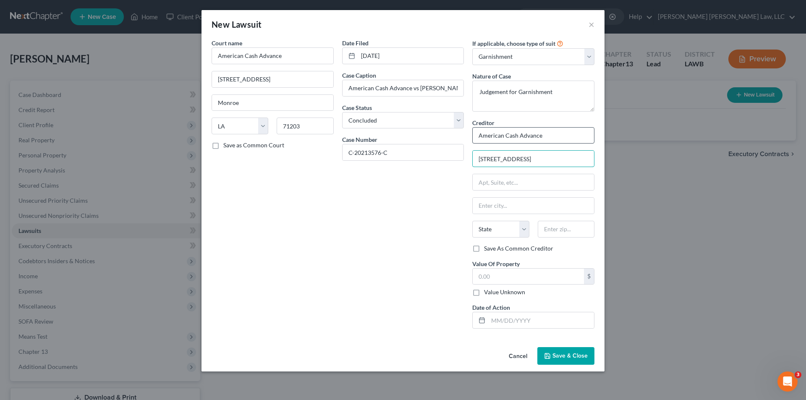
type input "400 Louisville Ave."
type input "71203"
type input "Monroe"
select select "19"
click at [484, 293] on label "Value Unknown" at bounding box center [504, 292] width 41 height 8
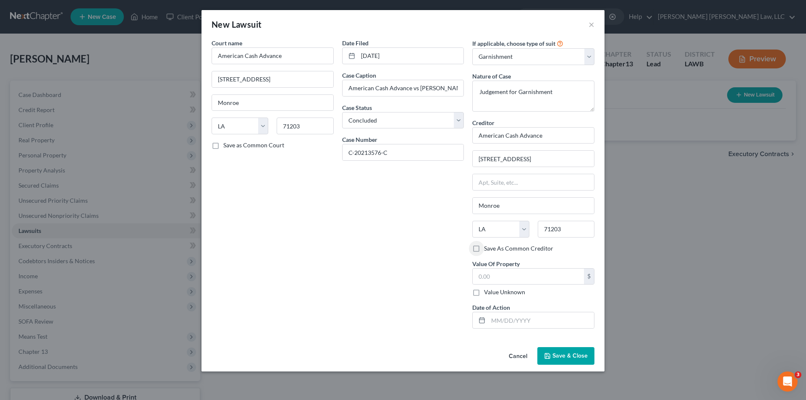
click at [488, 293] on input "Value Unknown" at bounding box center [490, 290] width 5 height 5
checkbox input "true"
type input "0.00"
click at [495, 325] on input "text" at bounding box center [541, 320] width 106 height 16
type input "12/10/2021"
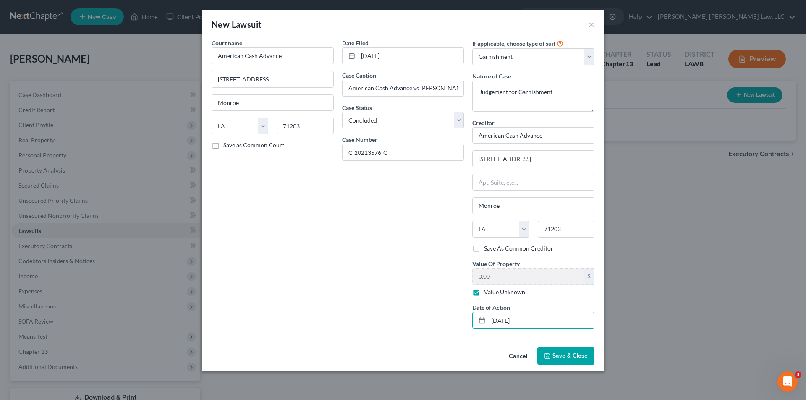
click at [557, 360] on button "Save & Close" at bounding box center [566, 356] width 57 height 18
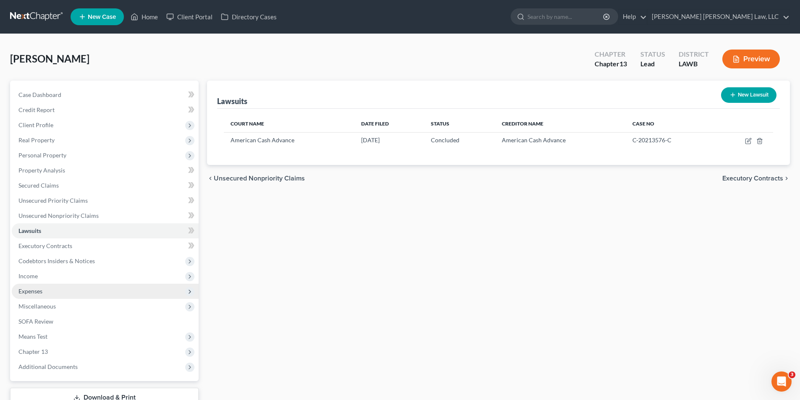
click at [33, 288] on span "Expenses" at bounding box center [30, 291] width 24 height 7
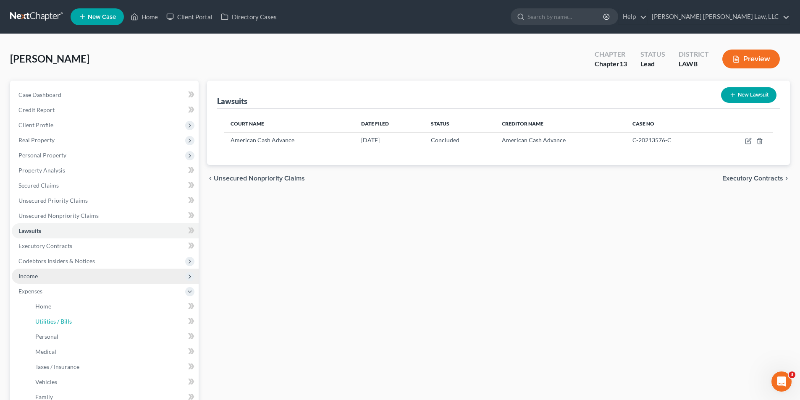
drag, startPoint x: 50, startPoint y: 320, endPoint x: 176, endPoint y: 268, distance: 135.9
click at [50, 321] on span "Utilities / Bills" at bounding box center [53, 321] width 37 height 7
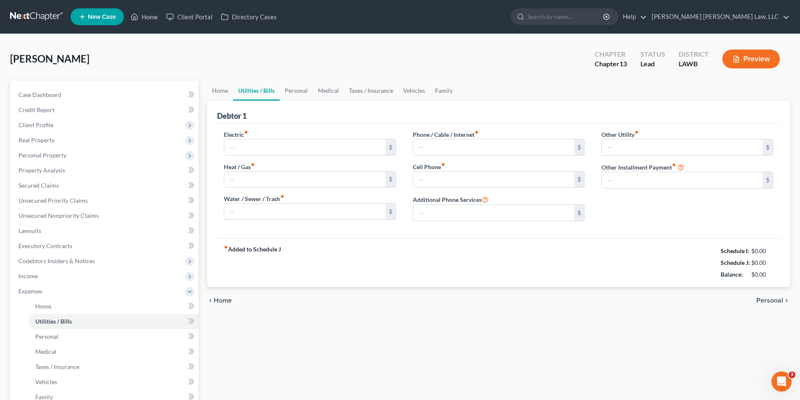
type input "250.00"
type input "75.00"
type input "100.00"
type input "55.00"
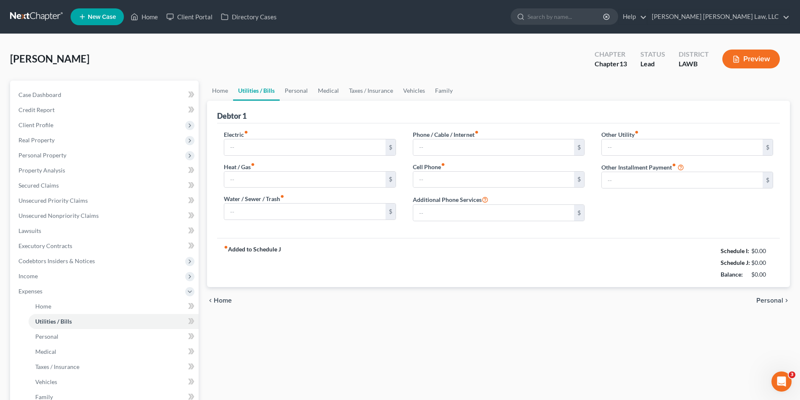
type input "0.00"
click at [248, 145] on input "250.00" at bounding box center [304, 147] width 161 height 16
type input "120.00"
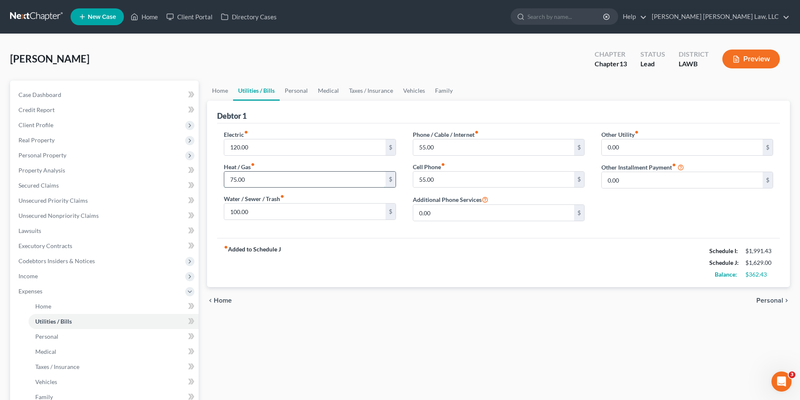
click at [265, 173] on input "75.00" at bounding box center [304, 180] width 161 height 16
click at [269, 207] on input "100.00" at bounding box center [304, 212] width 161 height 16
click at [449, 144] on input "55.00" at bounding box center [493, 147] width 161 height 16
type input "75.00"
type input "45.00"
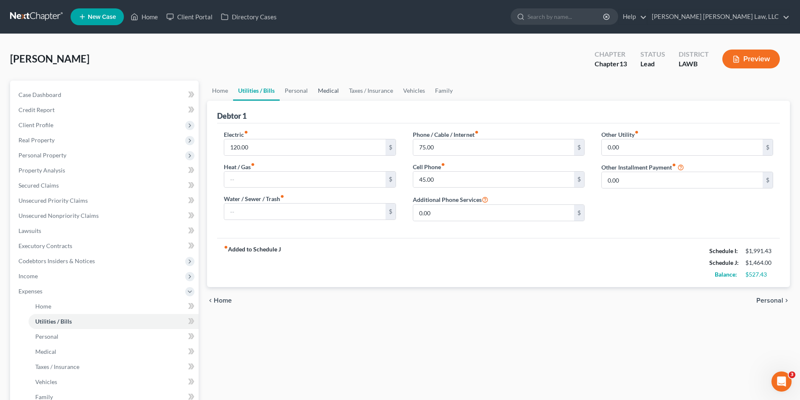
click at [328, 87] on link "Medical" at bounding box center [328, 91] width 31 height 20
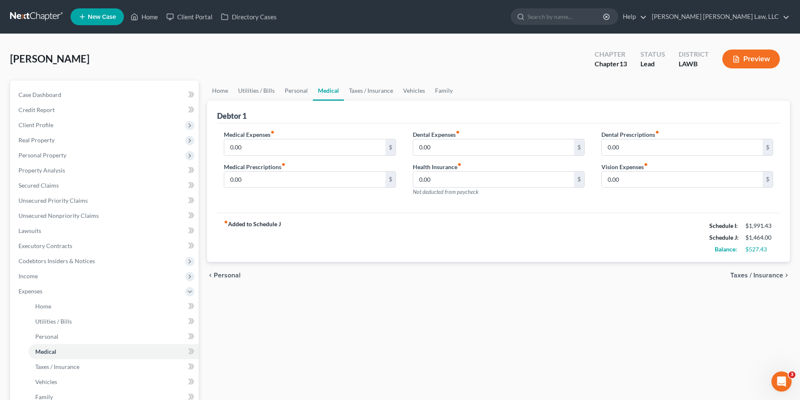
click at [321, 90] on link "Medical" at bounding box center [328, 91] width 31 height 20
click at [369, 92] on link "Taxes / Insurance" at bounding box center [371, 91] width 54 height 20
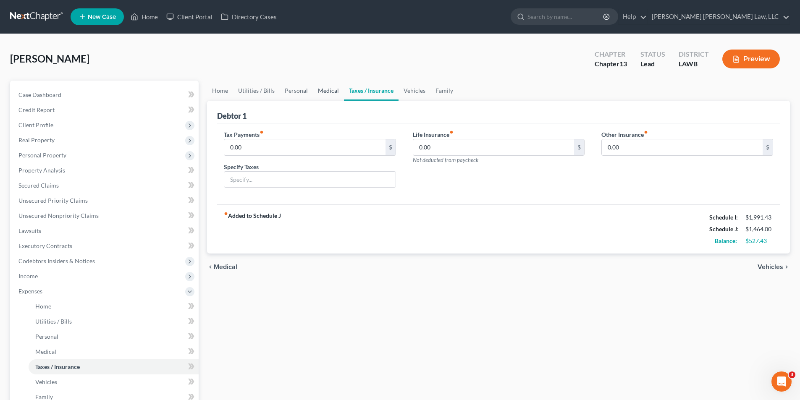
click at [330, 90] on link "Medical" at bounding box center [328, 91] width 31 height 20
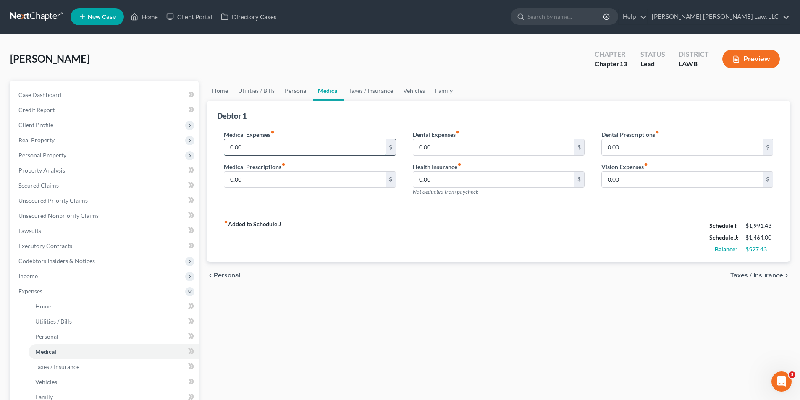
click at [254, 144] on input "0.00" at bounding box center [304, 147] width 161 height 16
type input "124.00"
click at [253, 184] on input "0.00" at bounding box center [304, 180] width 161 height 16
type input "25.00"
click at [433, 176] on input "0.00" at bounding box center [493, 180] width 161 height 16
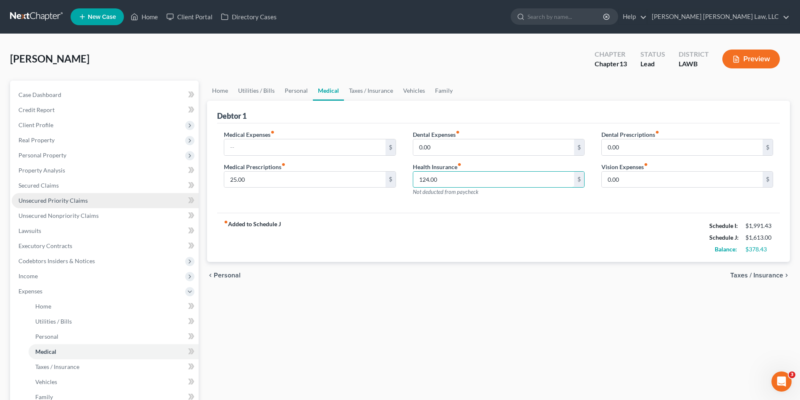
type input "124.00"
click at [71, 197] on span "Unsecured Priority Claims" at bounding box center [52, 200] width 69 height 7
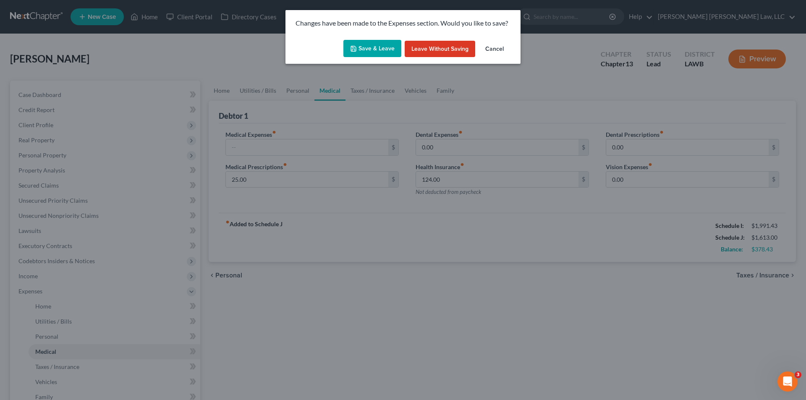
click at [364, 45] on button "Save & Leave" at bounding box center [373, 49] width 58 height 18
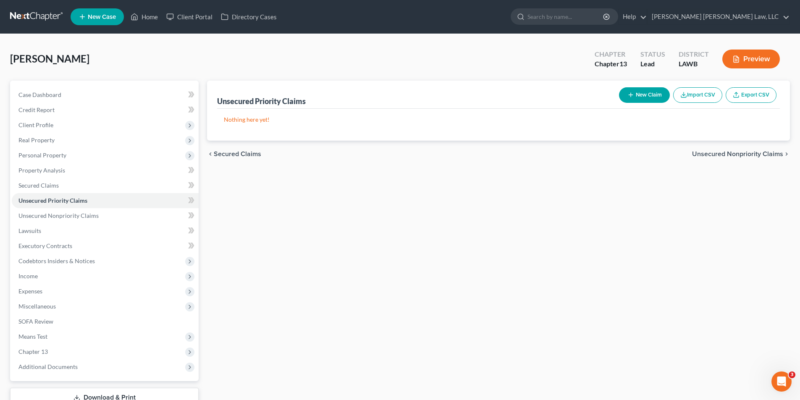
click at [45, 12] on link at bounding box center [37, 16] width 54 height 15
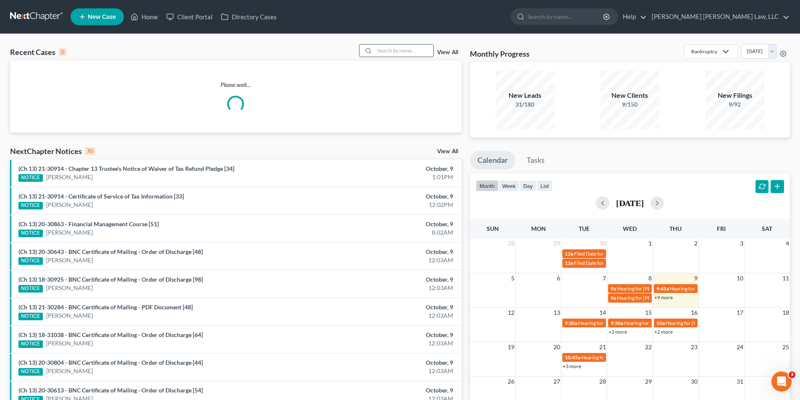
click at [381, 48] on input "search" at bounding box center [404, 51] width 59 height 12
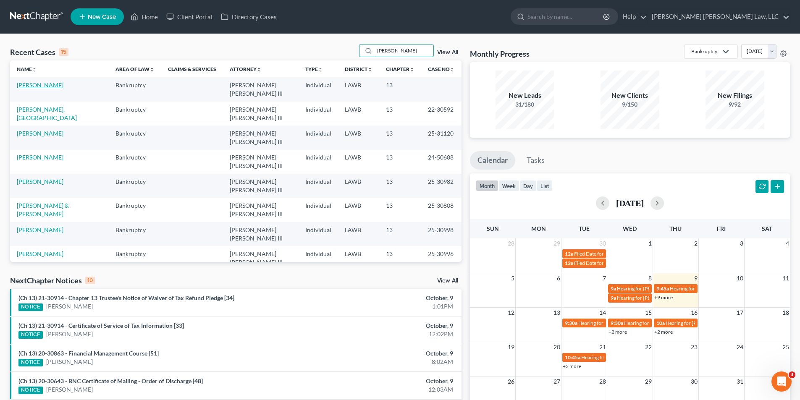
type input "Robinson"
click at [46, 88] on link "[PERSON_NAME]" at bounding box center [40, 84] width 47 height 7
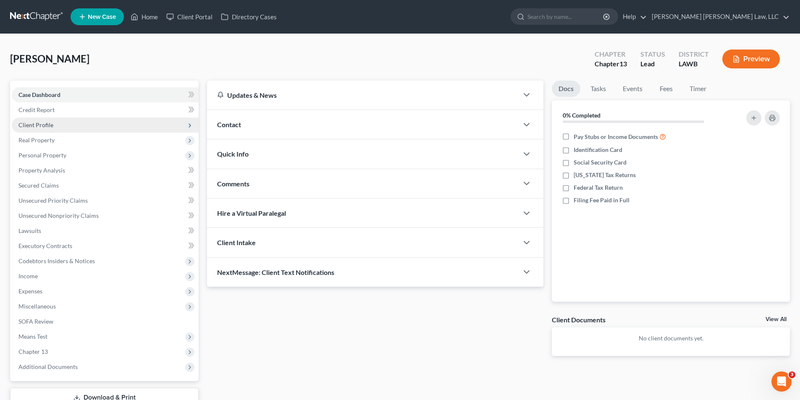
click at [36, 124] on span "Client Profile" at bounding box center [35, 124] width 35 height 7
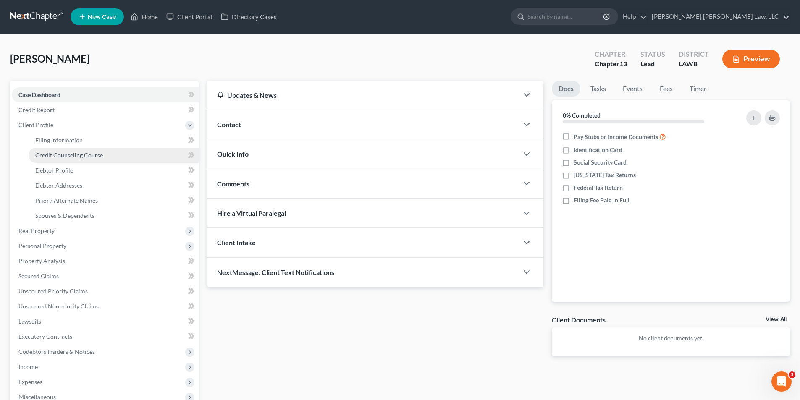
click at [49, 154] on span "Credit Counseling Course" at bounding box center [69, 155] width 68 height 7
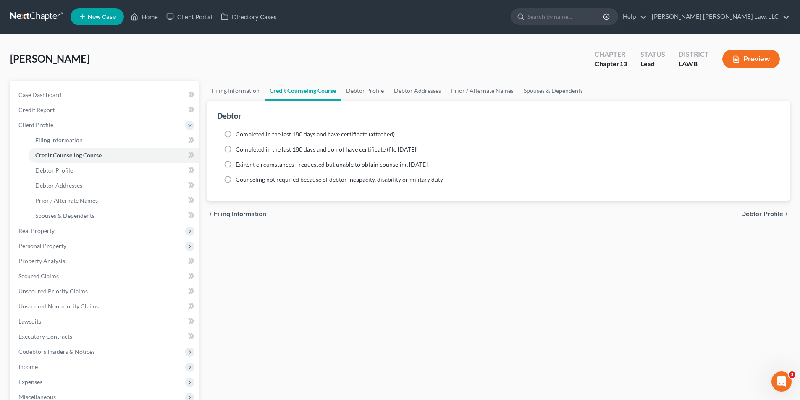
click at [236, 149] on label "Completed in the last 180 days and do not have certificate (file within 14 days)" at bounding box center [327, 149] width 182 height 8
click at [239, 149] on input "Completed in the last 180 days and do not have certificate (file within 14 days)" at bounding box center [241, 147] width 5 height 5
radio input "true"
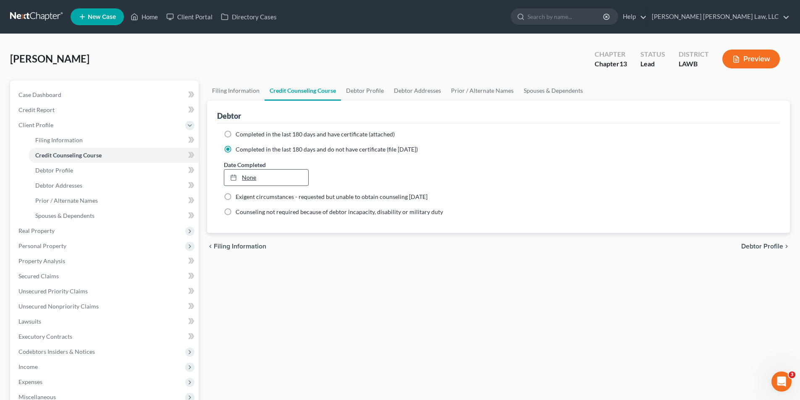
click at [250, 179] on link "None" at bounding box center [266, 178] width 84 height 16
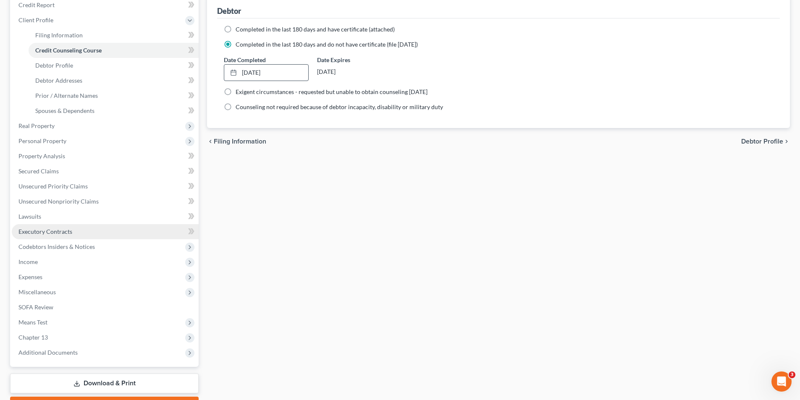
scroll to position [126, 0]
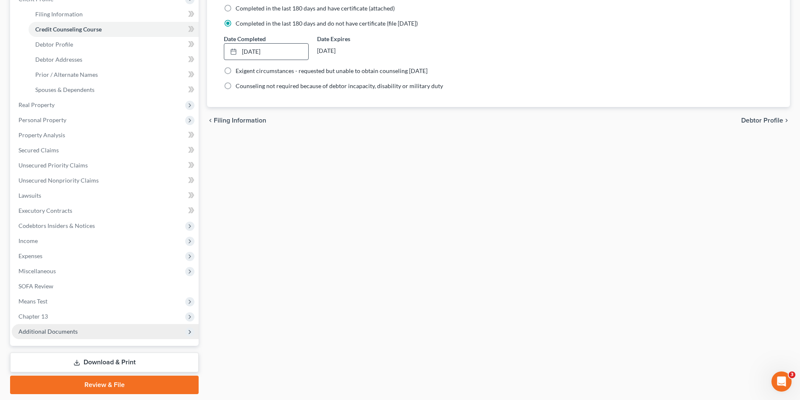
click at [42, 328] on span "Additional Documents" at bounding box center [47, 331] width 59 height 7
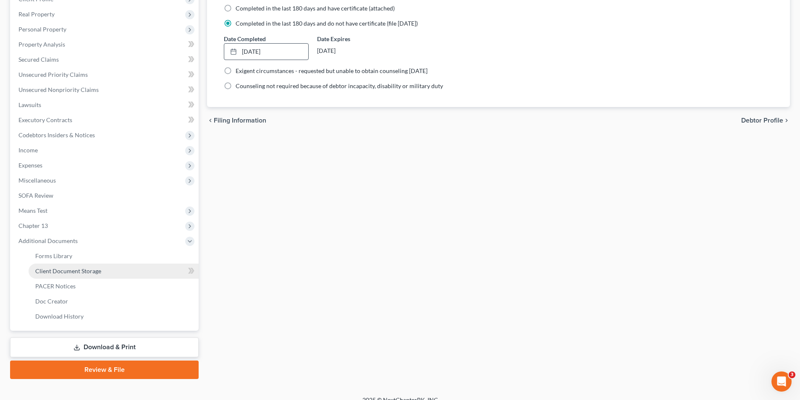
click at [74, 271] on span "Client Document Storage" at bounding box center [68, 271] width 66 height 7
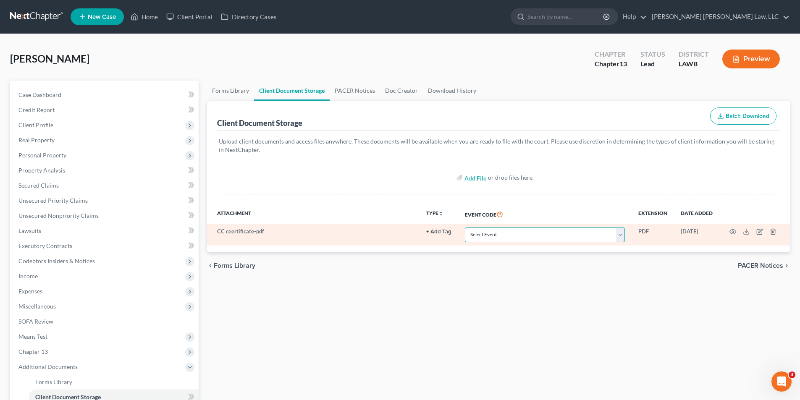
click at [478, 239] on select "Select Event 20 Largest Unsecured Creditors Amended Creditor Matrix (Fee) Amend…" at bounding box center [545, 235] width 160 height 15
select select "9"
click at [465, 228] on select "Select Event 20 Largest Unsecured Creditors Amended Creditor Matrix (Fee) Amend…" at bounding box center [545, 235] width 160 height 15
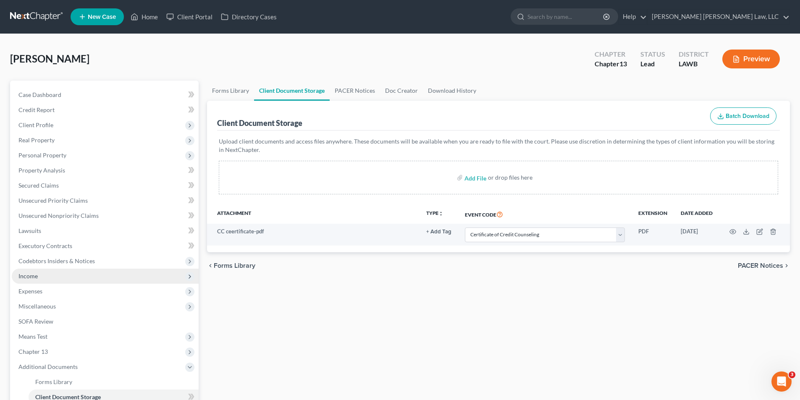
click at [20, 276] on span "Income" at bounding box center [27, 276] width 19 height 7
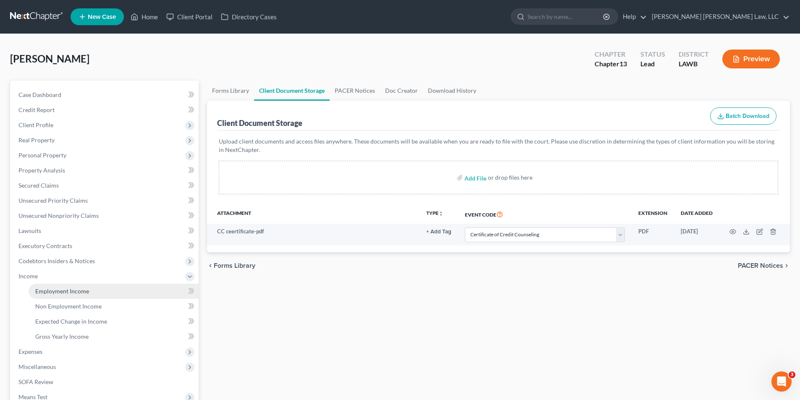
click at [46, 295] on link "Employment Income" at bounding box center [114, 291] width 170 height 15
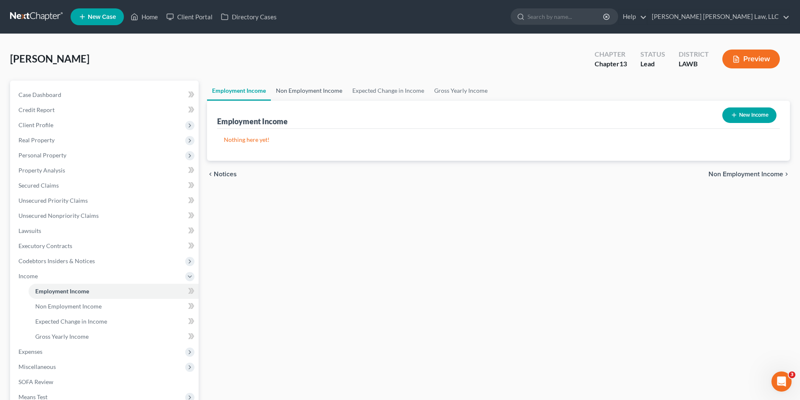
click at [303, 89] on link "Non Employment Income" at bounding box center [309, 91] width 76 height 20
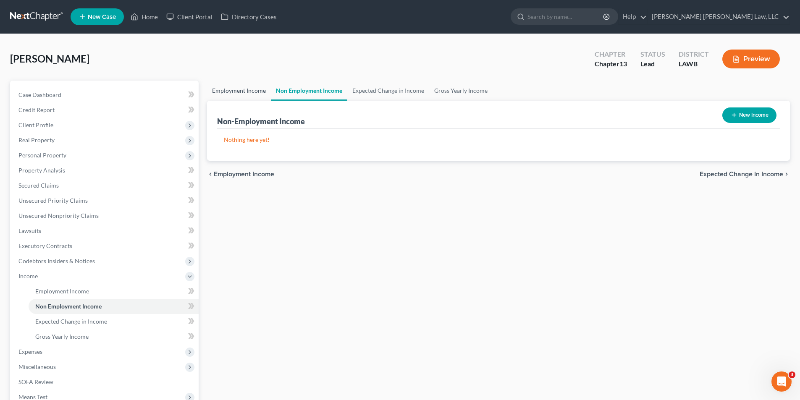
drag, startPoint x: 248, startPoint y: 89, endPoint x: 261, endPoint y: 96, distance: 15.0
click at [247, 89] on link "Employment Income" at bounding box center [239, 91] width 64 height 20
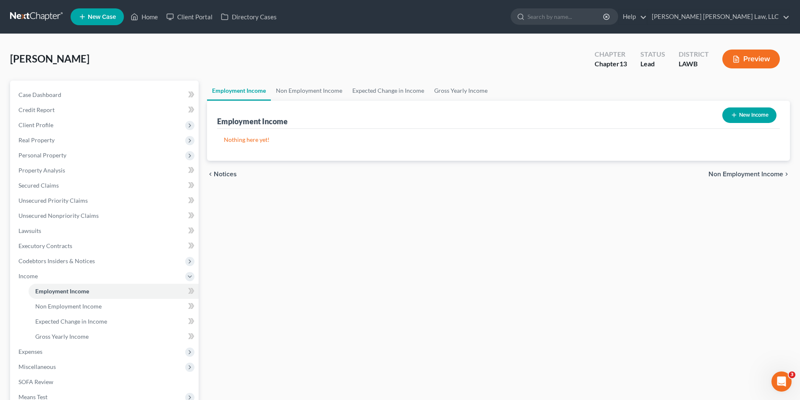
click at [746, 115] on button "New Income" at bounding box center [749, 116] width 54 height 16
select select "0"
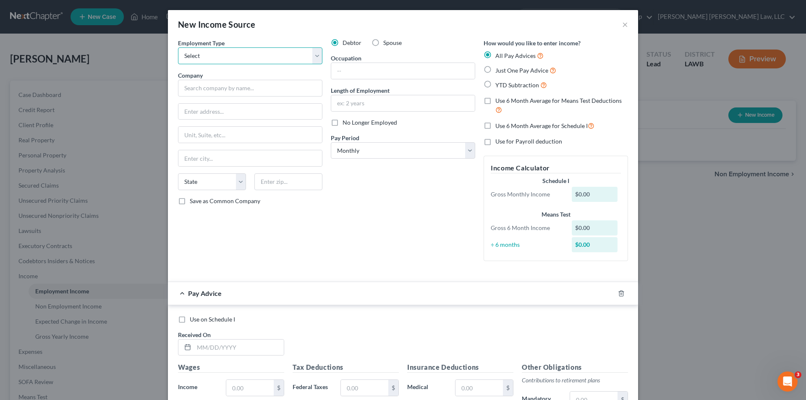
click at [213, 59] on select "Select Full or [DEMOGRAPHIC_DATA] Employment Self Employment" at bounding box center [250, 55] width 144 height 17
select select "0"
click at [178, 47] on select "Select Full or [DEMOGRAPHIC_DATA] Employment Self Employment" at bounding box center [250, 55] width 144 height 17
click at [199, 89] on input "text" at bounding box center [250, 88] width 144 height 17
type input "Salvation Army"
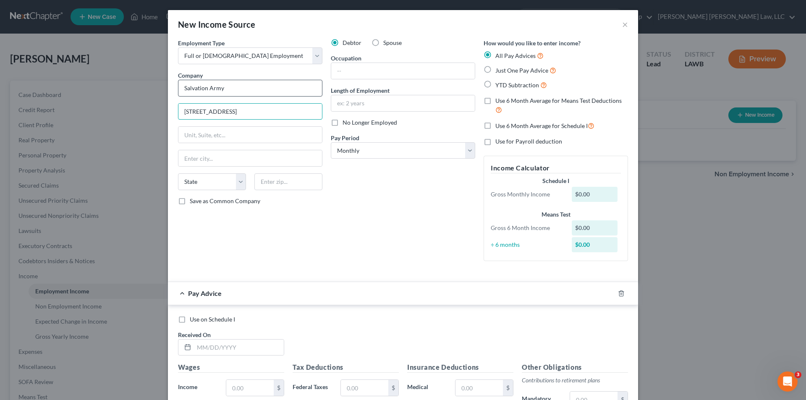
type input "1450 Riverside Dr."
type input "39202"
type input "Jackson"
select select "25"
click at [352, 64] on input "text" at bounding box center [403, 71] width 144 height 16
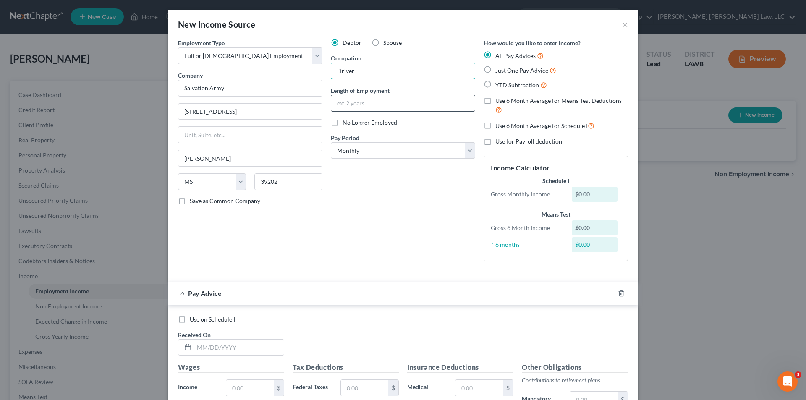
type input "Driver"
click at [340, 102] on input "text" at bounding box center [403, 103] width 144 height 16
type input "4 years"
click at [349, 148] on select "Select Monthly Twice Monthly Every Other Week Weekly" at bounding box center [403, 150] width 144 height 17
select select "2"
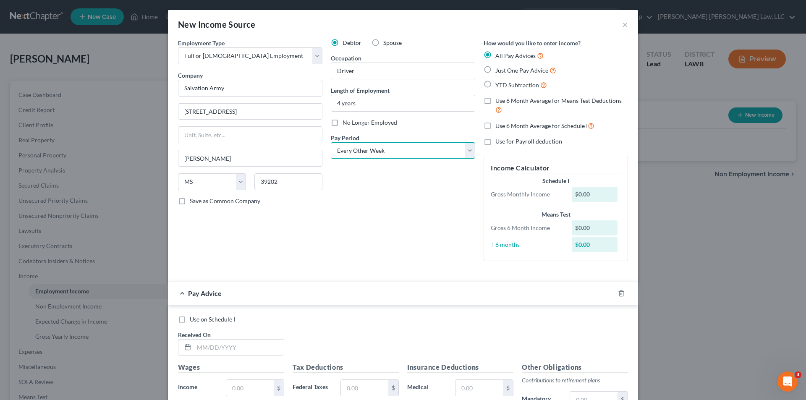
click at [331, 142] on select "Select Monthly Twice Monthly Every Other Week Weekly" at bounding box center [403, 150] width 144 height 17
click at [496, 75] on label "Just One Pay Advice" at bounding box center [526, 71] width 61 height 10
click at [499, 71] on input "Just One Pay Advice" at bounding box center [501, 68] width 5 height 5
radio input "true"
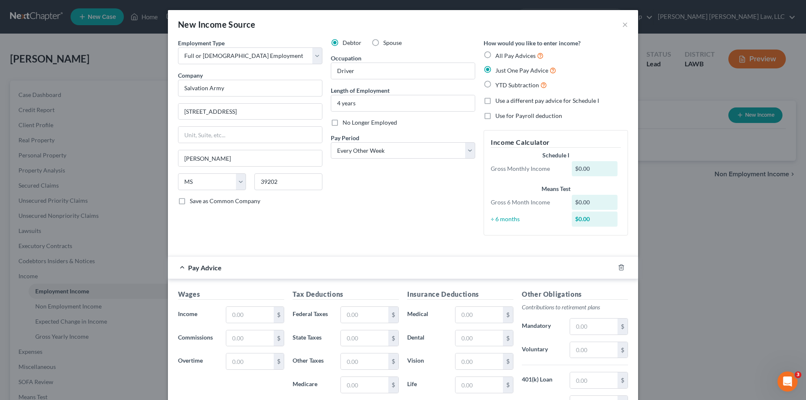
click at [496, 72] on label "Just One Pay Advice" at bounding box center [526, 71] width 61 height 10
click at [499, 71] on input "Just One Pay Advice" at bounding box center [501, 68] width 5 height 5
drag, startPoint x: 233, startPoint y: 312, endPoint x: 218, endPoint y: 312, distance: 14.3
click at [232, 312] on input "text" at bounding box center [249, 315] width 47 height 16
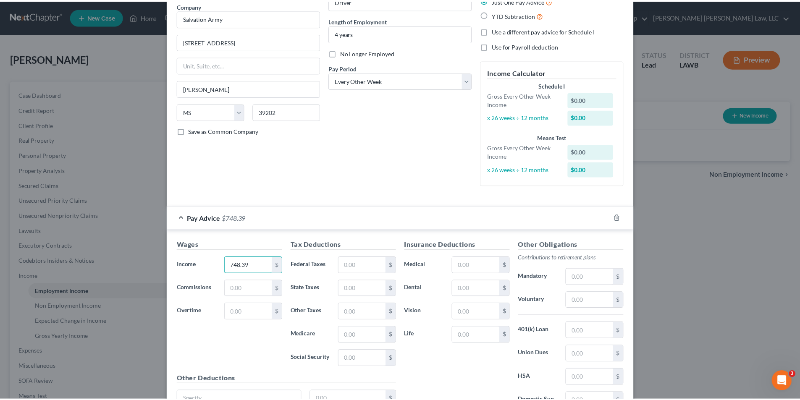
scroll to position [150, 0]
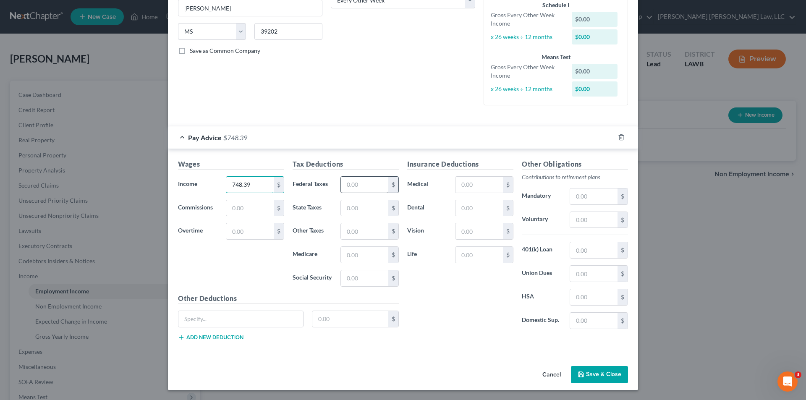
type input "748.39"
click at [341, 191] on input "text" at bounding box center [364, 185] width 47 height 16
type input "13.40"
type input "7.00"
type input "10.85"
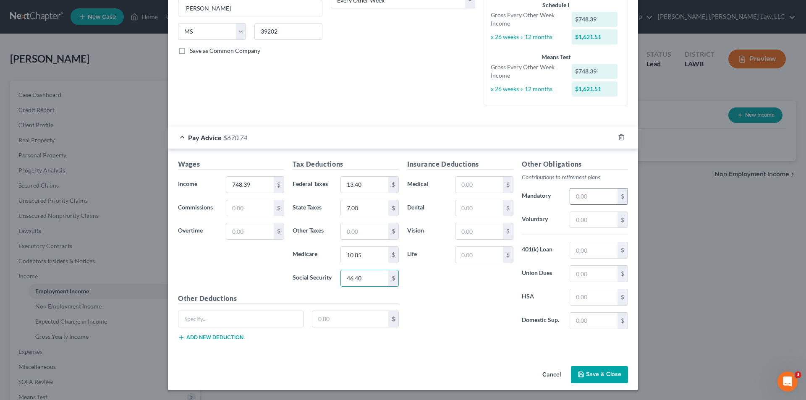
type input "46.40"
click at [574, 195] on input "text" at bounding box center [593, 197] width 47 height 16
type input "37.42"
click at [596, 373] on button "Save & Close" at bounding box center [599, 375] width 57 height 18
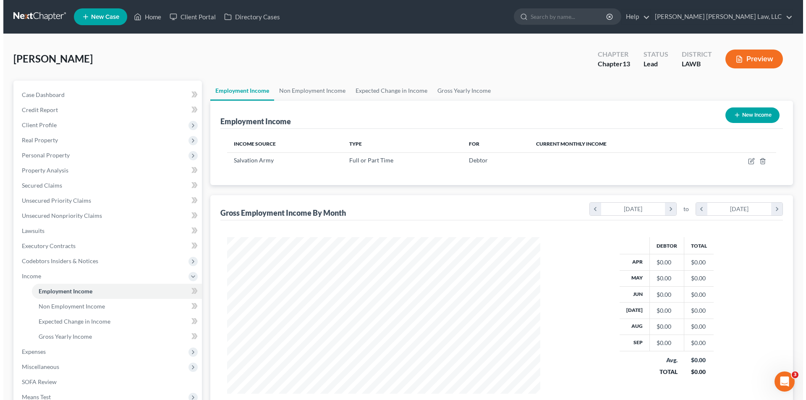
scroll to position [419782, 419608]
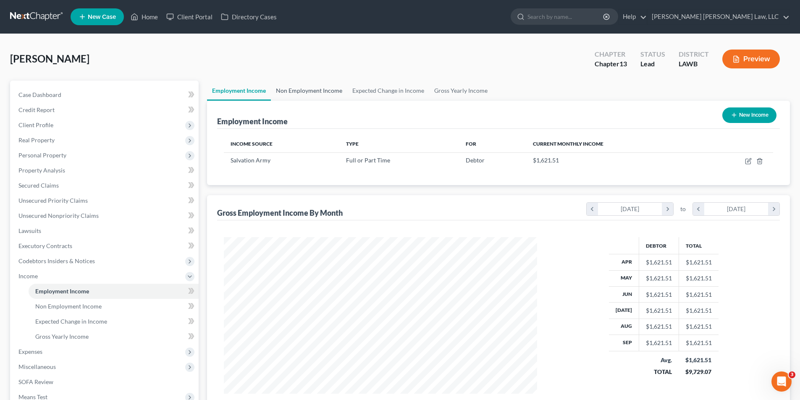
click at [309, 91] on link "Non Employment Income" at bounding box center [309, 91] width 76 height 20
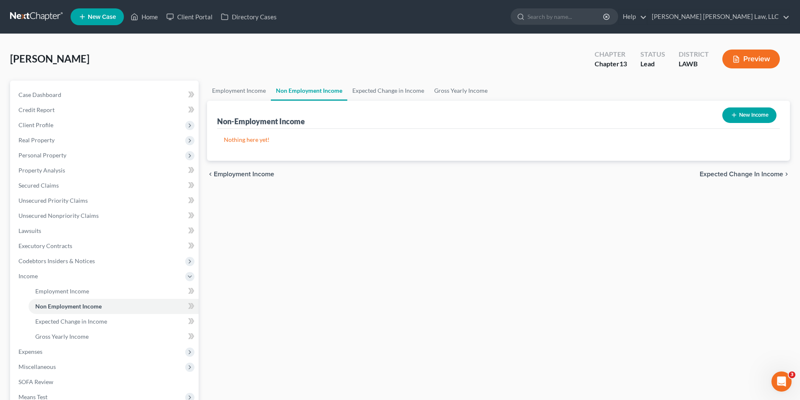
click at [742, 116] on button "New Income" at bounding box center [749, 116] width 54 height 16
select select "0"
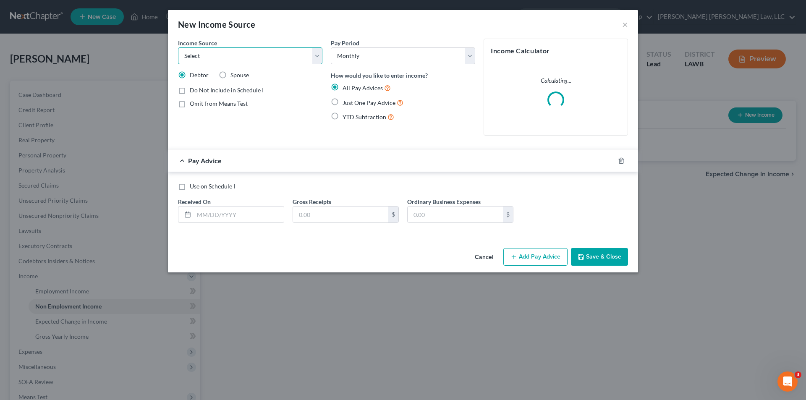
click at [204, 56] on select "Select Unemployment Disability (from employer) Pension Retirement Social Securi…" at bounding box center [250, 55] width 144 height 17
select select "4"
click at [178, 47] on select "Select Unemployment Disability (from employer) Pension Retirement Social Securi…" at bounding box center [250, 55] width 144 height 17
click at [343, 102] on label "Just One Pay Advice" at bounding box center [373, 103] width 61 height 10
click at [346, 102] on input "Just One Pay Advice" at bounding box center [348, 100] width 5 height 5
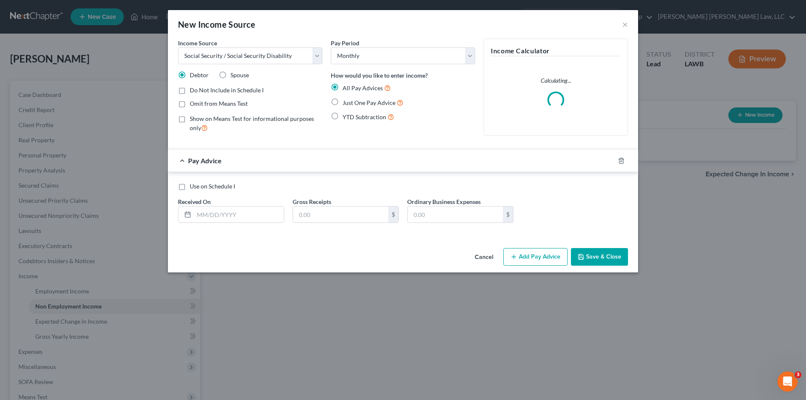
radio input "true"
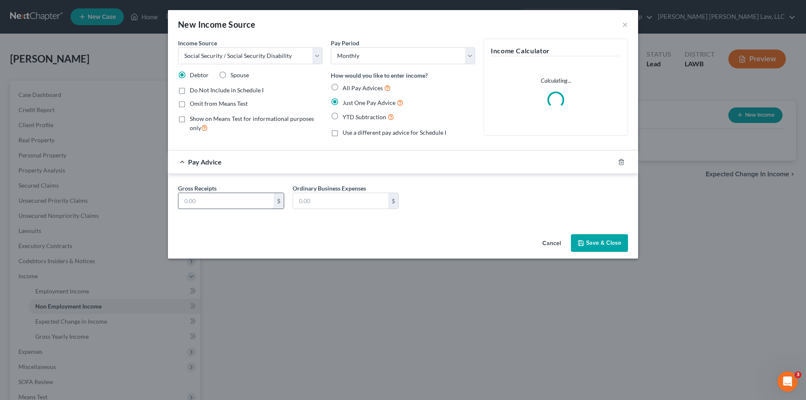
click at [217, 209] on input "text" at bounding box center [225, 201] width 95 height 16
type input "1,393.00"
click at [598, 244] on button "Save & Close" at bounding box center [599, 243] width 57 height 18
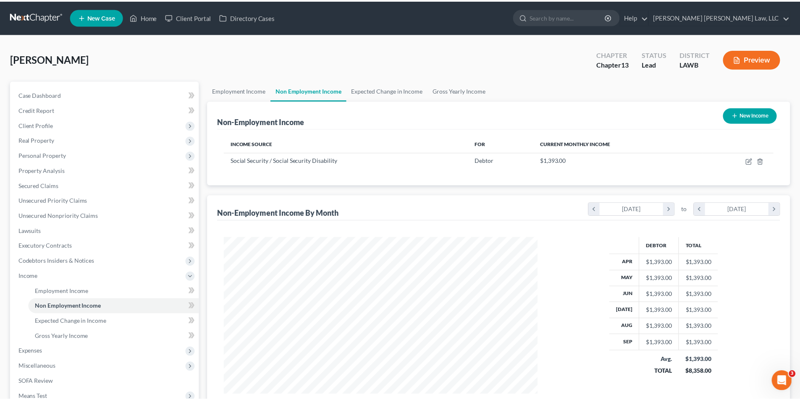
scroll to position [157, 330]
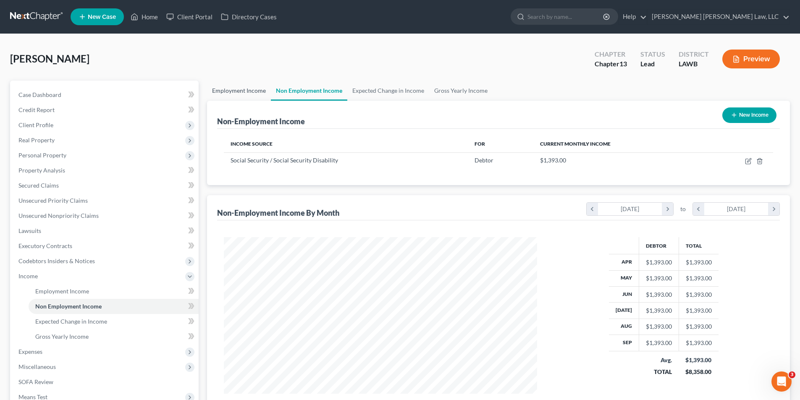
click at [235, 90] on link "Employment Income" at bounding box center [239, 91] width 64 height 20
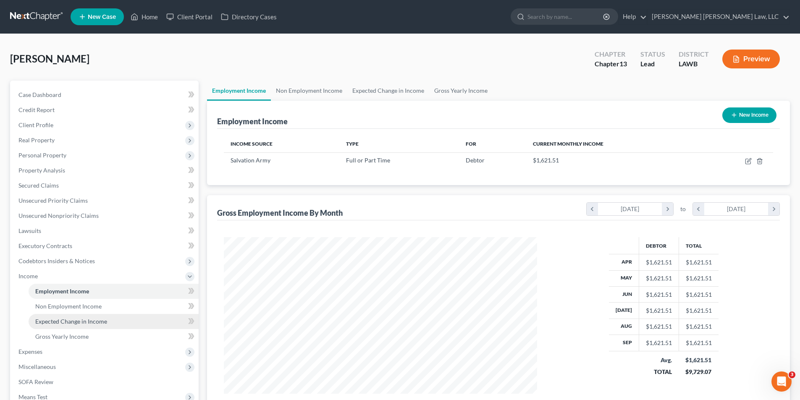
scroll to position [84, 0]
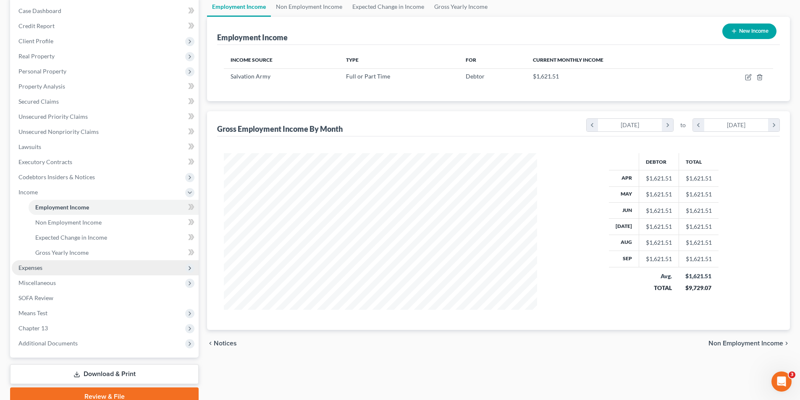
click at [40, 270] on span "Expenses" at bounding box center [30, 267] width 24 height 7
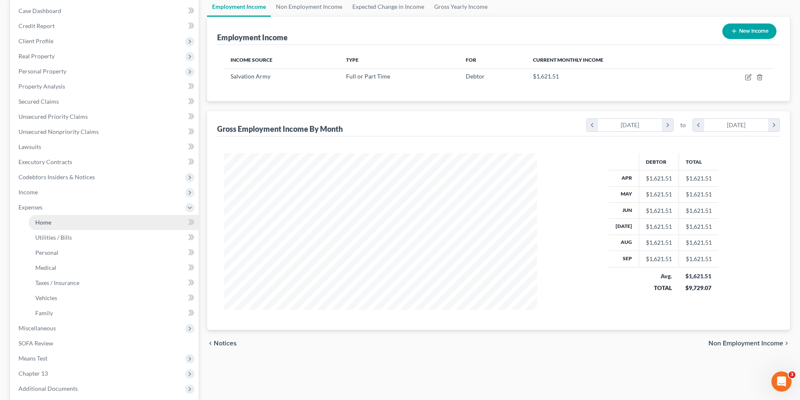
click at [50, 223] on span "Home" at bounding box center [43, 222] width 16 height 7
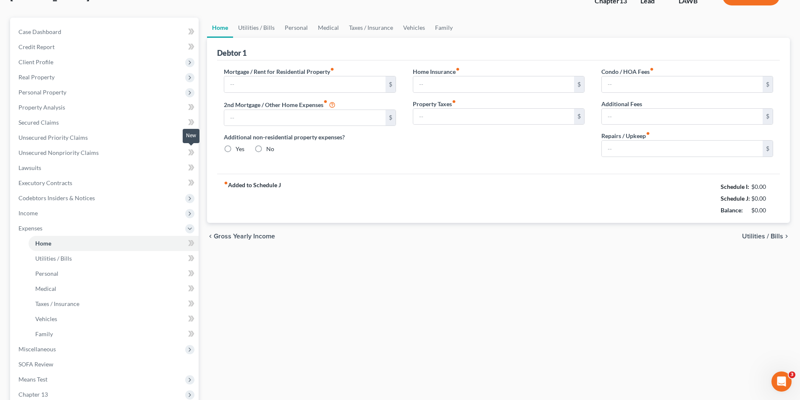
type input "0.00"
radio input "true"
type input "0.00"
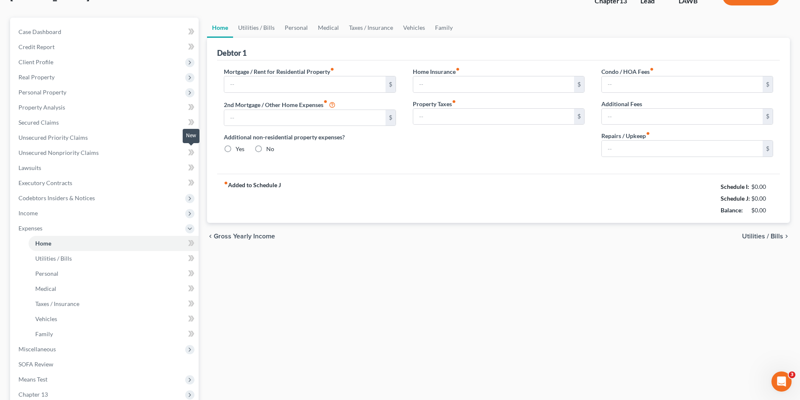
type input "0.00"
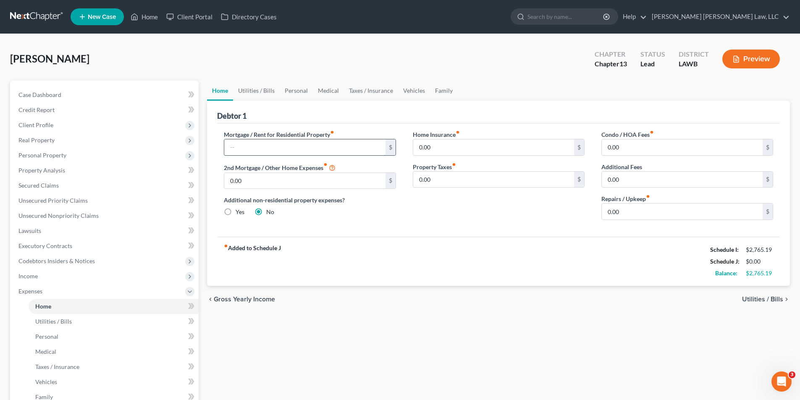
click at [236, 146] on input "text" at bounding box center [304, 147] width 161 height 16
type input "250.00"
click at [256, 79] on div "Robinson, Edward Upgraded Chapter Chapter 13 Status Lead District LAWB Preview" at bounding box center [400, 62] width 780 height 37
click at [259, 87] on link "Utilities / Bills" at bounding box center [256, 91] width 47 height 20
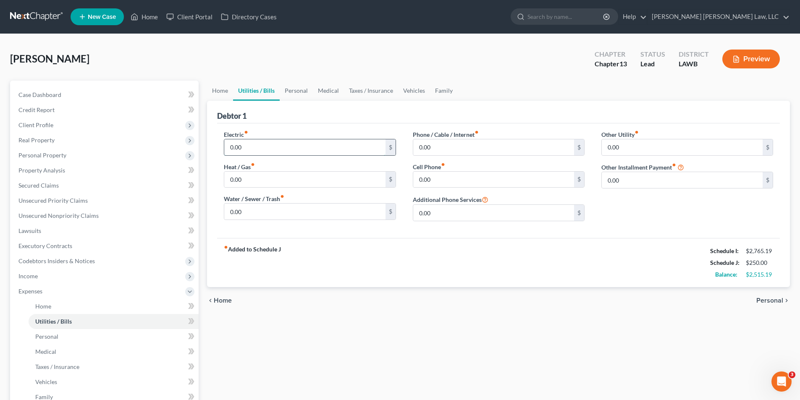
click at [267, 147] on input "0.00" at bounding box center [304, 147] width 161 height 16
type input "180.00"
type input "60.00"
type input "275.00"
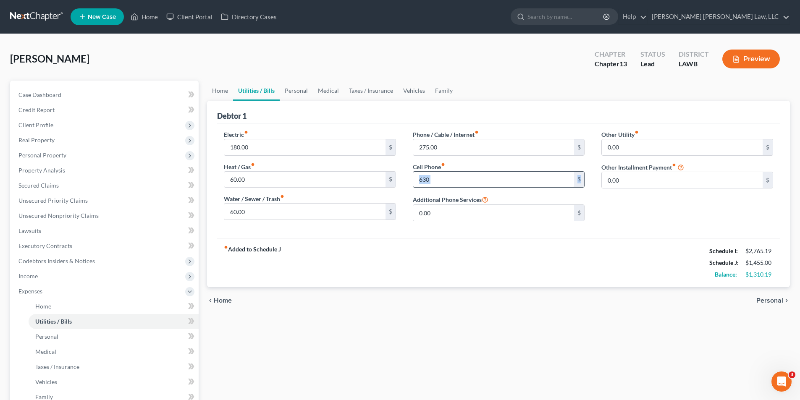
drag, startPoint x: 461, startPoint y: 189, endPoint x: 452, endPoint y: 184, distance: 10.7
click at [452, 184] on div "Phone / Cable / Internet fiber_manual_record 275.00 $ Cell Phone fiber_manual_r…" at bounding box center [498, 179] width 189 height 98
type input "60.00"
click at [291, 92] on link "Personal" at bounding box center [296, 91] width 33 height 20
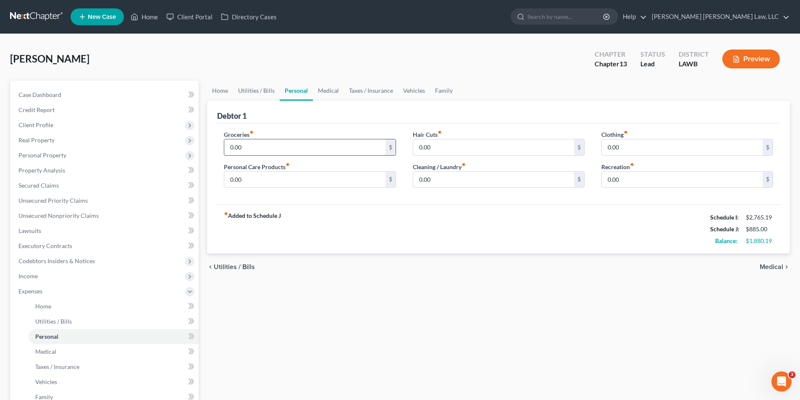
click at [278, 144] on input "0.00" at bounding box center [304, 147] width 161 height 16
type input "487.00"
type input "20.00"
type input "10.00"
type input "20.00"
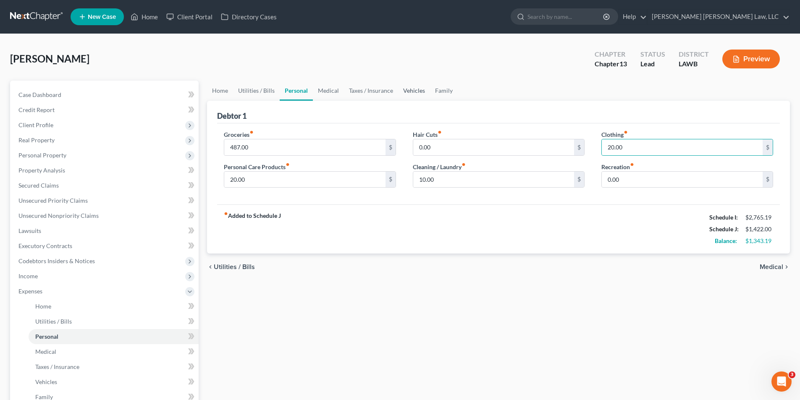
click at [407, 91] on link "Vehicles" at bounding box center [414, 91] width 32 height 20
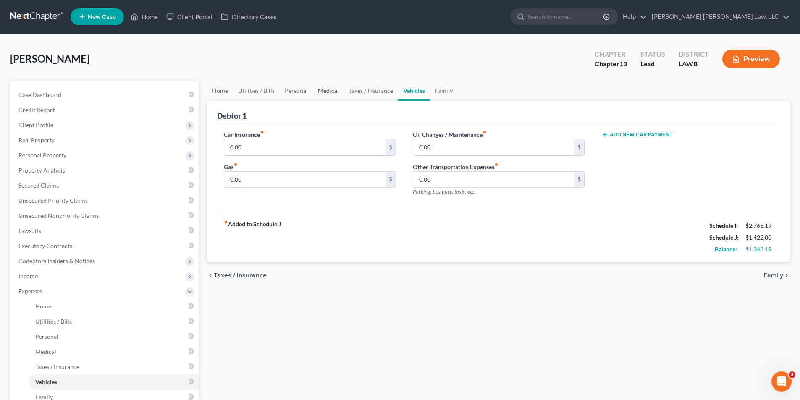
click at [323, 88] on link "Medical" at bounding box center [328, 91] width 31 height 20
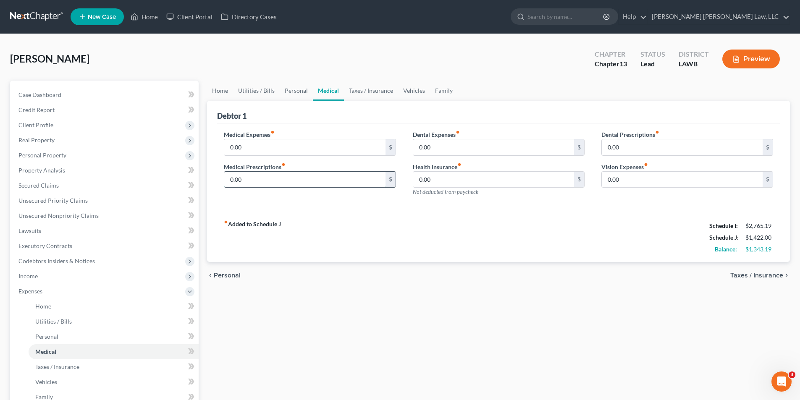
click at [254, 183] on input "0.00" at bounding box center [304, 180] width 161 height 16
type input "1"
type input "50.00"
click at [370, 92] on link "Taxes / Insurance" at bounding box center [371, 91] width 54 height 20
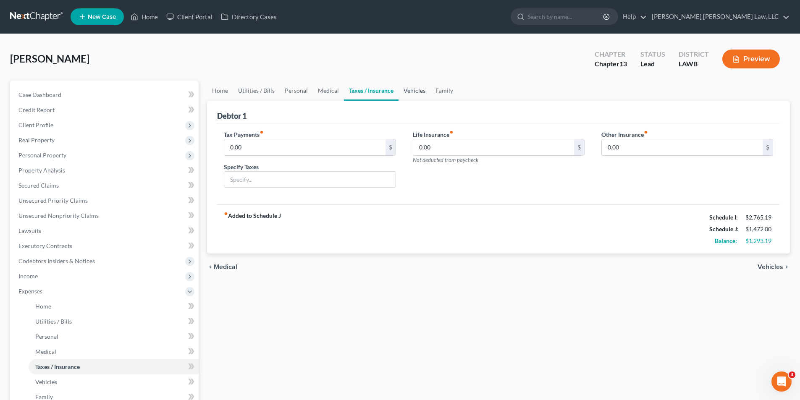
click at [411, 91] on link "Vehicles" at bounding box center [415, 91] width 32 height 20
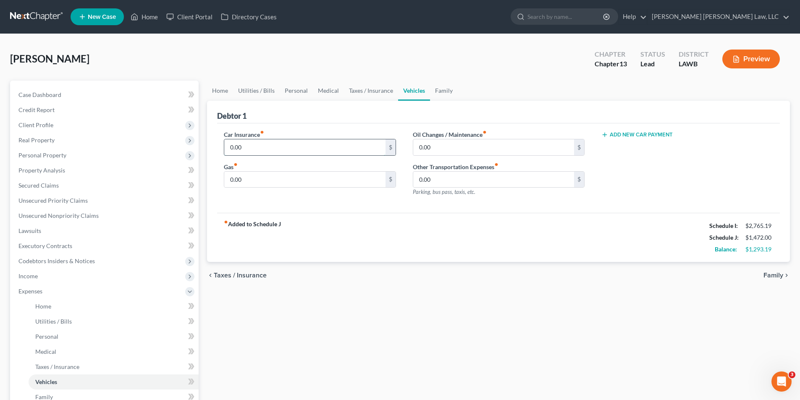
click at [262, 140] on input "0.00" at bounding box center [304, 147] width 161 height 16
drag, startPoint x: 260, startPoint y: 146, endPoint x: 192, endPoint y: 154, distance: 68.4
click at [192, 154] on div "Petition Navigation Case Dashboard Payments Invoices Payments Payments Credit R…" at bounding box center [400, 308] width 788 height 455
type input "50.00"
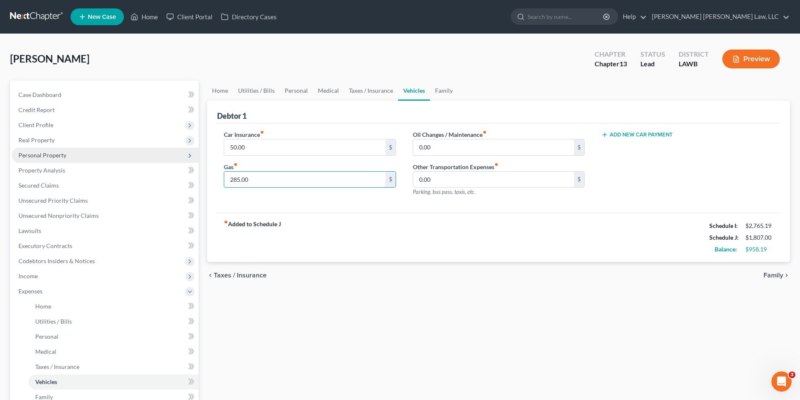
type input "285.00"
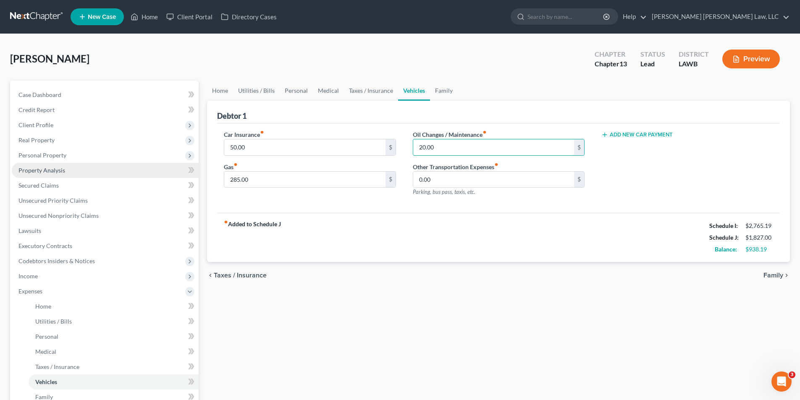
type input "20.00"
click at [58, 170] on span "Property Analysis" at bounding box center [41, 170] width 47 height 7
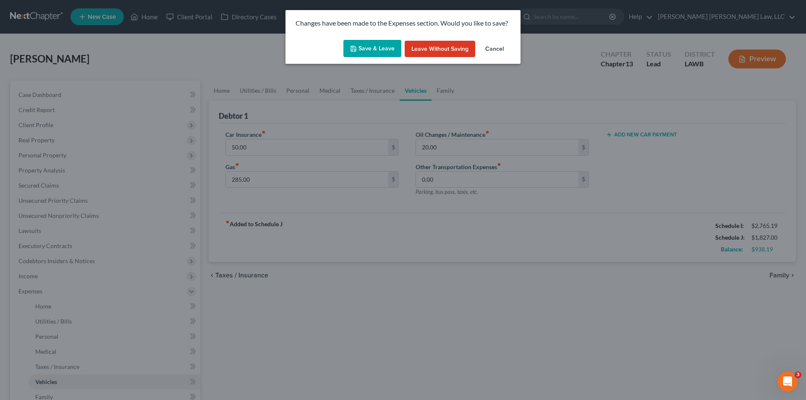
click at [360, 49] on button "Save & Leave" at bounding box center [373, 49] width 58 height 18
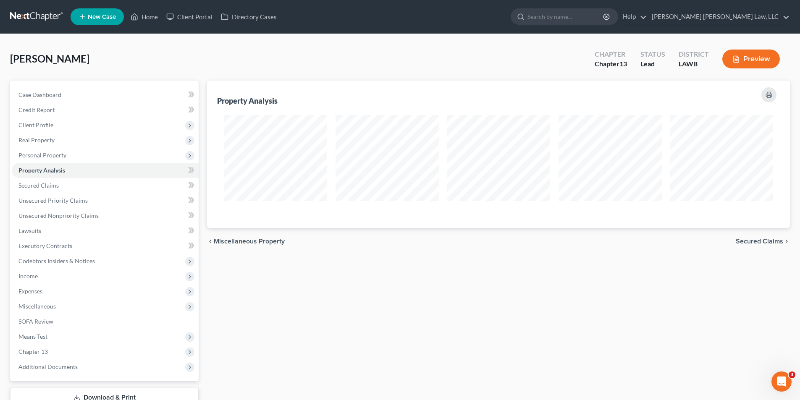
scroll to position [147, 583]
click at [32, 16] on link at bounding box center [37, 16] width 54 height 15
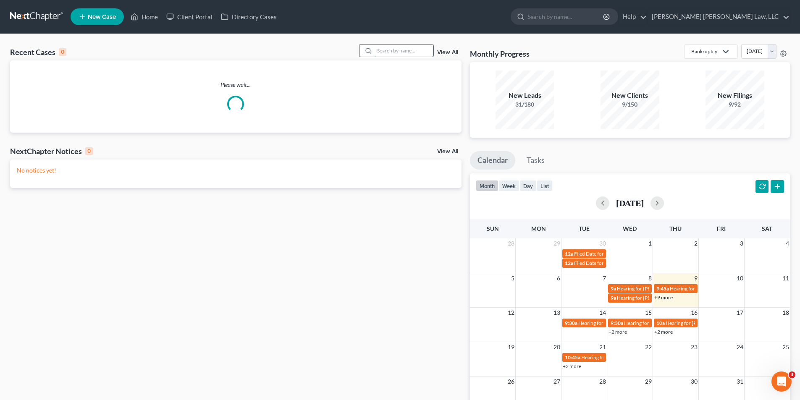
click at [415, 51] on input "search" at bounding box center [404, 51] width 59 height 12
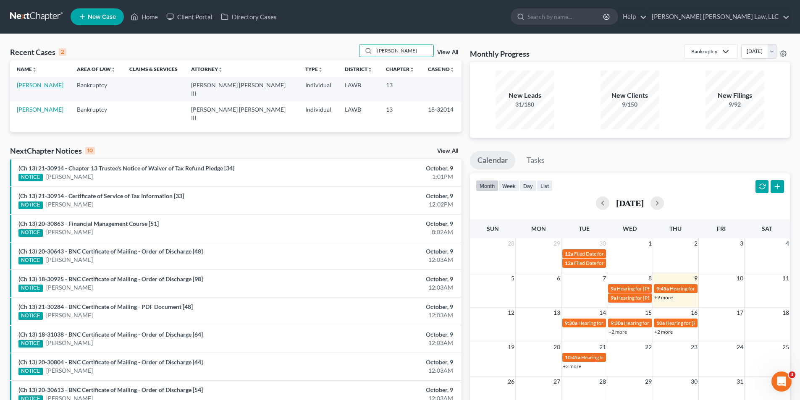
type input "[PERSON_NAME]"
click at [38, 87] on link "[PERSON_NAME]" at bounding box center [40, 84] width 47 height 7
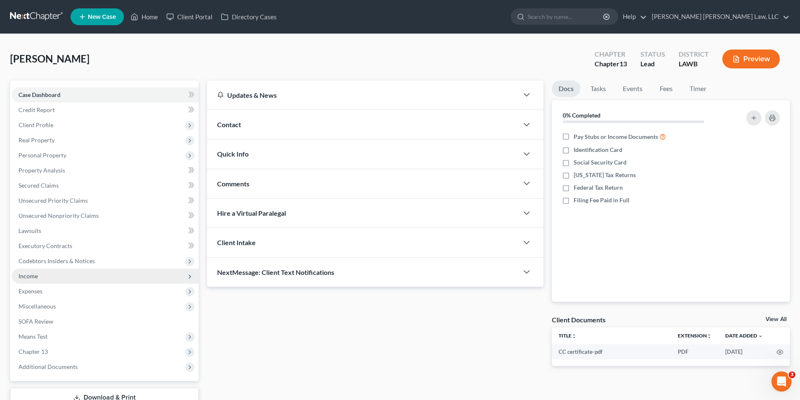
click at [28, 278] on span "Income" at bounding box center [27, 276] width 19 height 7
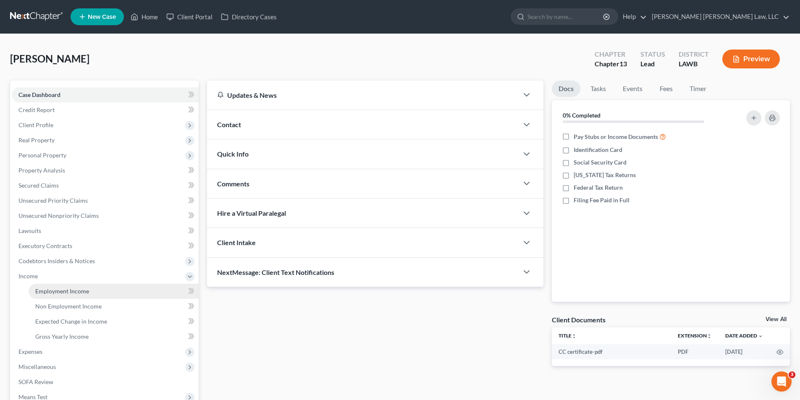
click at [48, 290] on span "Employment Income" at bounding box center [62, 291] width 54 height 7
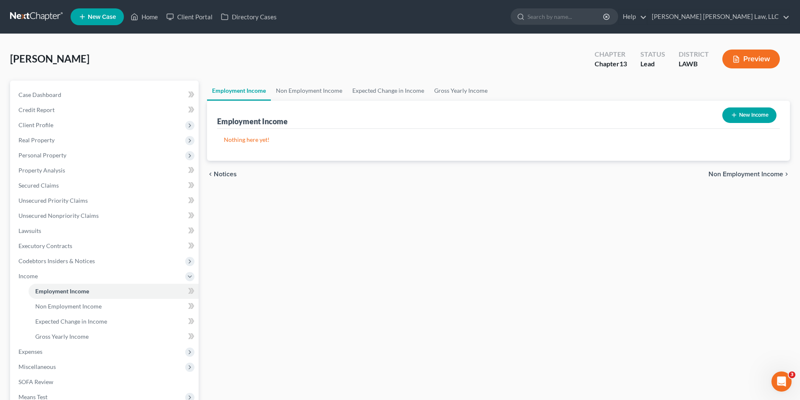
click at [745, 112] on button "New Income" at bounding box center [749, 116] width 54 height 16
select select "0"
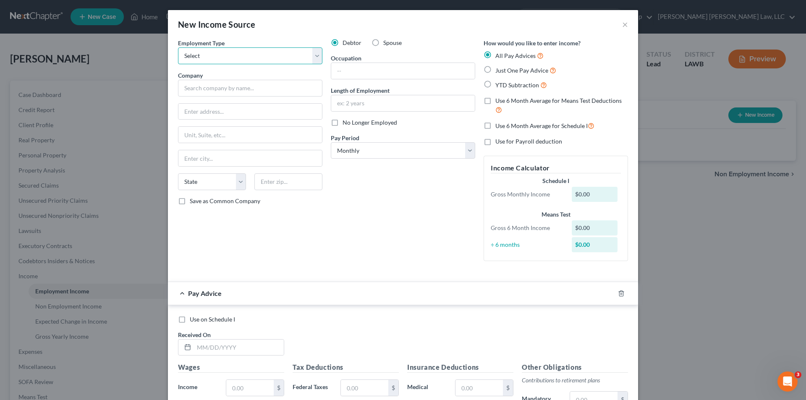
click at [210, 60] on select "Select Full or [DEMOGRAPHIC_DATA] Employment Self Employment" at bounding box center [250, 55] width 144 height 17
select select "0"
click at [178, 47] on select "Select Full or [DEMOGRAPHIC_DATA] Employment Self Employment" at bounding box center [250, 55] width 144 height 17
click at [190, 92] on input "text" at bounding box center [250, 88] width 144 height 17
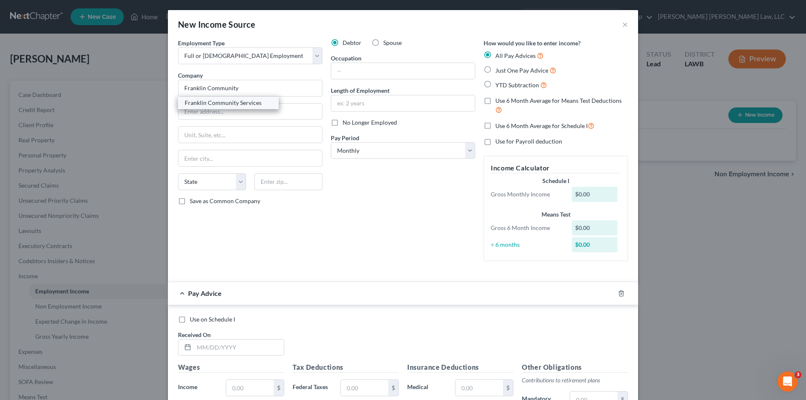
click at [185, 106] on div "Franklin Community Services" at bounding box center [228, 103] width 87 height 8
type input "Franklin Community Services"
type input "[STREET_ADDRESS]"
type input "[GEOGRAPHIC_DATA]"
select select "19"
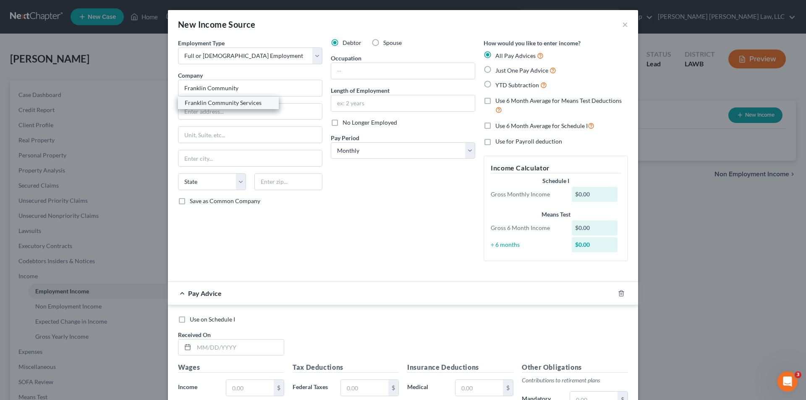
type input "71295"
click at [370, 72] on input "text" at bounding box center [403, 71] width 144 height 16
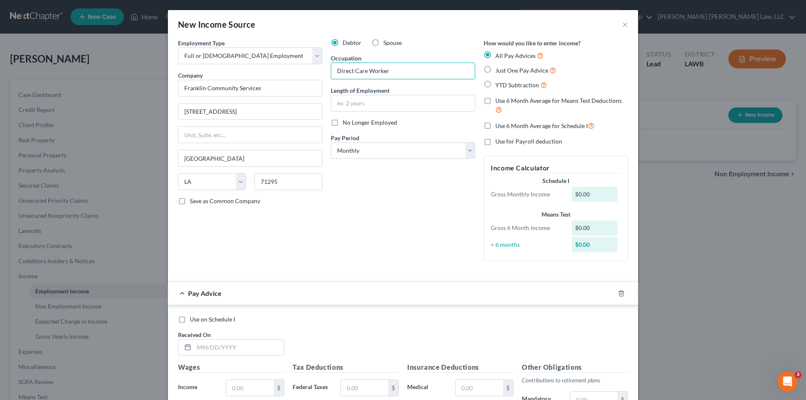
type input "Direct Care Worker"
drag, startPoint x: 362, startPoint y: 92, endPoint x: 356, endPoint y: 102, distance: 11.0
click at [362, 93] on label "Length of Employment" at bounding box center [360, 90] width 59 height 9
click at [356, 102] on input "text" at bounding box center [403, 103] width 144 height 16
type input "15 years"
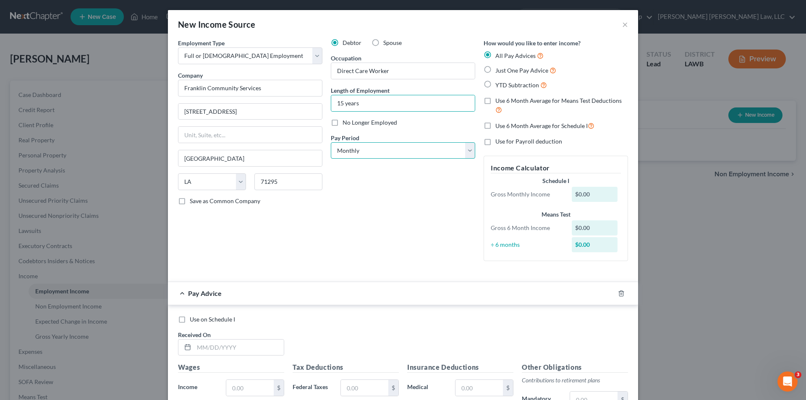
click at [359, 149] on select "Select Monthly Twice Monthly Every Other Week Weekly" at bounding box center [403, 150] width 144 height 17
select select "2"
click at [331, 142] on select "Select Monthly Twice Monthly Every Other Week Weekly" at bounding box center [403, 150] width 144 height 17
click at [496, 67] on label "Just One Pay Advice" at bounding box center [526, 71] width 61 height 10
click at [499, 67] on input "Just One Pay Advice" at bounding box center [501, 68] width 5 height 5
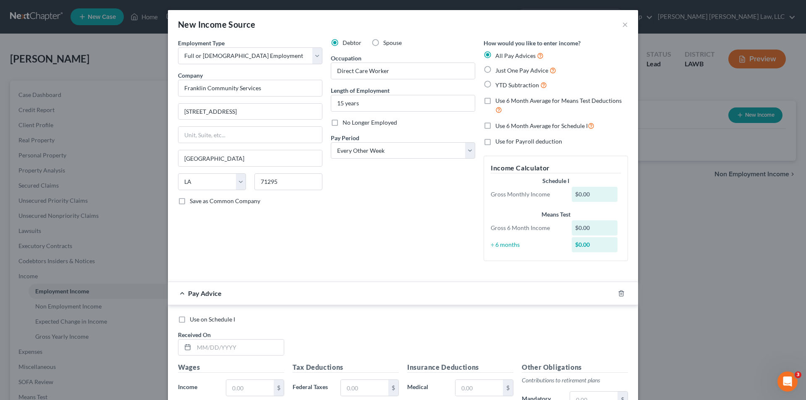
radio input "true"
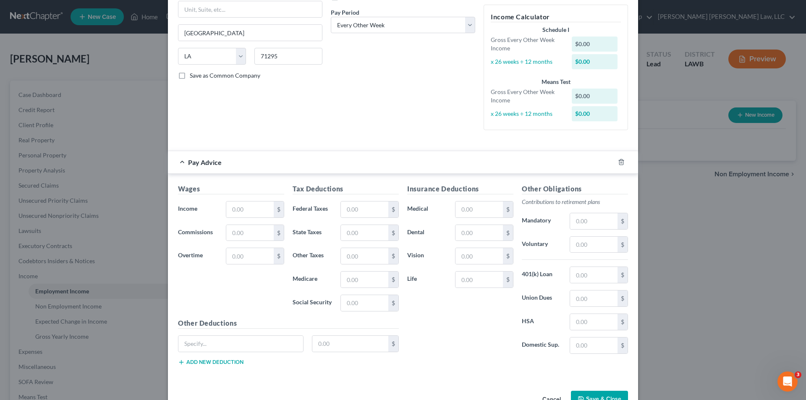
scroll to position [126, 0]
click at [621, 163] on line "button" at bounding box center [621, 163] width 0 height 2
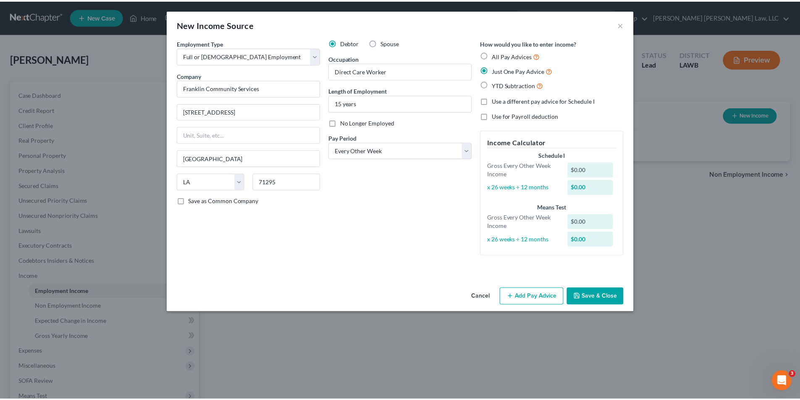
scroll to position [0, 0]
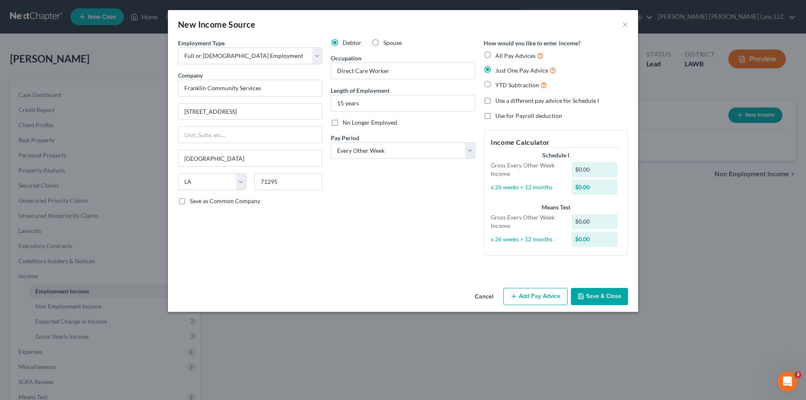
click at [593, 292] on button "Save & Close" at bounding box center [599, 297] width 57 height 18
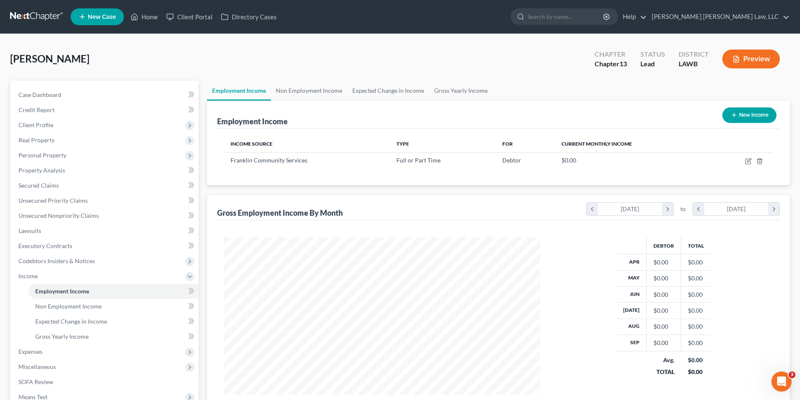
scroll to position [419782, 419608]
click at [309, 91] on link "Non Employment Income" at bounding box center [309, 91] width 76 height 20
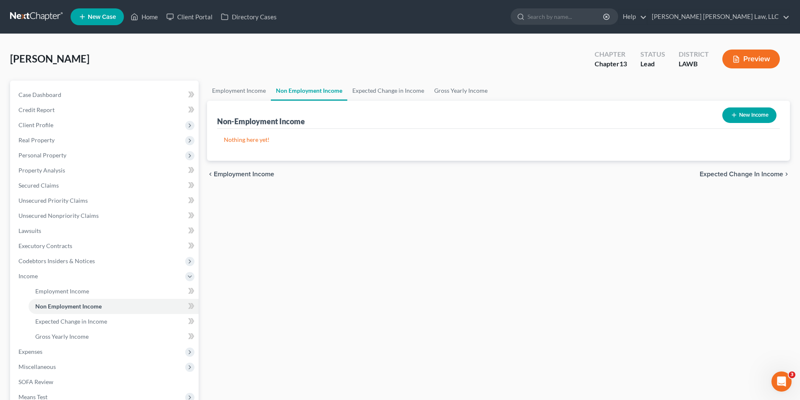
click at [744, 117] on button "New Income" at bounding box center [749, 116] width 54 height 16
select select "0"
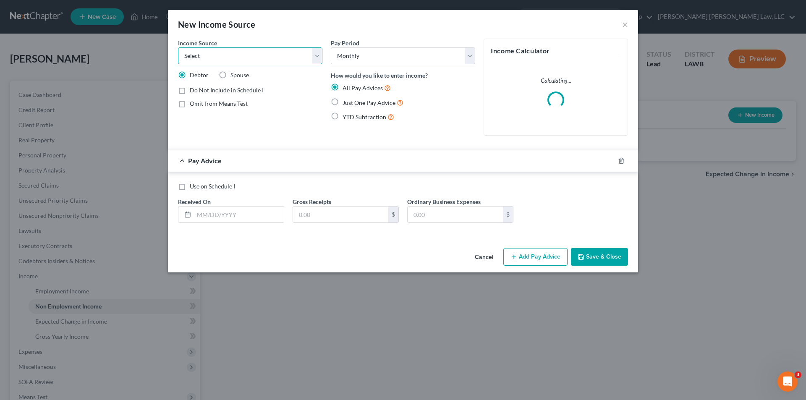
click at [195, 56] on select "Select Unemployment Disability (from employer) Pension Retirement Social Securi…" at bounding box center [250, 55] width 144 height 17
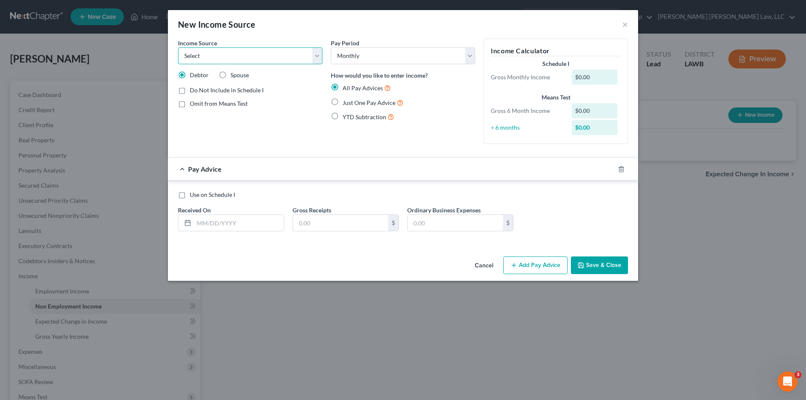
select select "13"
click at [178, 47] on select "Select Unemployment Disability (from employer) Pension Retirement Social Securi…" at bounding box center [250, 55] width 144 height 17
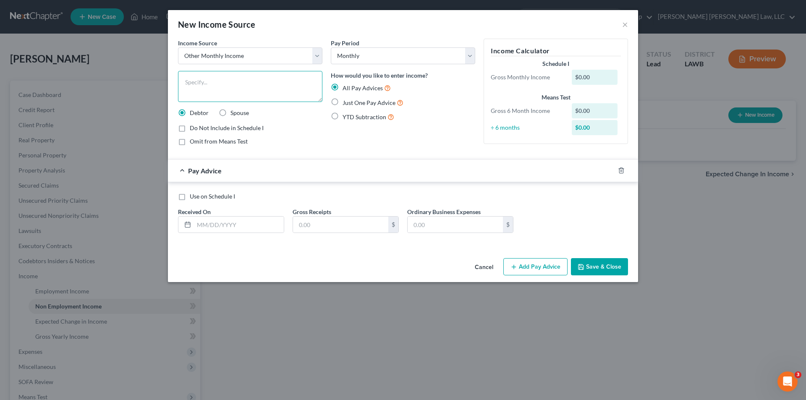
click at [198, 89] on textarea at bounding box center [250, 86] width 144 height 31
type textarea "Daughter contributes to household"
click at [343, 98] on label "Just One Pay Advice" at bounding box center [373, 103] width 61 height 10
click at [346, 98] on input "Just One Pay Advice" at bounding box center [348, 100] width 5 height 5
radio input "true"
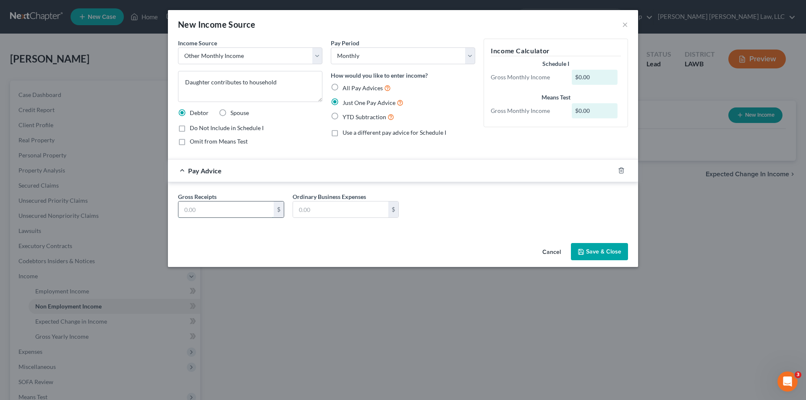
click at [236, 210] on input "text" at bounding box center [225, 210] width 95 height 16
type input "579.16"
click at [305, 209] on input "text" at bounding box center [340, 210] width 95 height 16
click at [316, 212] on input "text" at bounding box center [340, 210] width 95 height 16
type input "195.88"
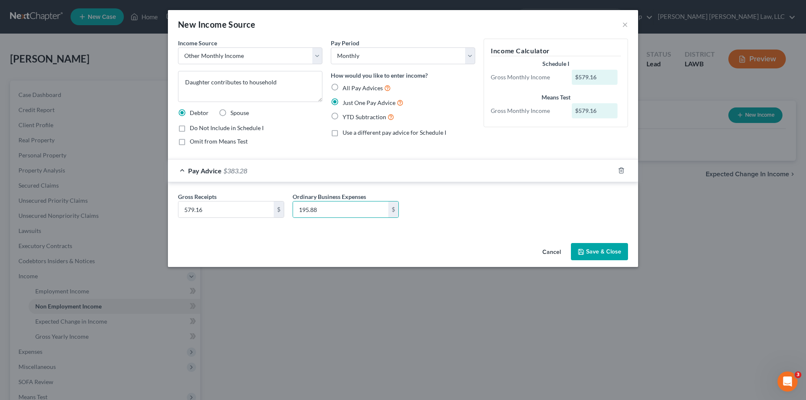
click at [604, 249] on button "Save & Close" at bounding box center [599, 252] width 57 height 18
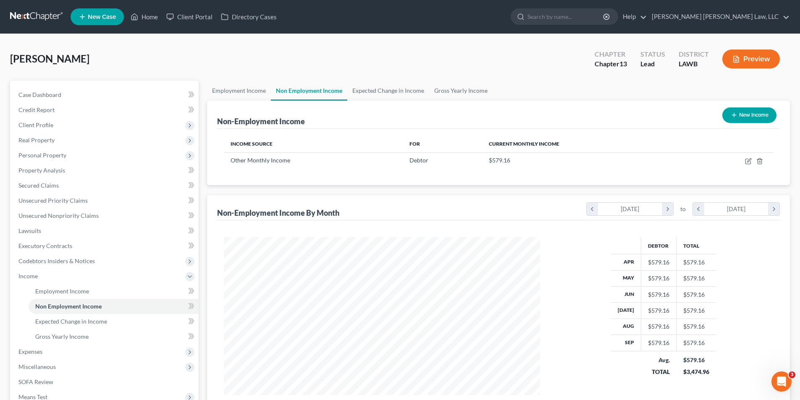
scroll to position [419782, 419608]
